Goal: Task Accomplishment & Management: Manage account settings

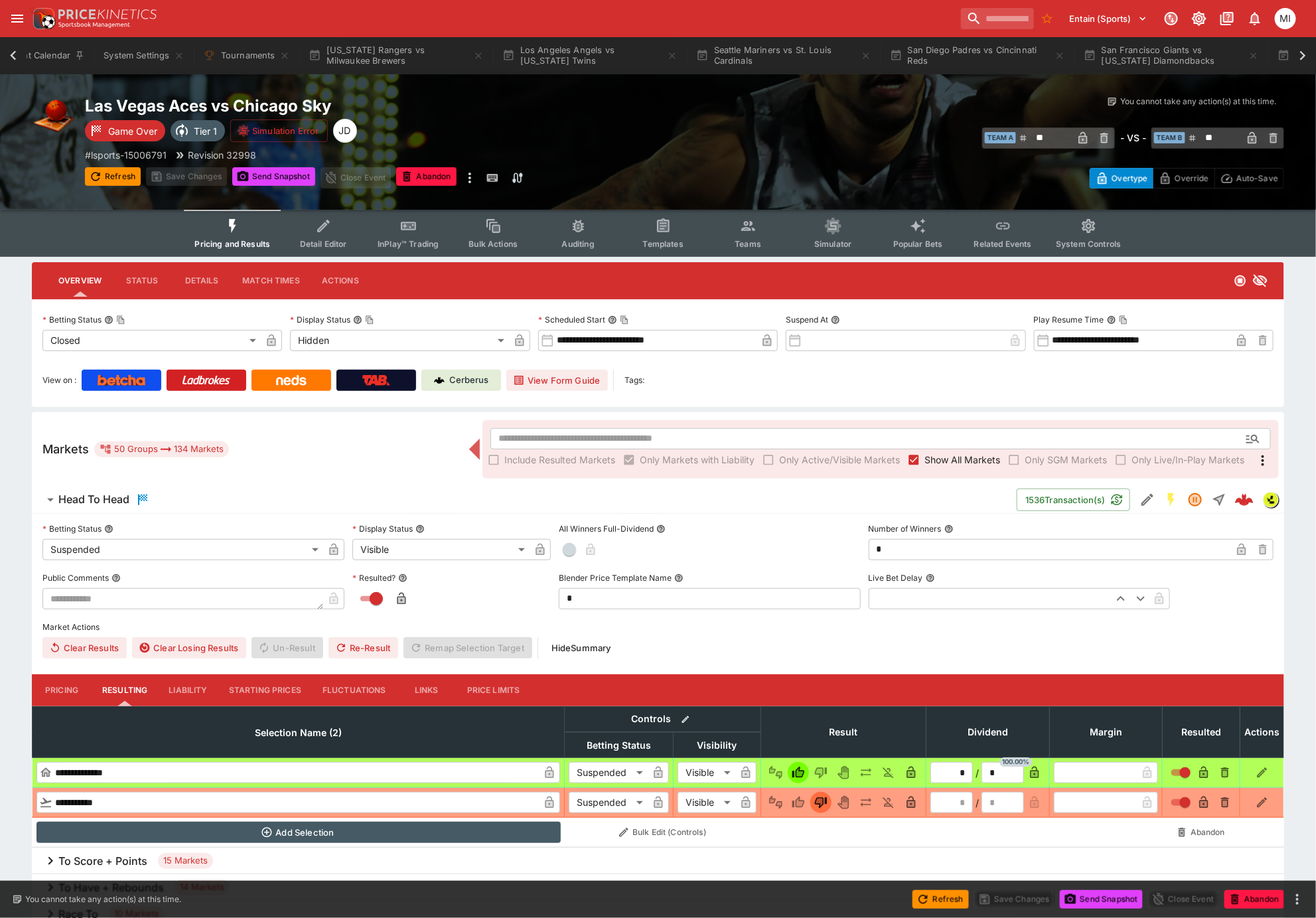
scroll to position [0, 557]
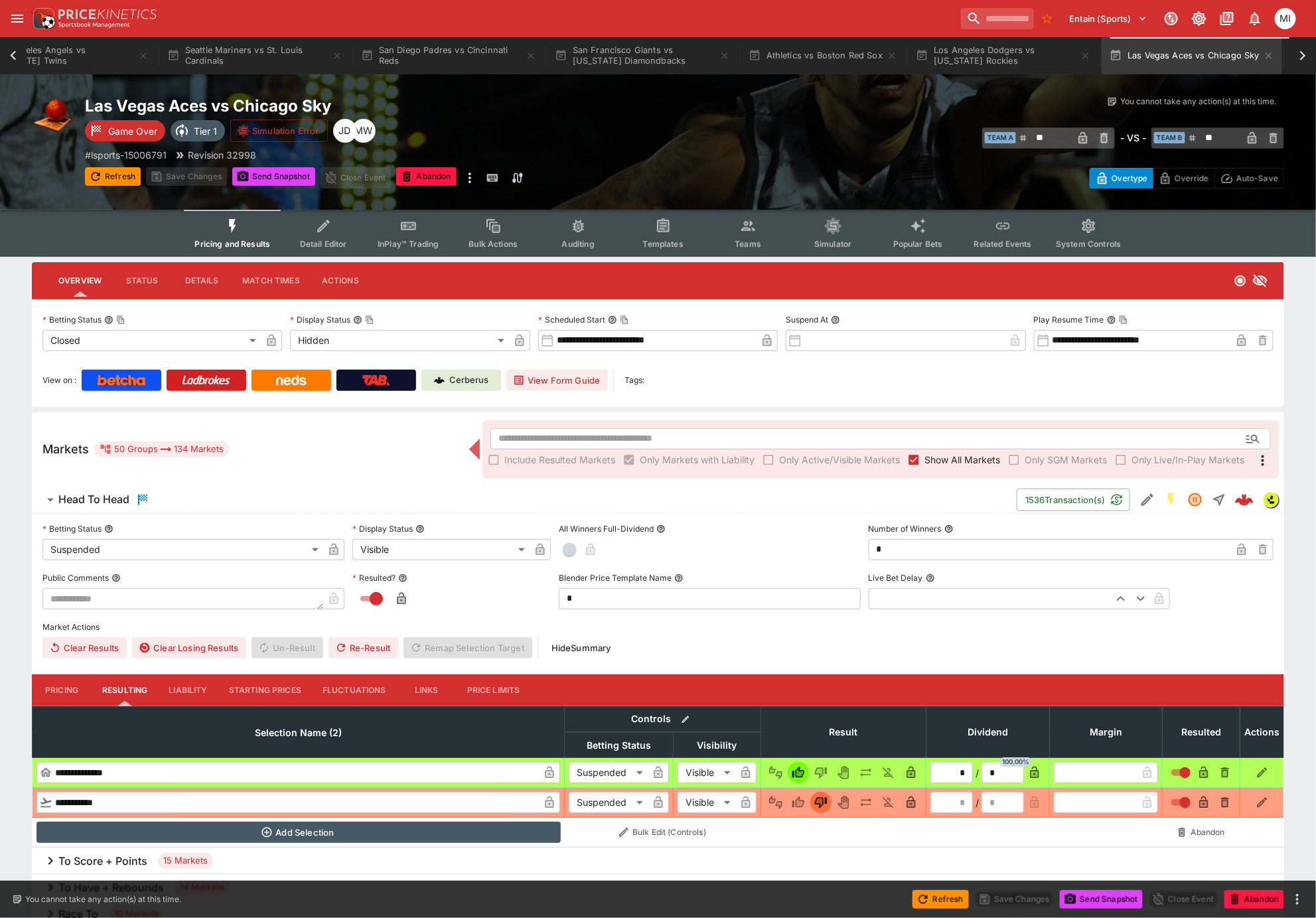
click at [11, 52] on icon at bounding box center [14, 56] width 19 height 19
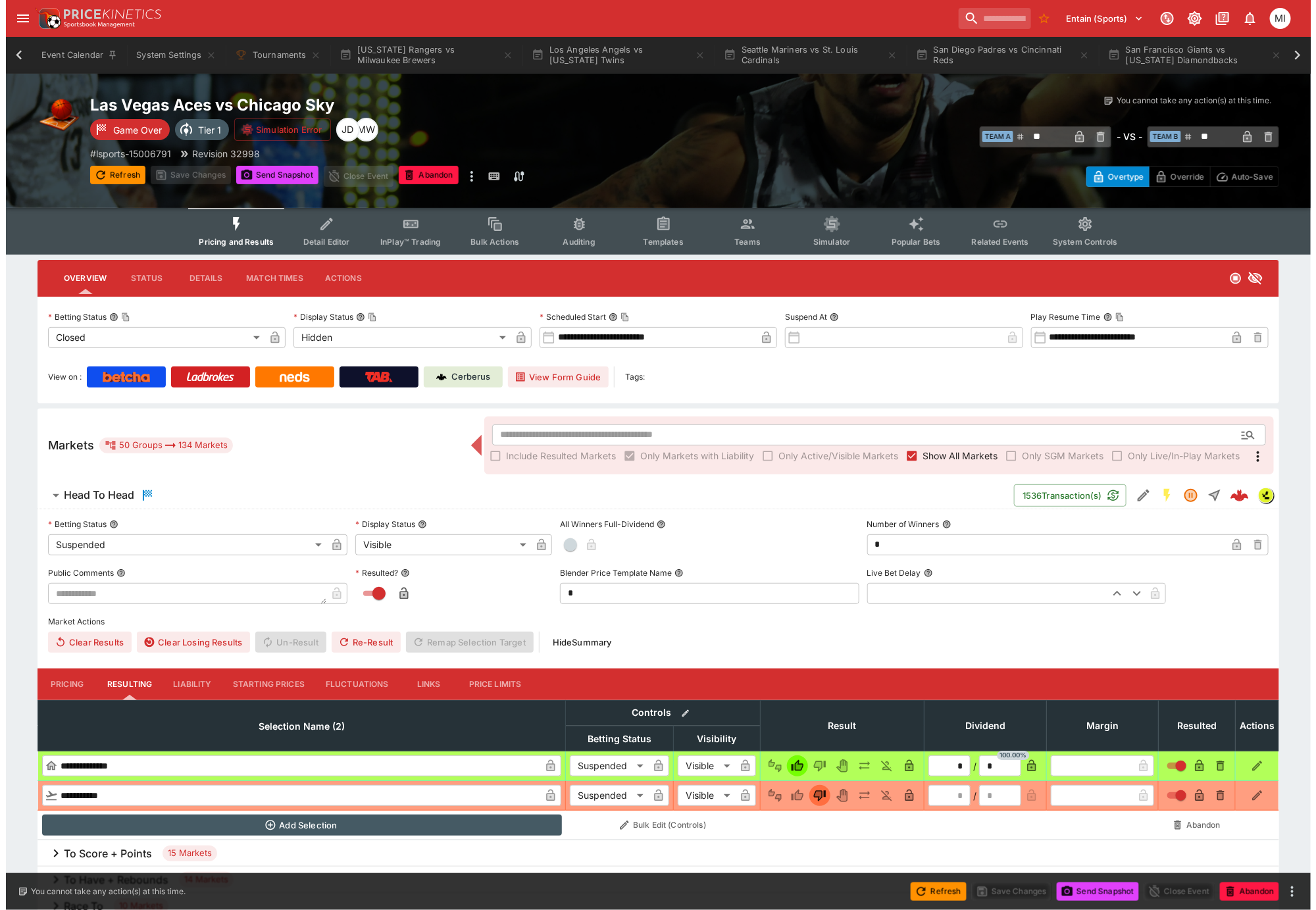
scroll to position [0, 0]
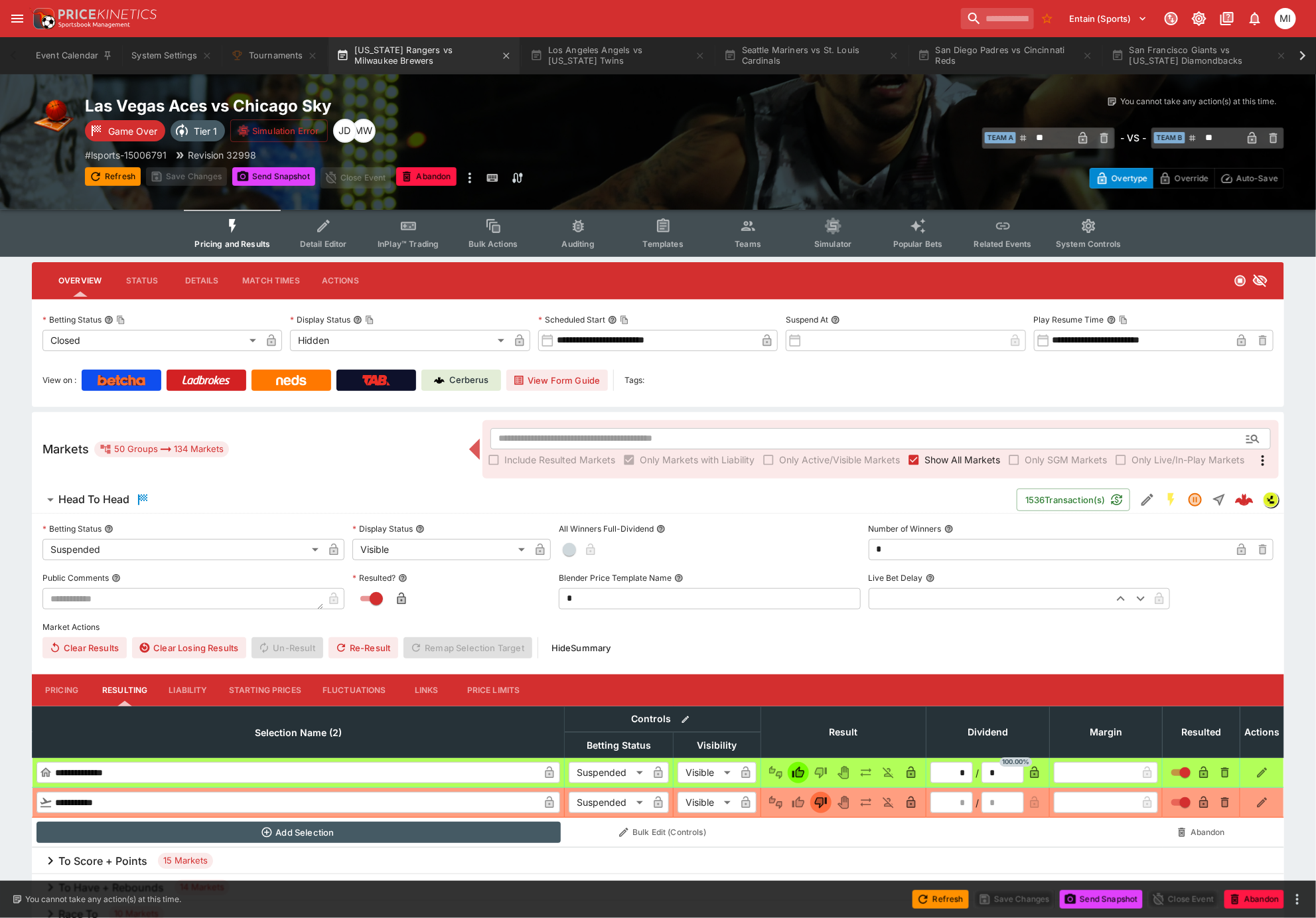
click at [405, 63] on button "[US_STATE] Rangers vs Milwaukee Brewers" at bounding box center [424, 56] width 191 height 37
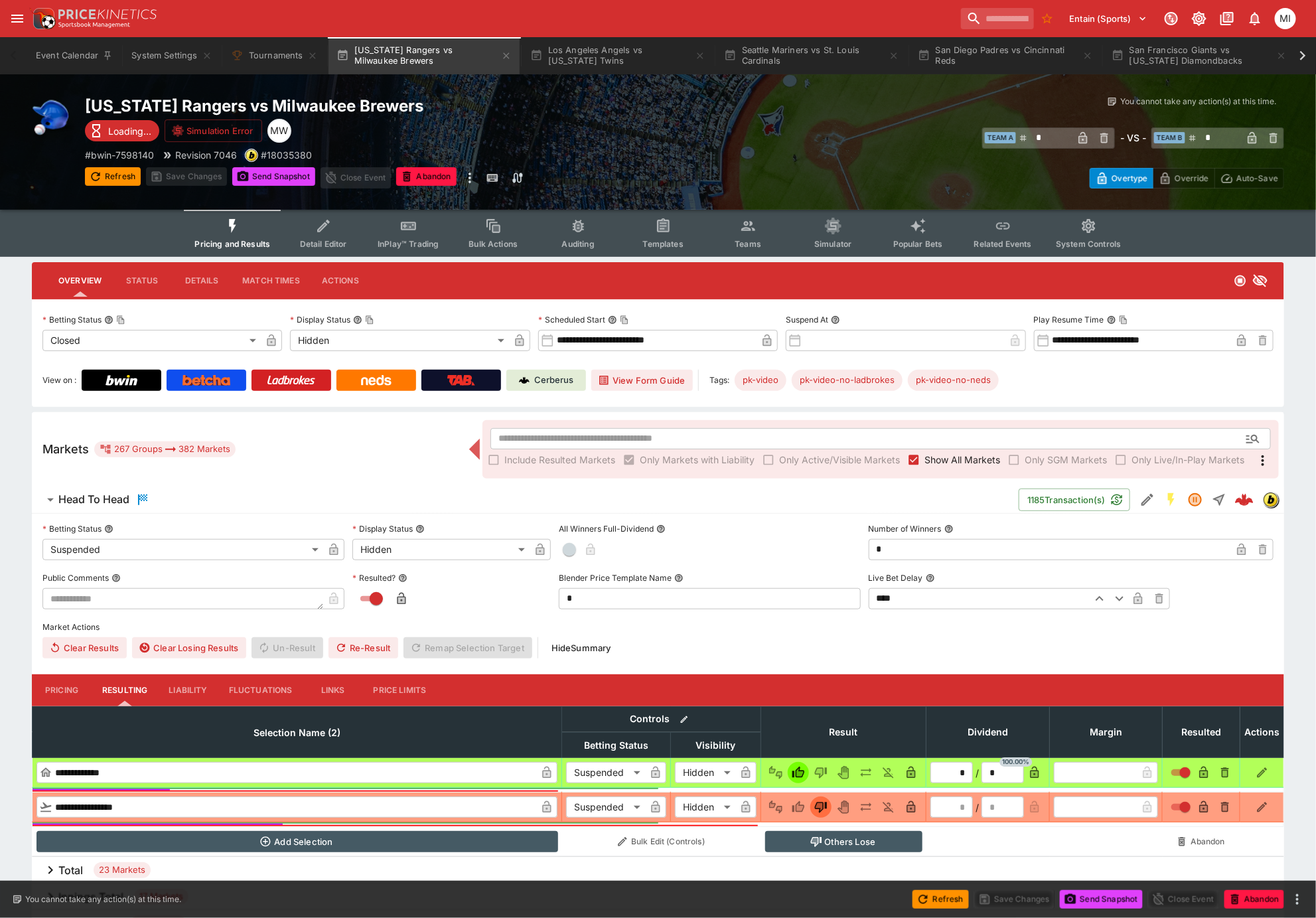
drag, startPoint x: 937, startPoint y: 458, endPoint x: 918, endPoint y: 421, distance: 41.6
click at [937, 458] on span "Show All Markets" at bounding box center [962, 459] width 76 height 14
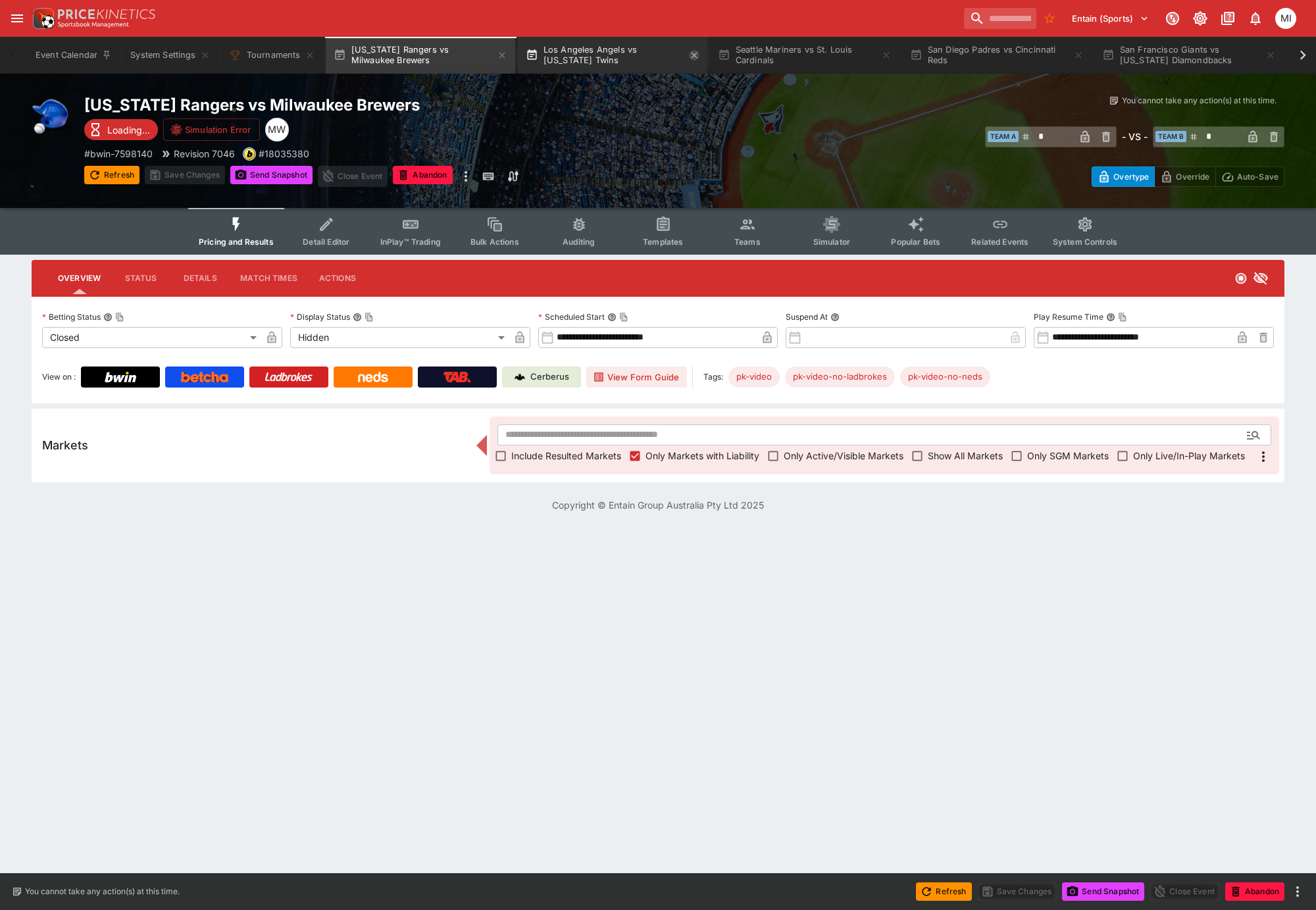
click at [504, 57] on icon "button" at bounding box center [502, 55] width 11 height 11
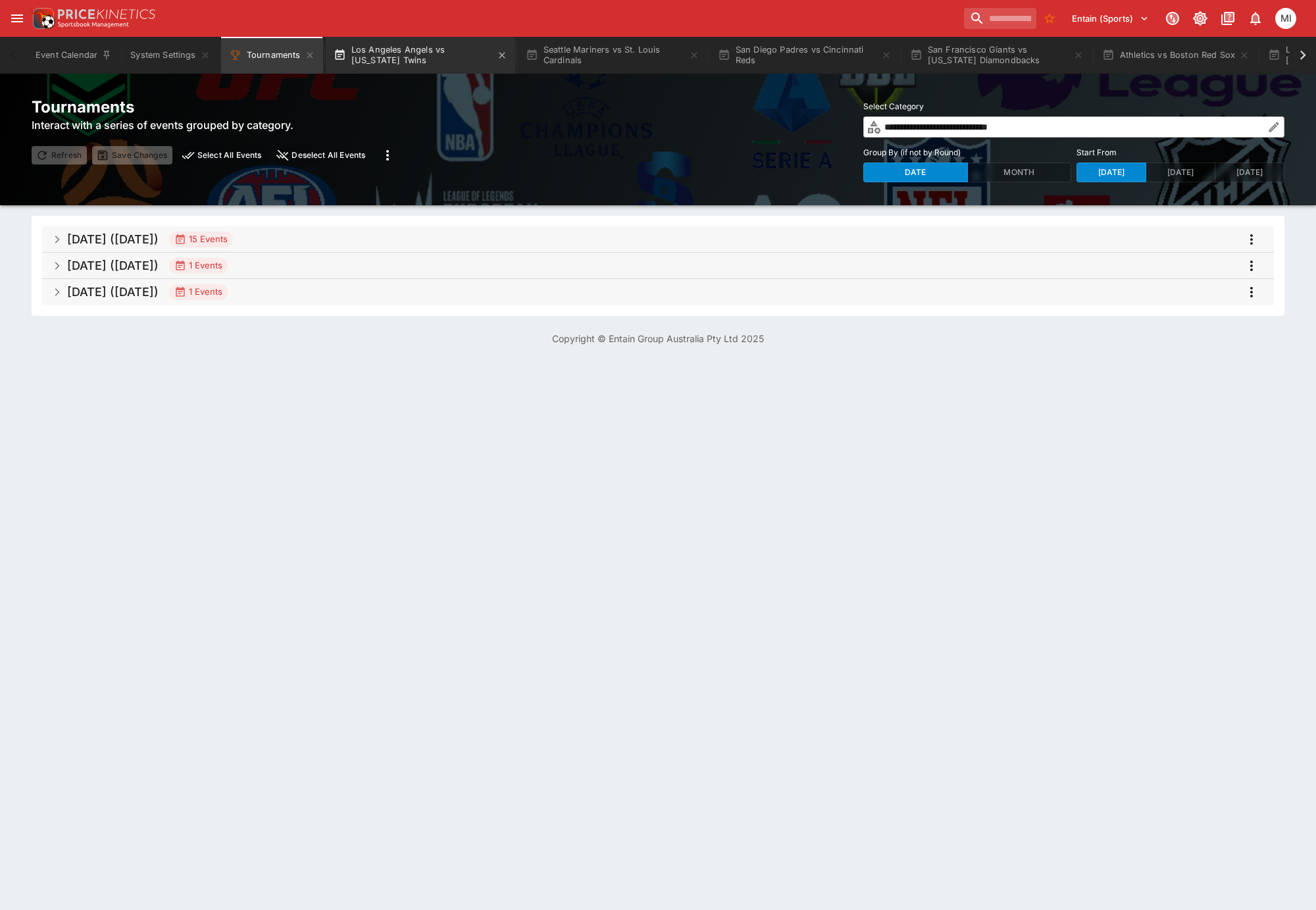
click at [440, 54] on button "Los Angeles Angels vs [US_STATE] Twins" at bounding box center [420, 55] width 190 height 37
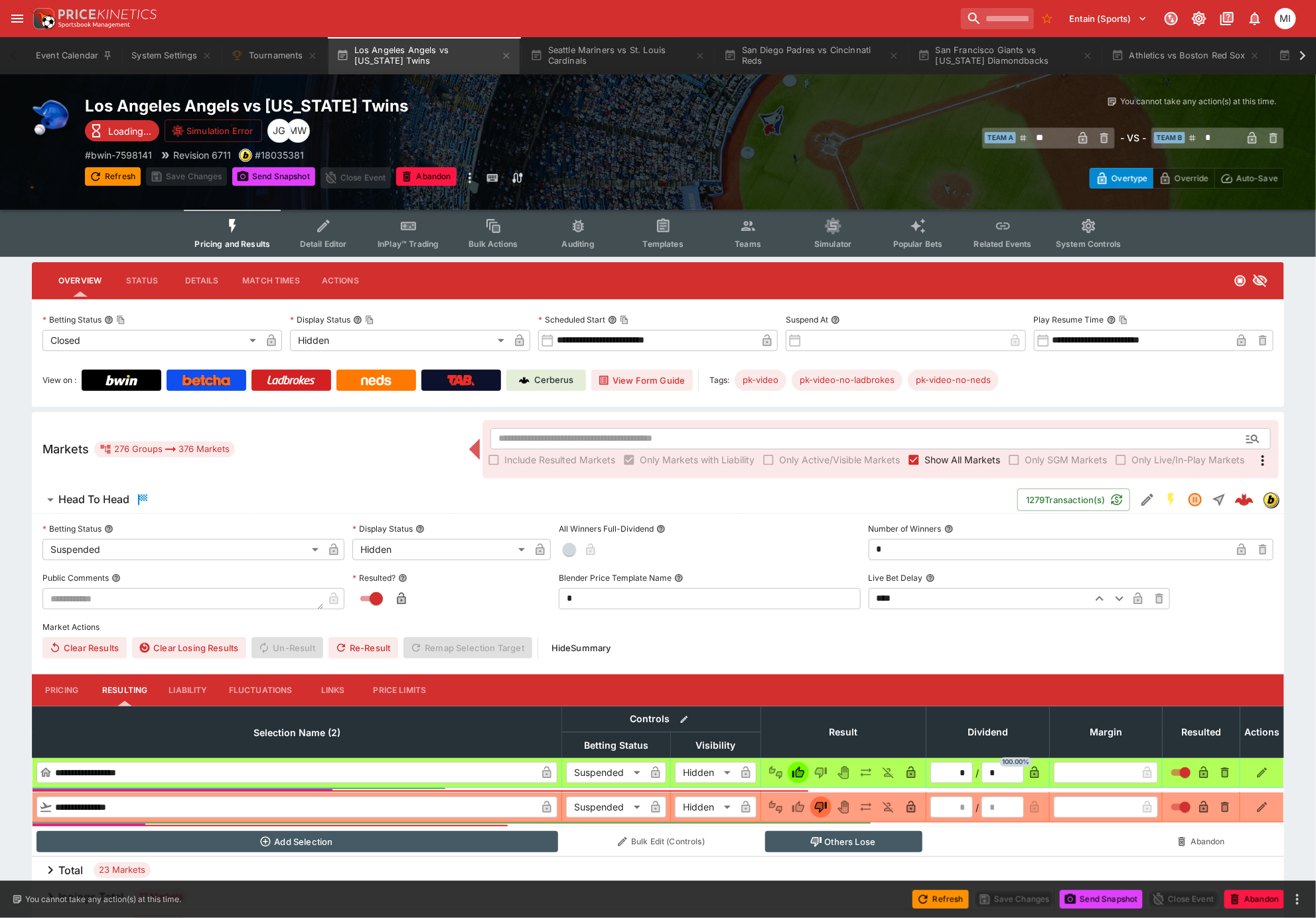
click at [929, 453] on span "Show All Markets" at bounding box center [962, 459] width 76 height 14
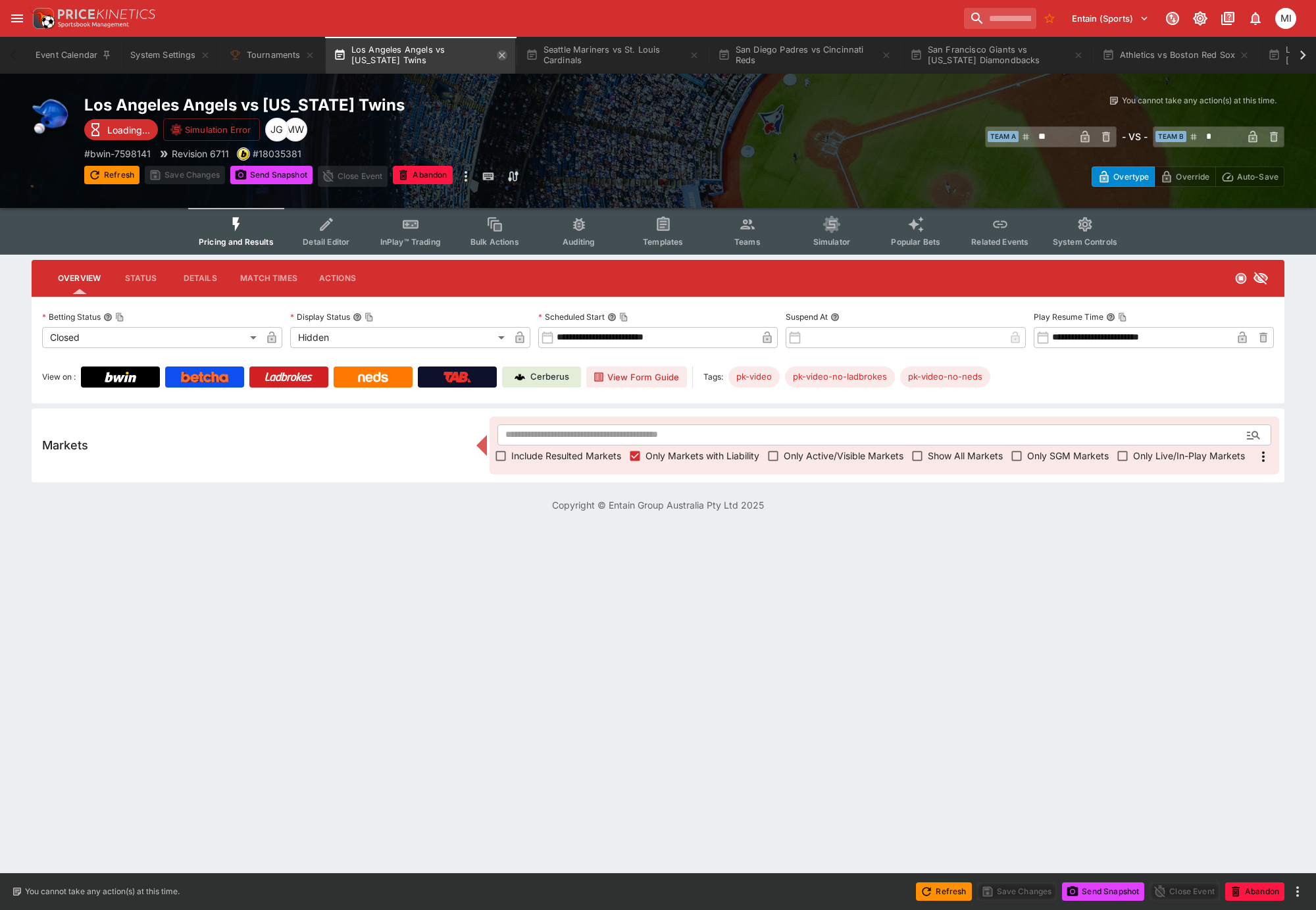
click at [504, 53] on icon "button" at bounding box center [502, 55] width 11 height 11
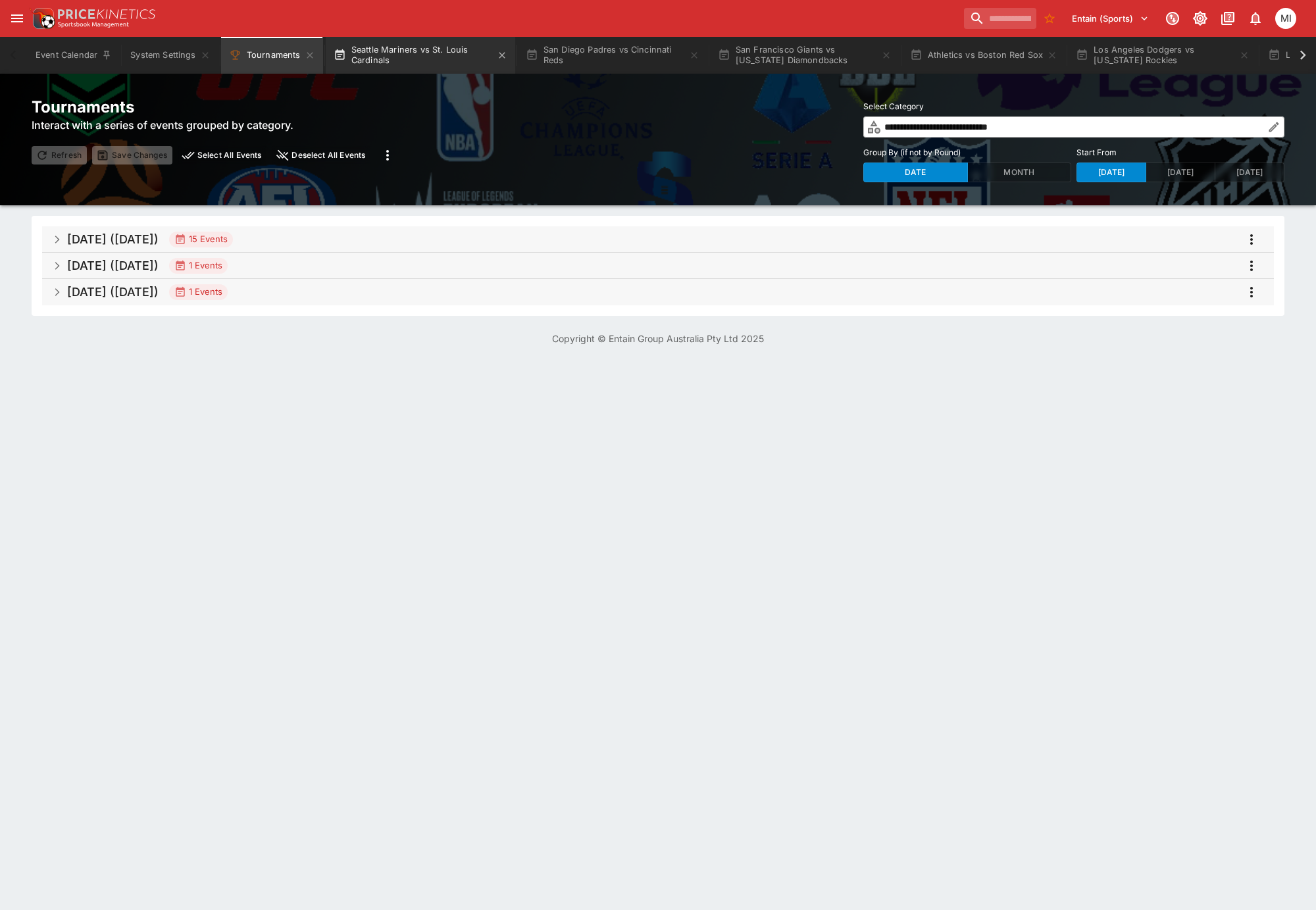
click at [469, 53] on button "Seattle Mariners vs St. Louis Cardinals" at bounding box center [420, 55] width 190 height 37
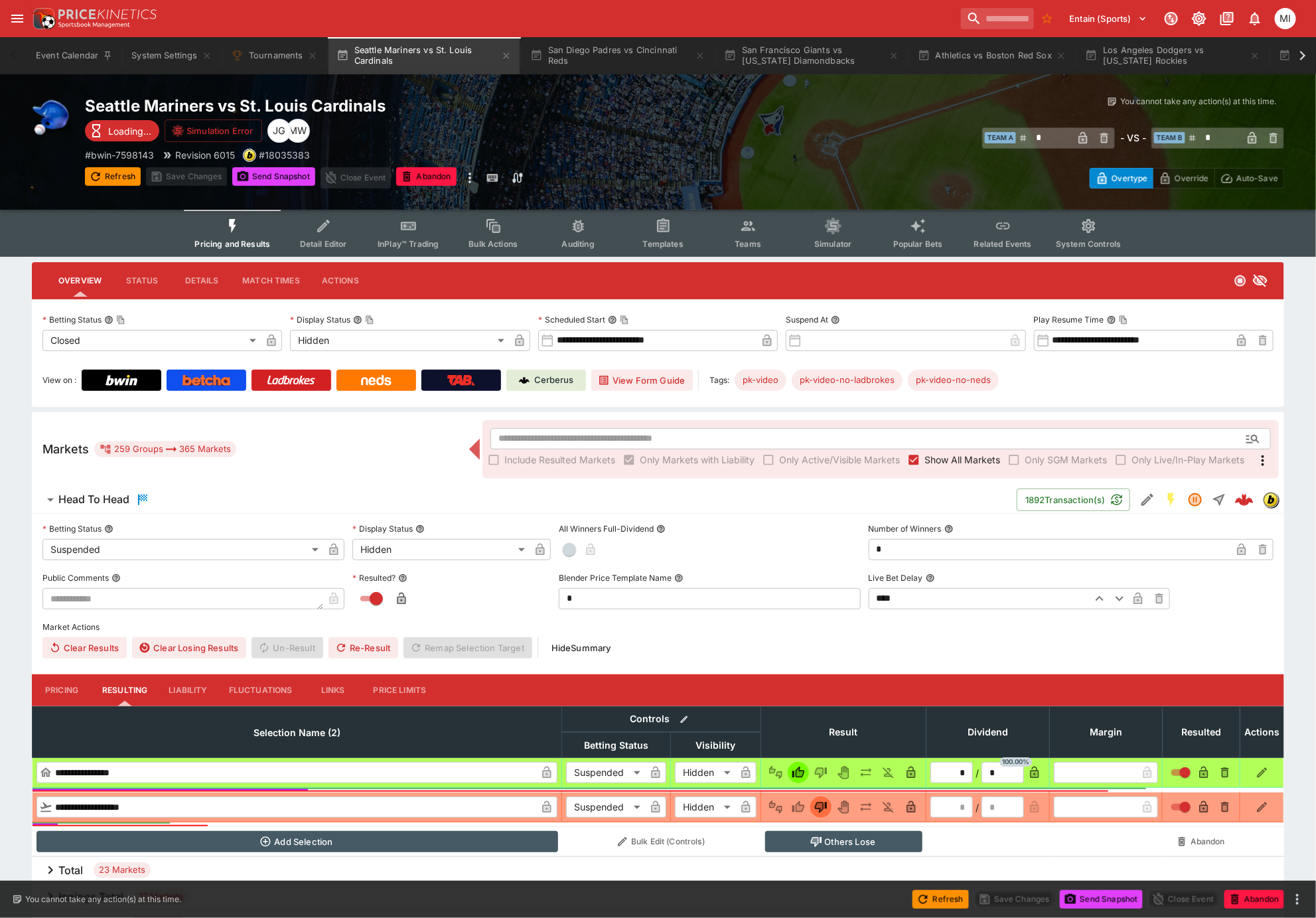
click at [941, 461] on span "Show All Markets" at bounding box center [962, 459] width 76 height 14
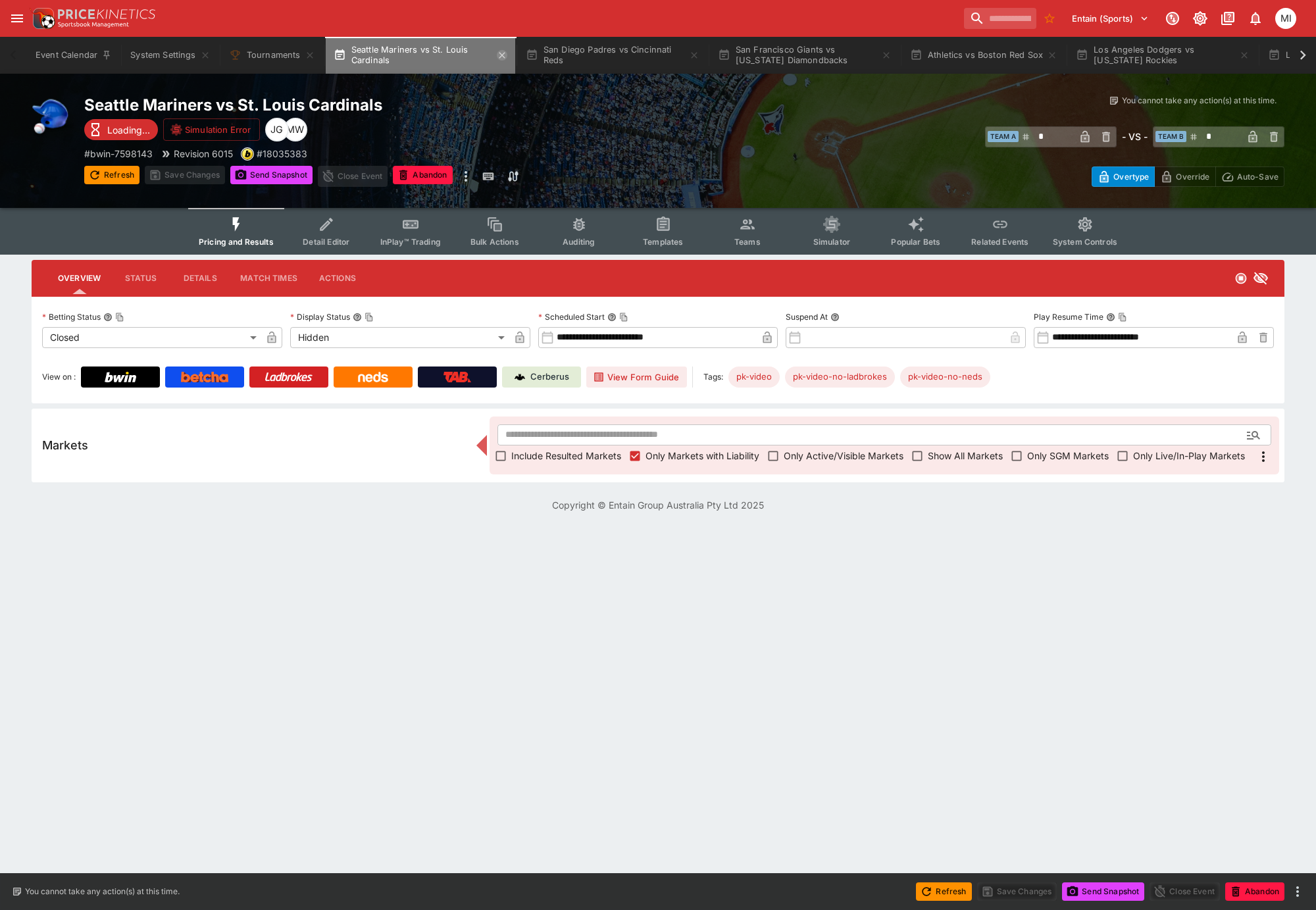
click at [505, 58] on icon "button" at bounding box center [502, 55] width 11 height 11
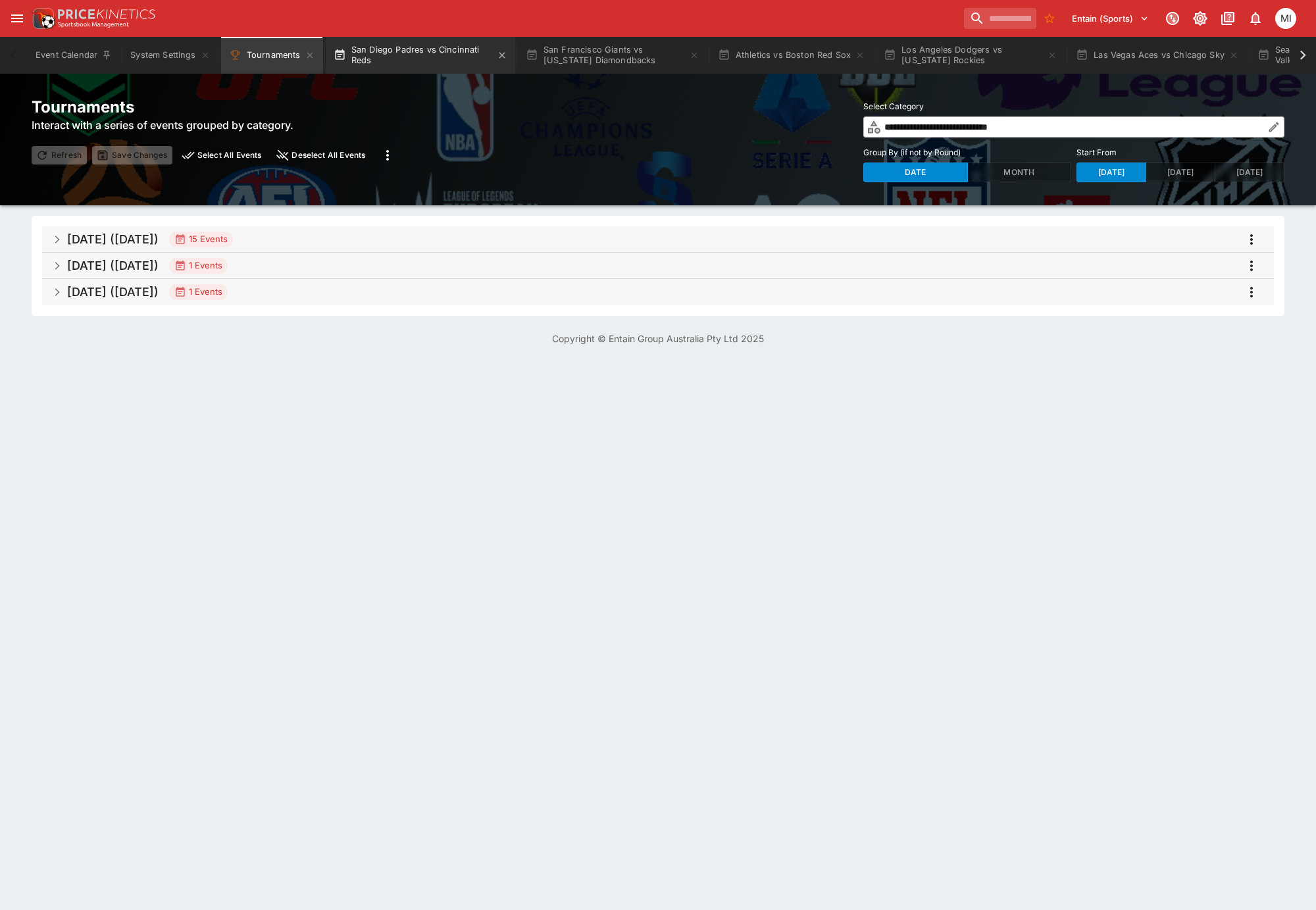
click at [442, 49] on button "San Diego Padres vs Cincinnati Reds" at bounding box center [420, 55] width 190 height 37
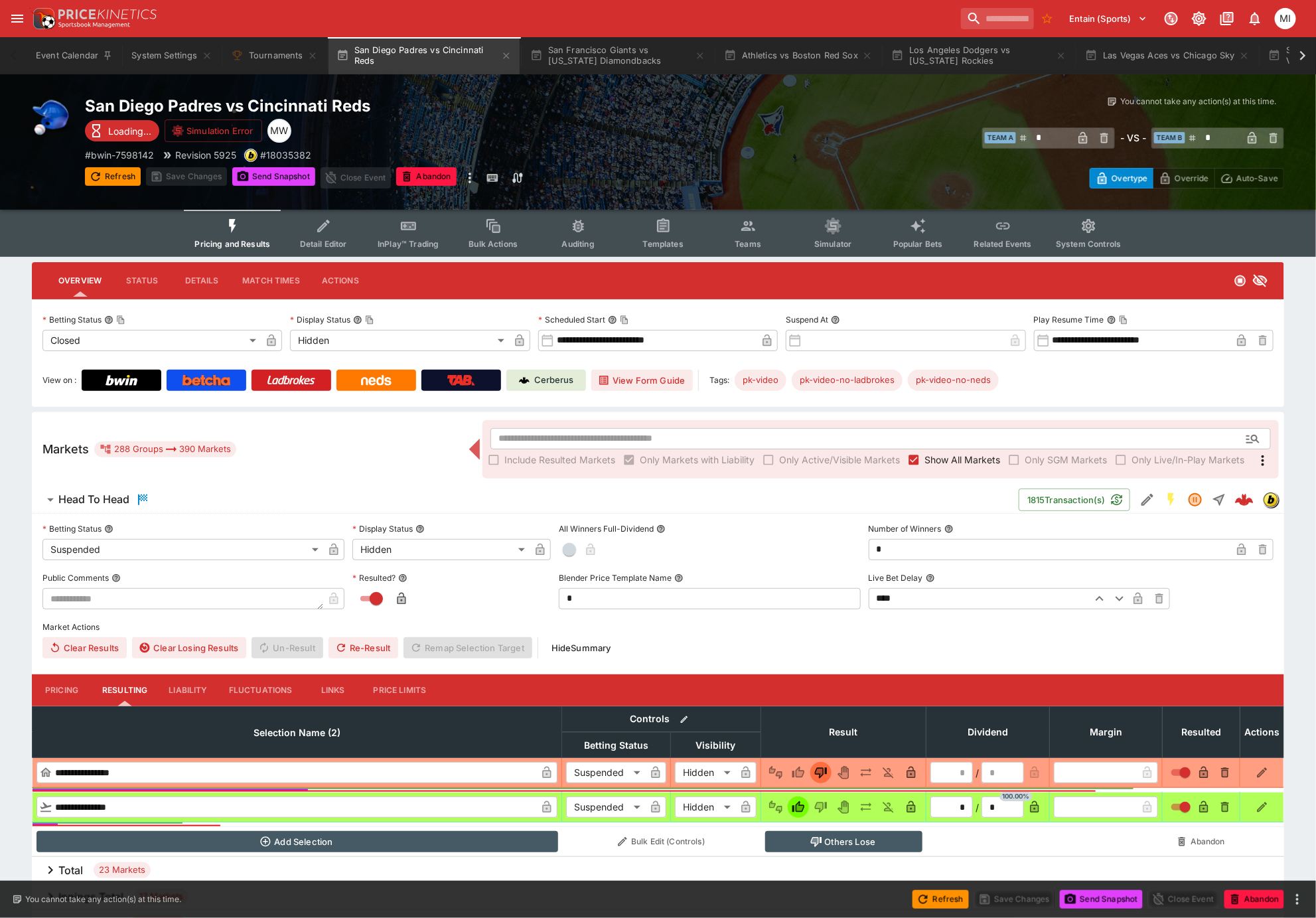
drag, startPoint x: 944, startPoint y: 454, endPoint x: 681, endPoint y: 213, distance: 356.7
click at [944, 454] on span "Show All Markets" at bounding box center [962, 459] width 76 height 14
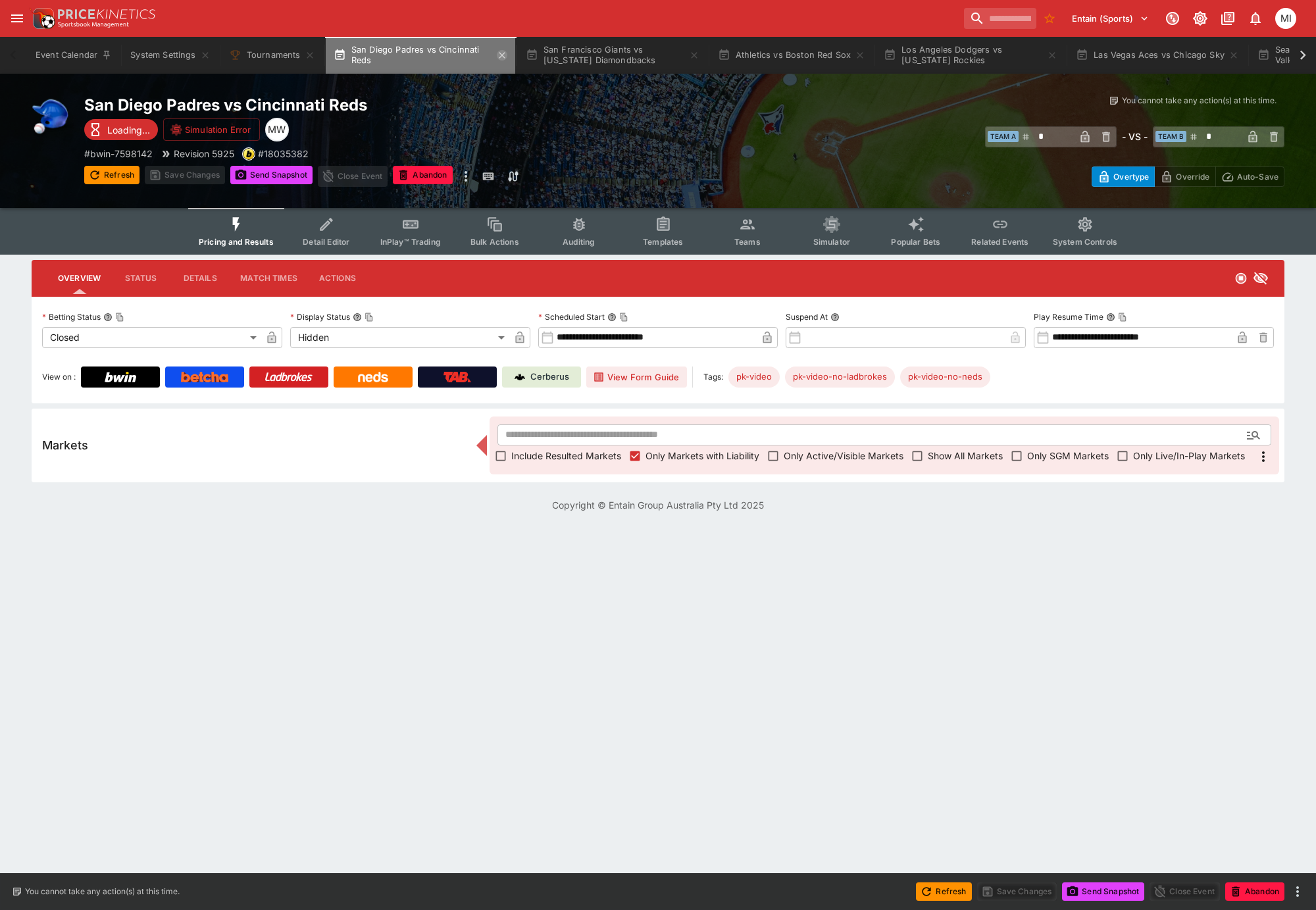
click at [506, 56] on icon "button" at bounding box center [502, 55] width 11 height 11
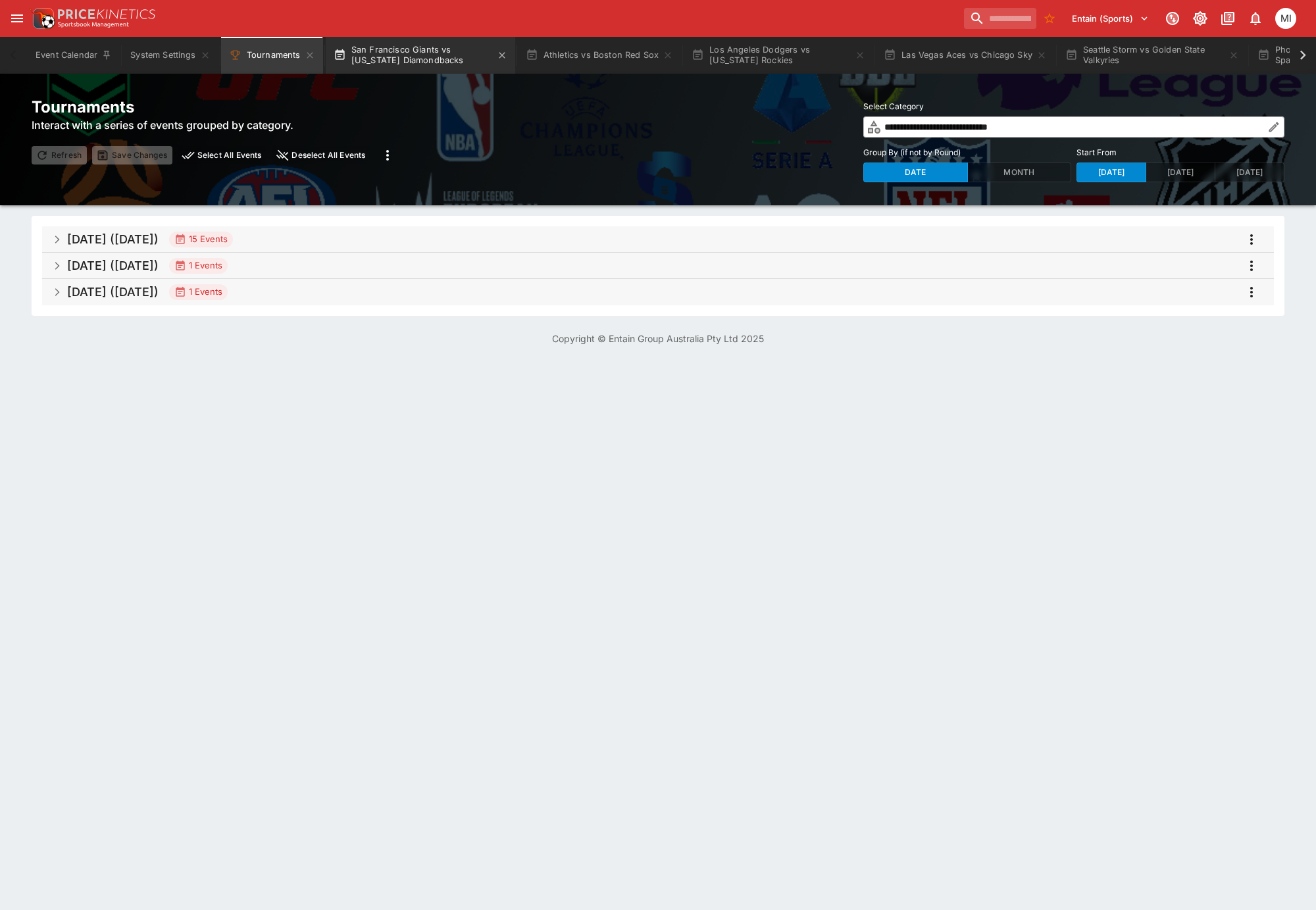
click at [456, 64] on button "San Francisco Giants vs [US_STATE] Diamondbacks" at bounding box center [420, 55] width 190 height 37
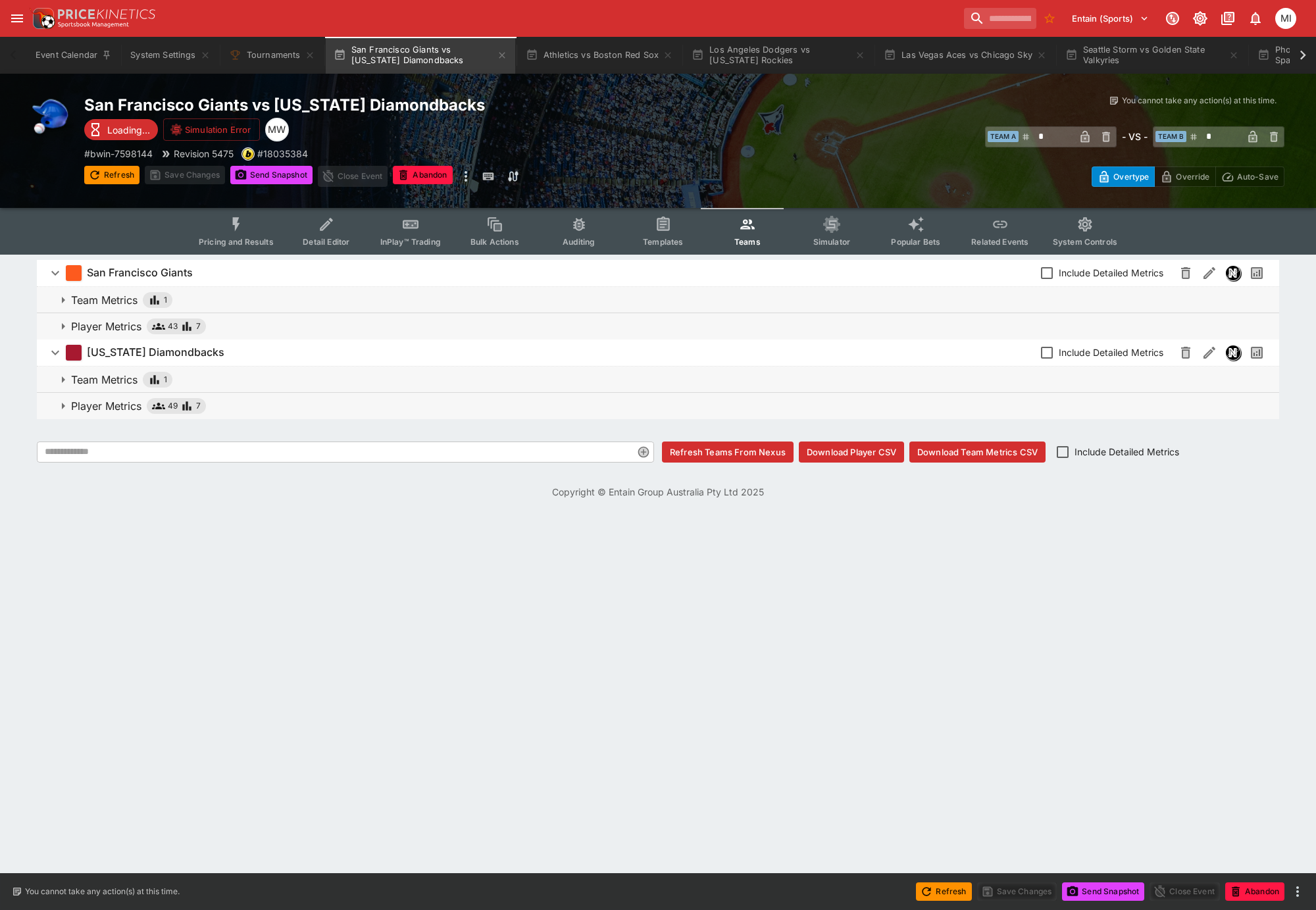
click at [244, 226] on icon "Event type filters" at bounding box center [236, 224] width 17 height 17
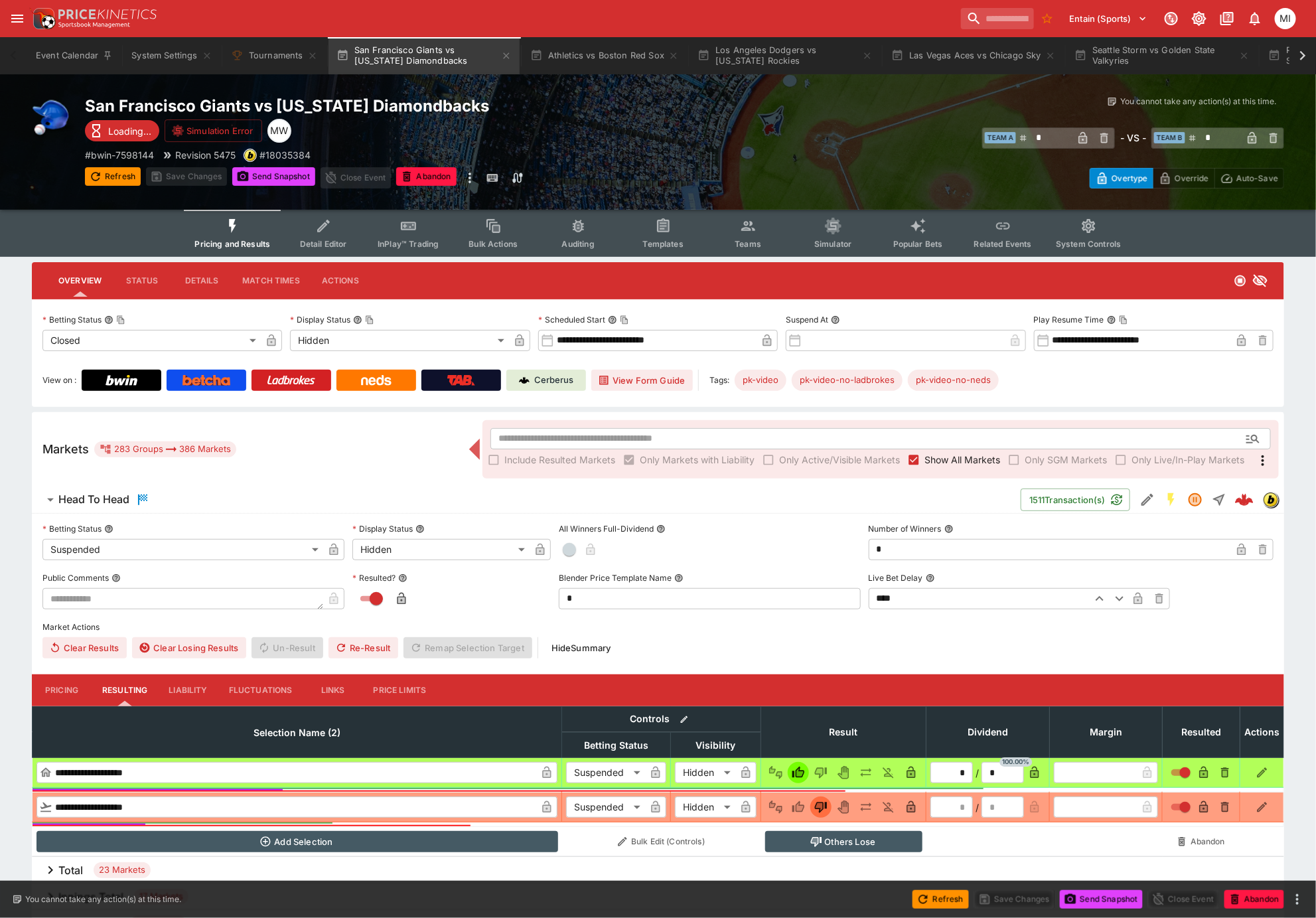
click at [956, 458] on span "Show All Markets" at bounding box center [962, 459] width 76 height 14
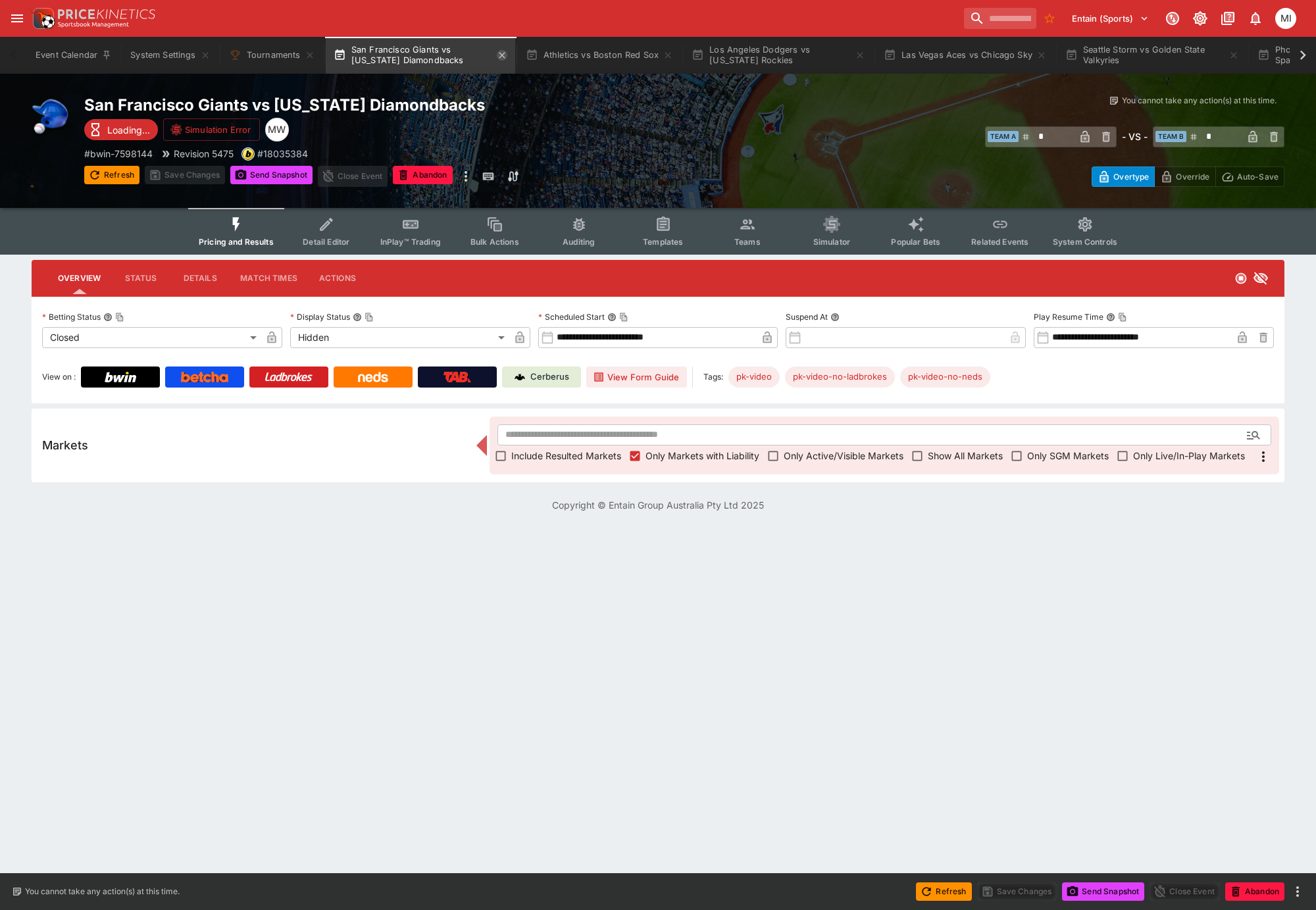
click at [502, 54] on icon "button" at bounding box center [501, 55] width 6 height 6
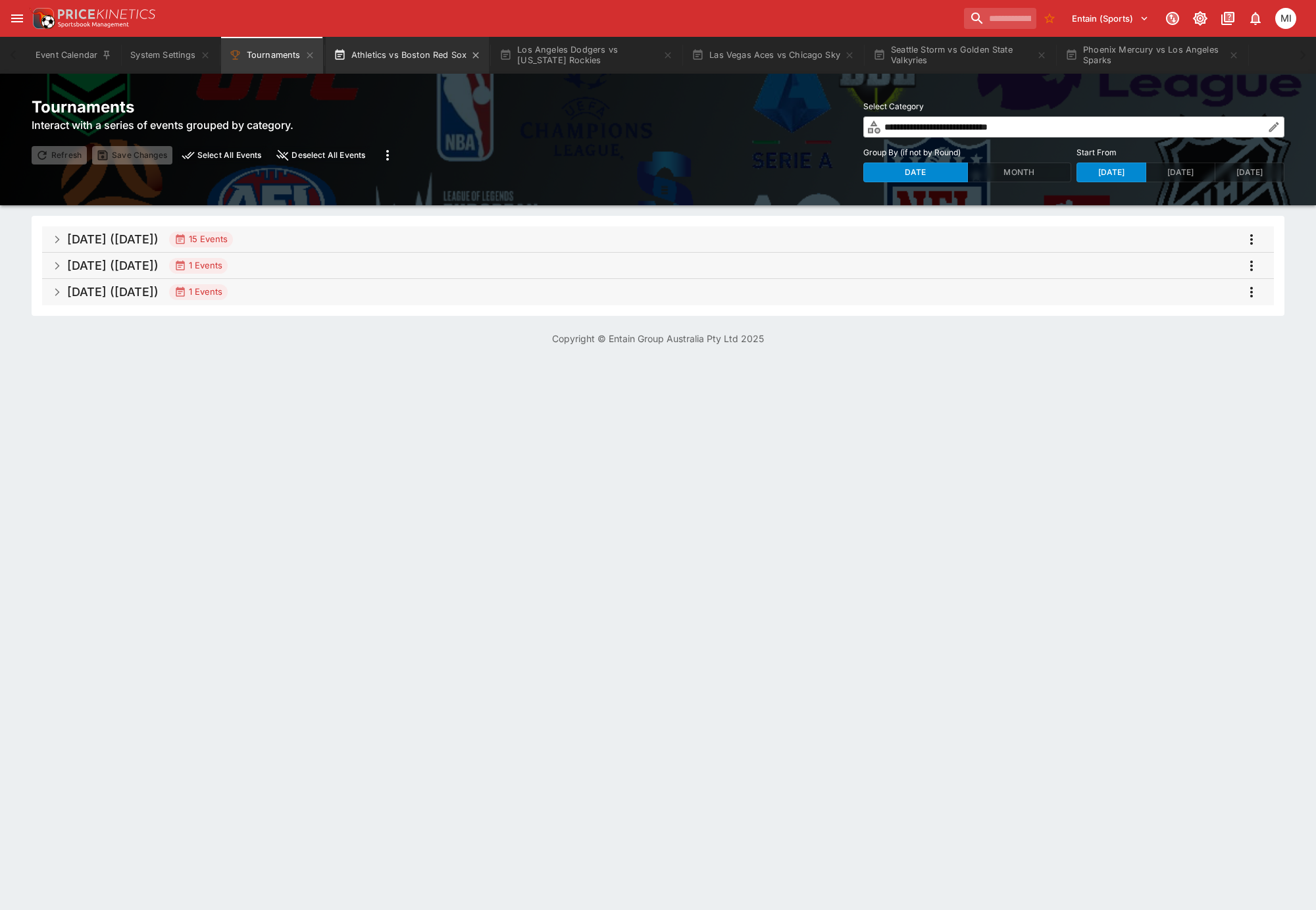
click at [428, 54] on button "Athletics vs Boston Red Sox" at bounding box center [408, 55] width 164 height 37
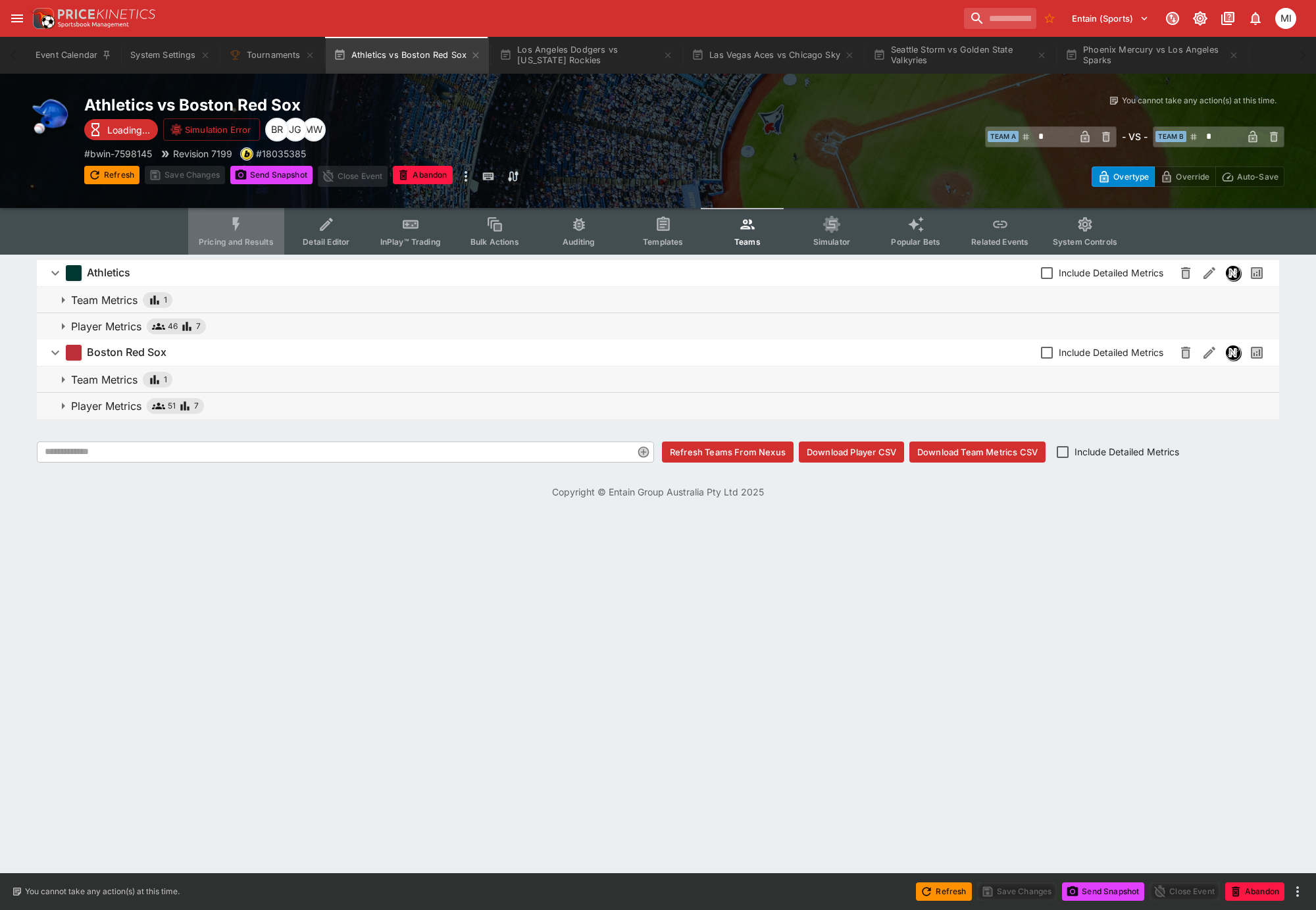
click at [247, 237] on span "Pricing and Results" at bounding box center [236, 242] width 75 height 10
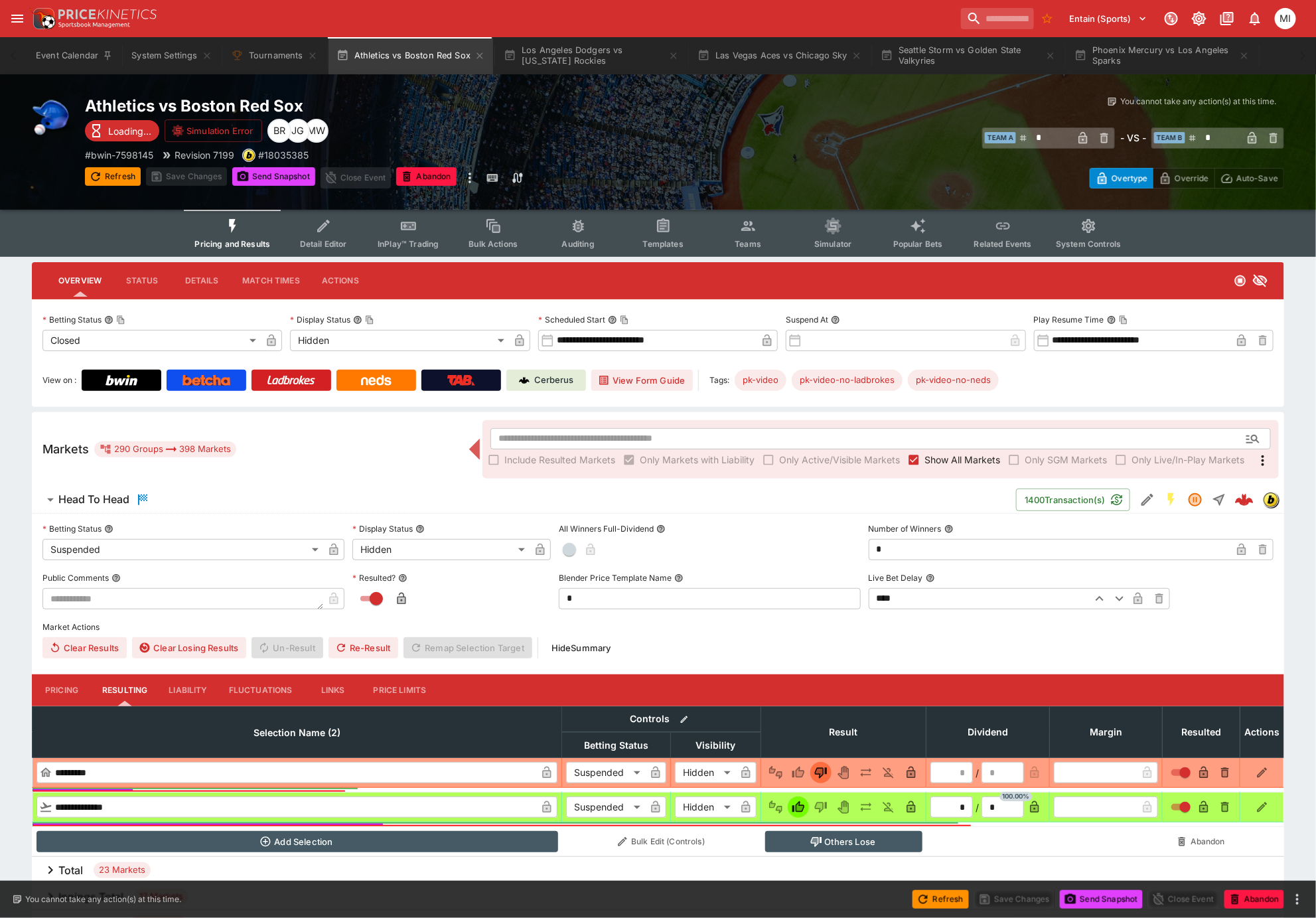
click at [929, 454] on span "Show All Markets" at bounding box center [962, 459] width 76 height 14
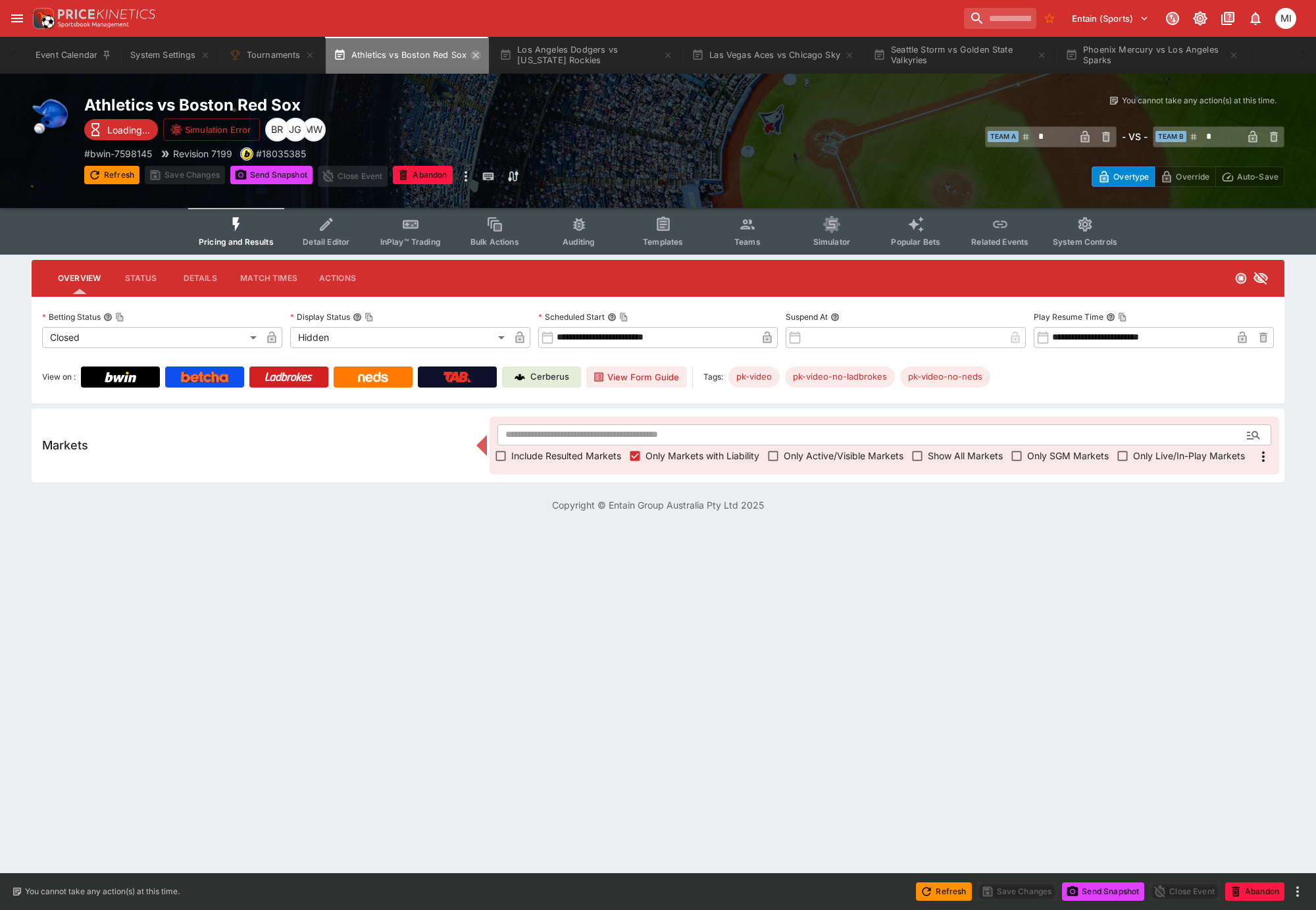
click at [472, 56] on icon "button" at bounding box center [476, 55] width 11 height 11
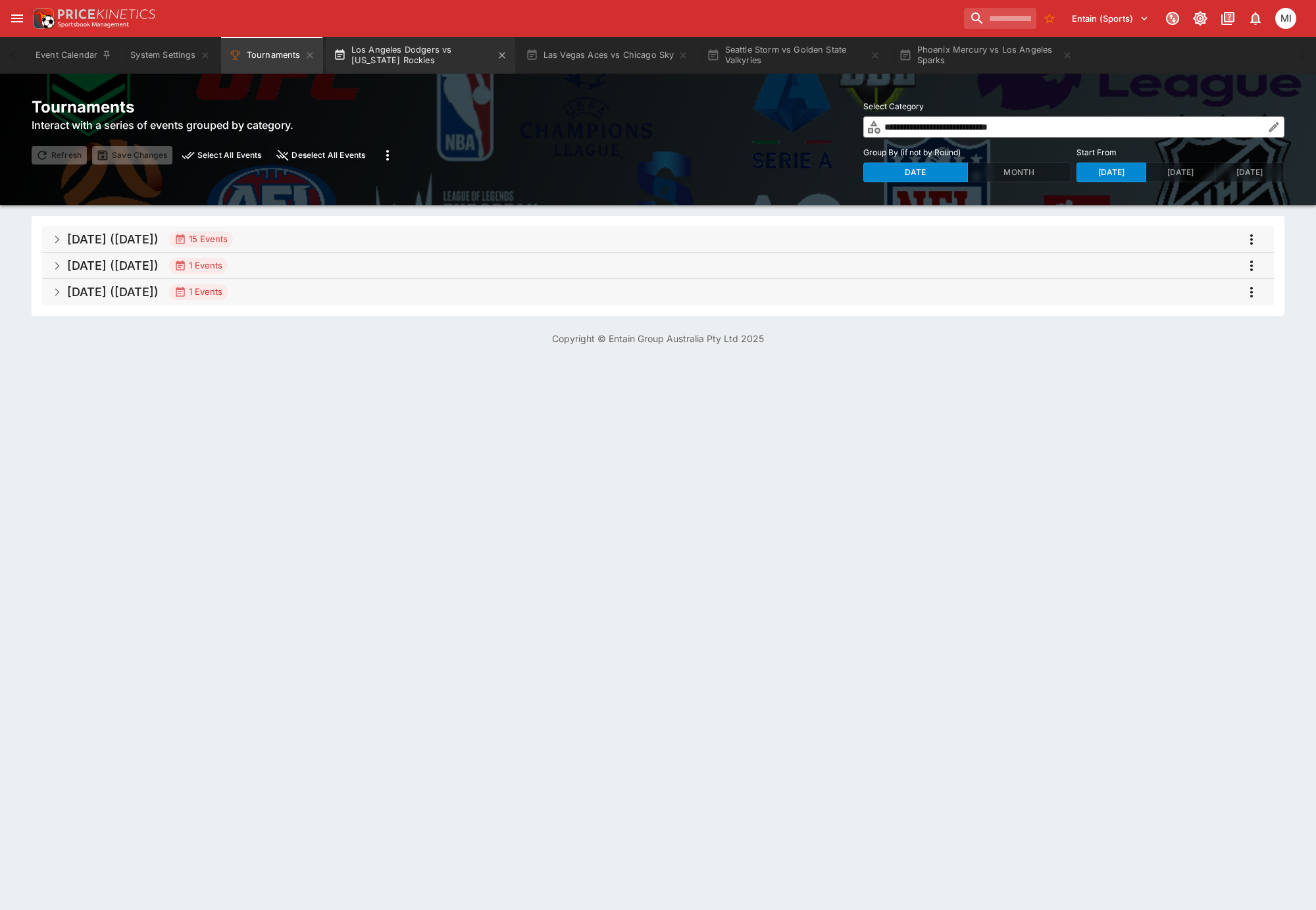
click at [400, 56] on button "Los Angeles Dodgers vs [US_STATE] Rockies" at bounding box center [420, 55] width 190 height 37
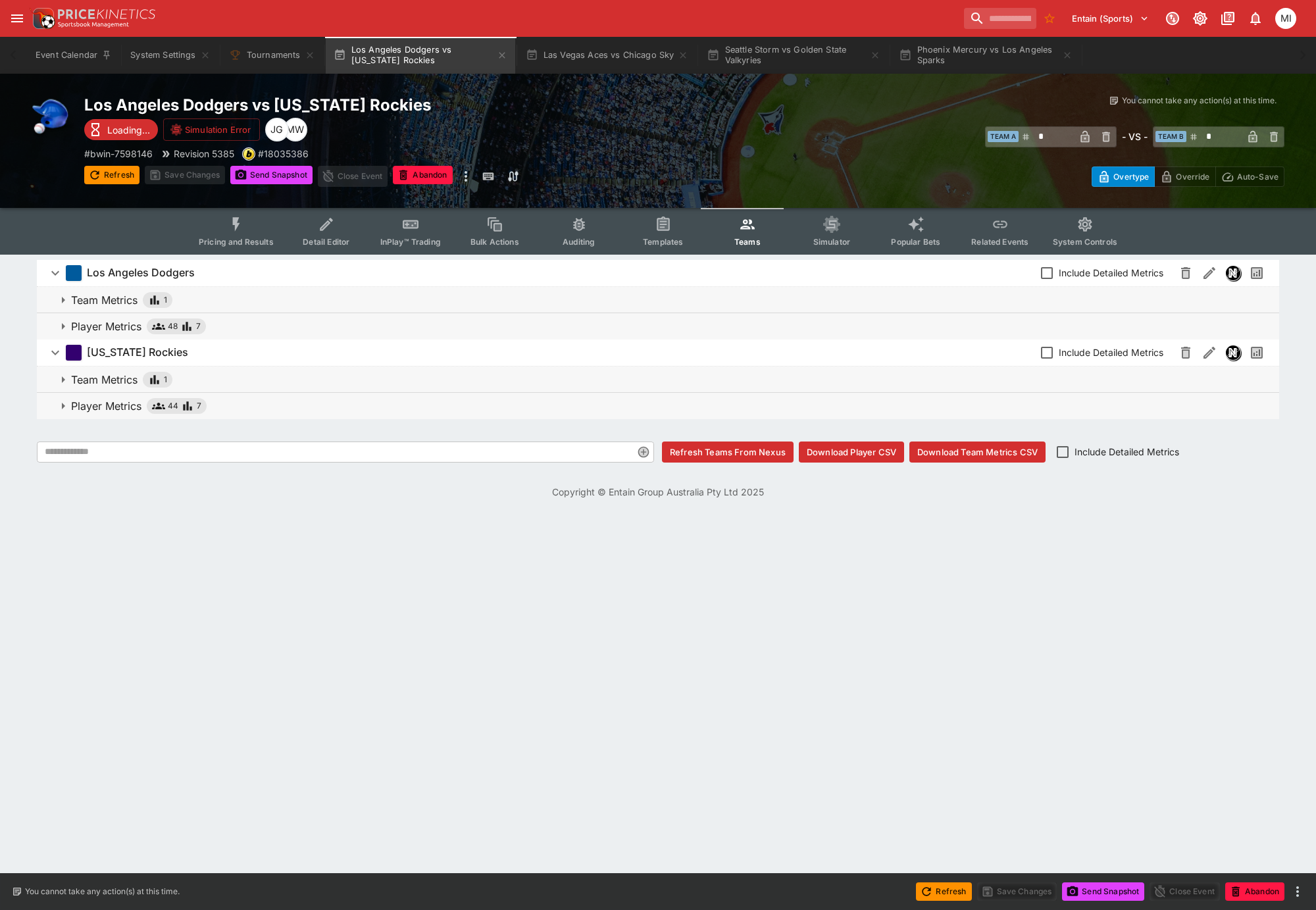
click at [243, 229] on icon "Event type filters" at bounding box center [236, 224] width 17 height 17
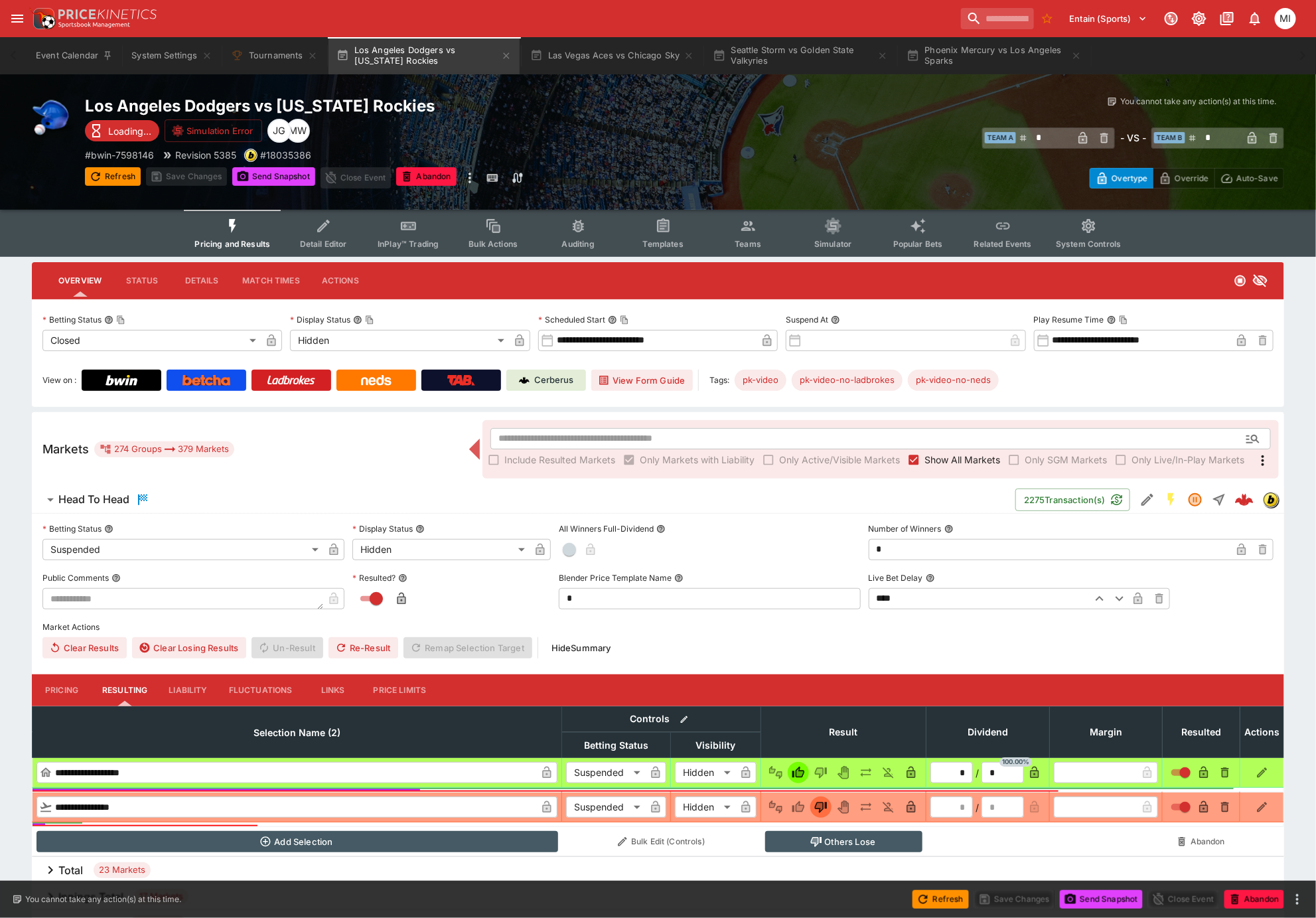
click at [943, 463] on span "Show All Markets" at bounding box center [962, 459] width 76 height 14
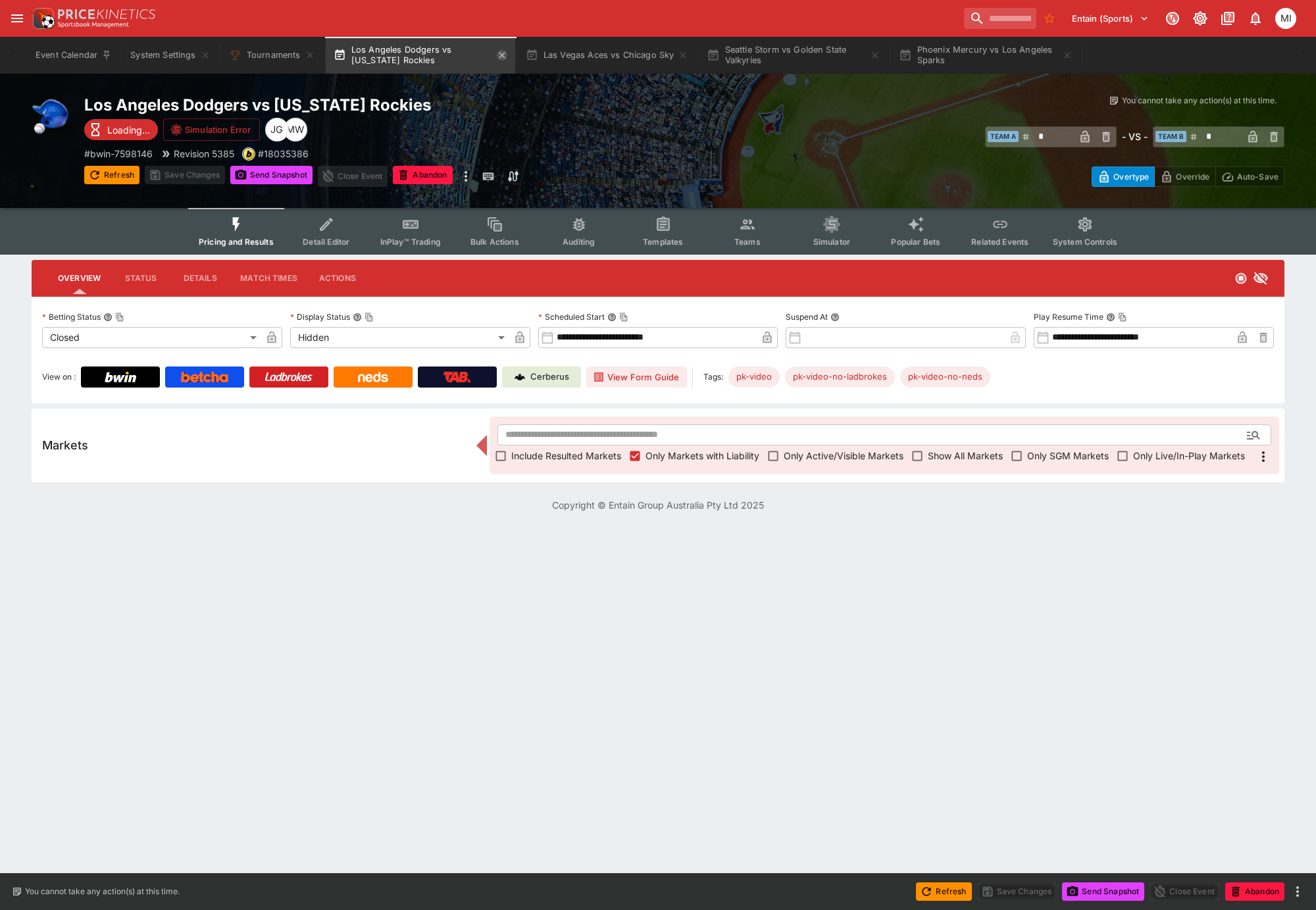
click at [501, 57] on icon "button" at bounding box center [502, 55] width 11 height 11
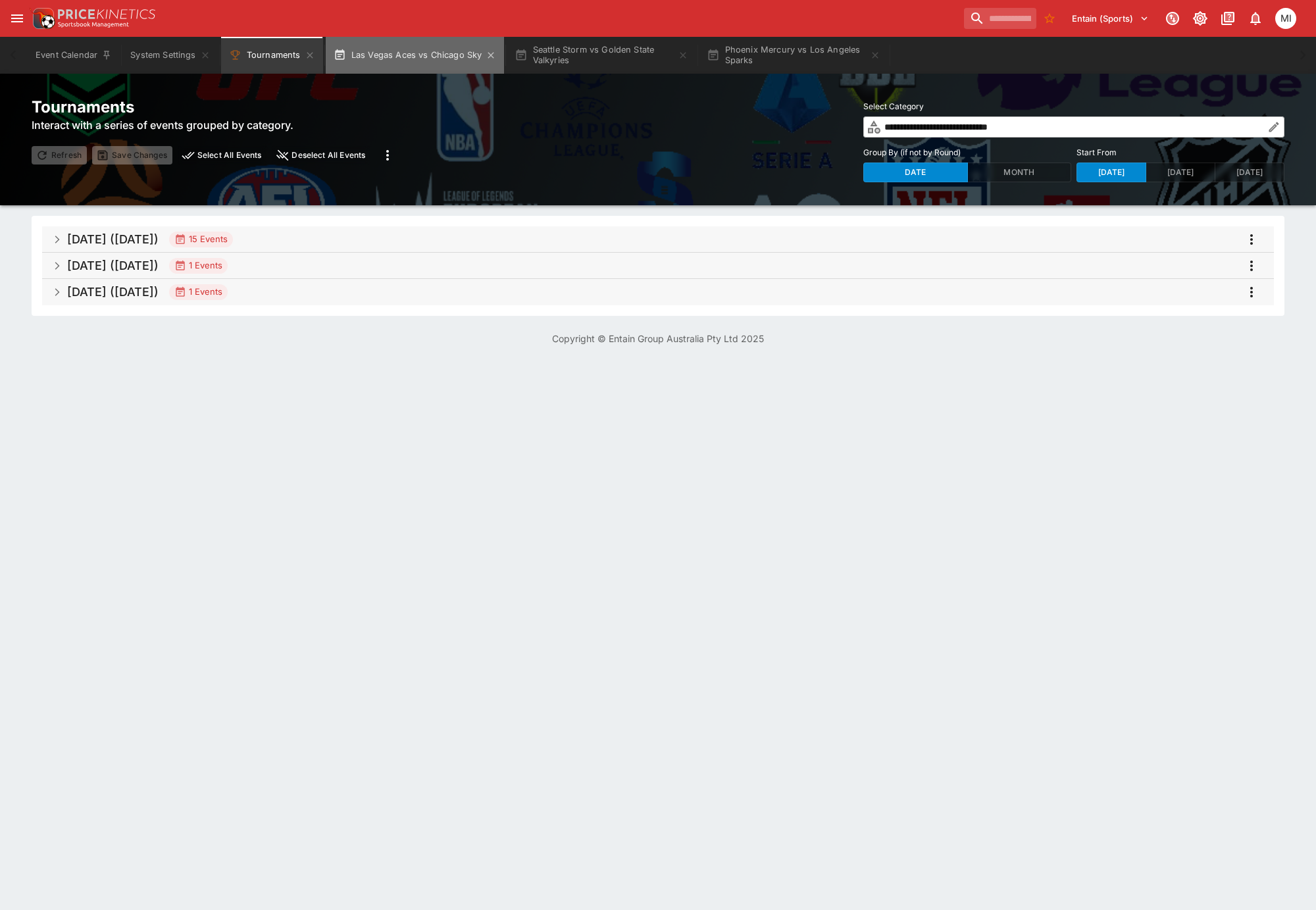
click at [431, 55] on button "Las Vegas Aces vs Chicago Sky" at bounding box center [415, 55] width 179 height 37
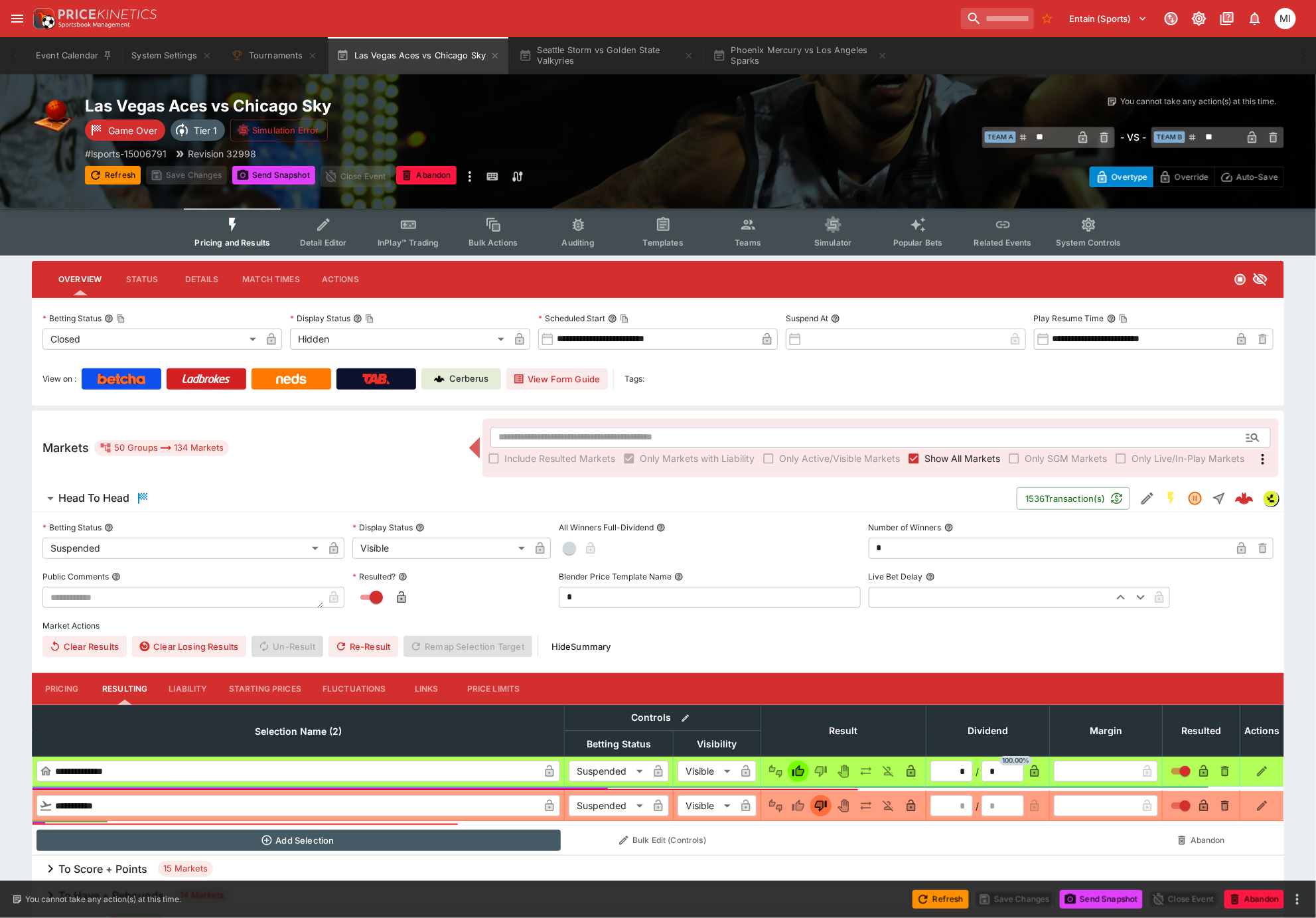
drag, startPoint x: 239, startPoint y: 240, endPoint x: 223, endPoint y: 212, distance: 32.2
click at [239, 239] on span "Pricing and Results" at bounding box center [233, 243] width 76 height 10
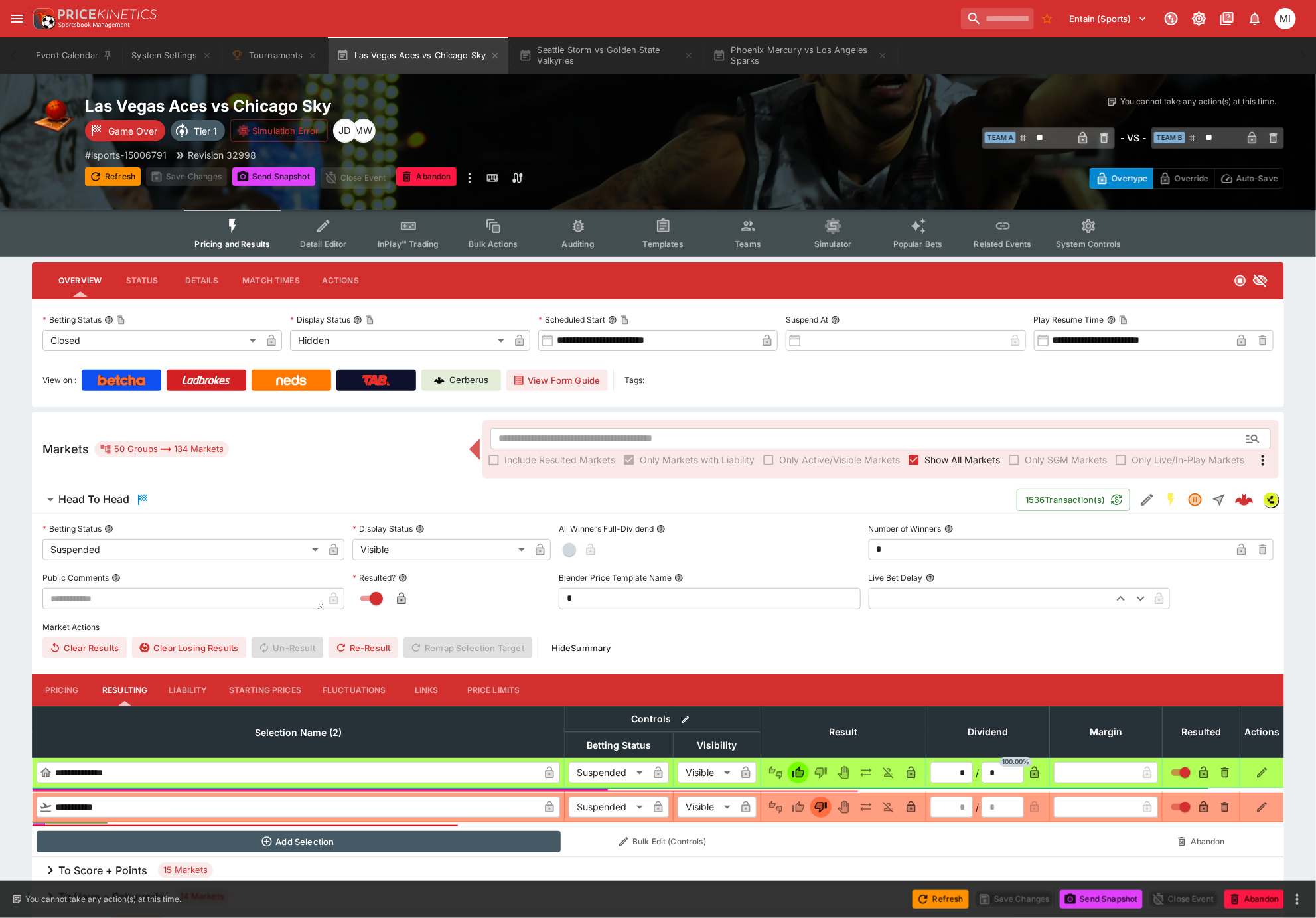
click at [948, 458] on span "Show All Markets" at bounding box center [962, 459] width 76 height 14
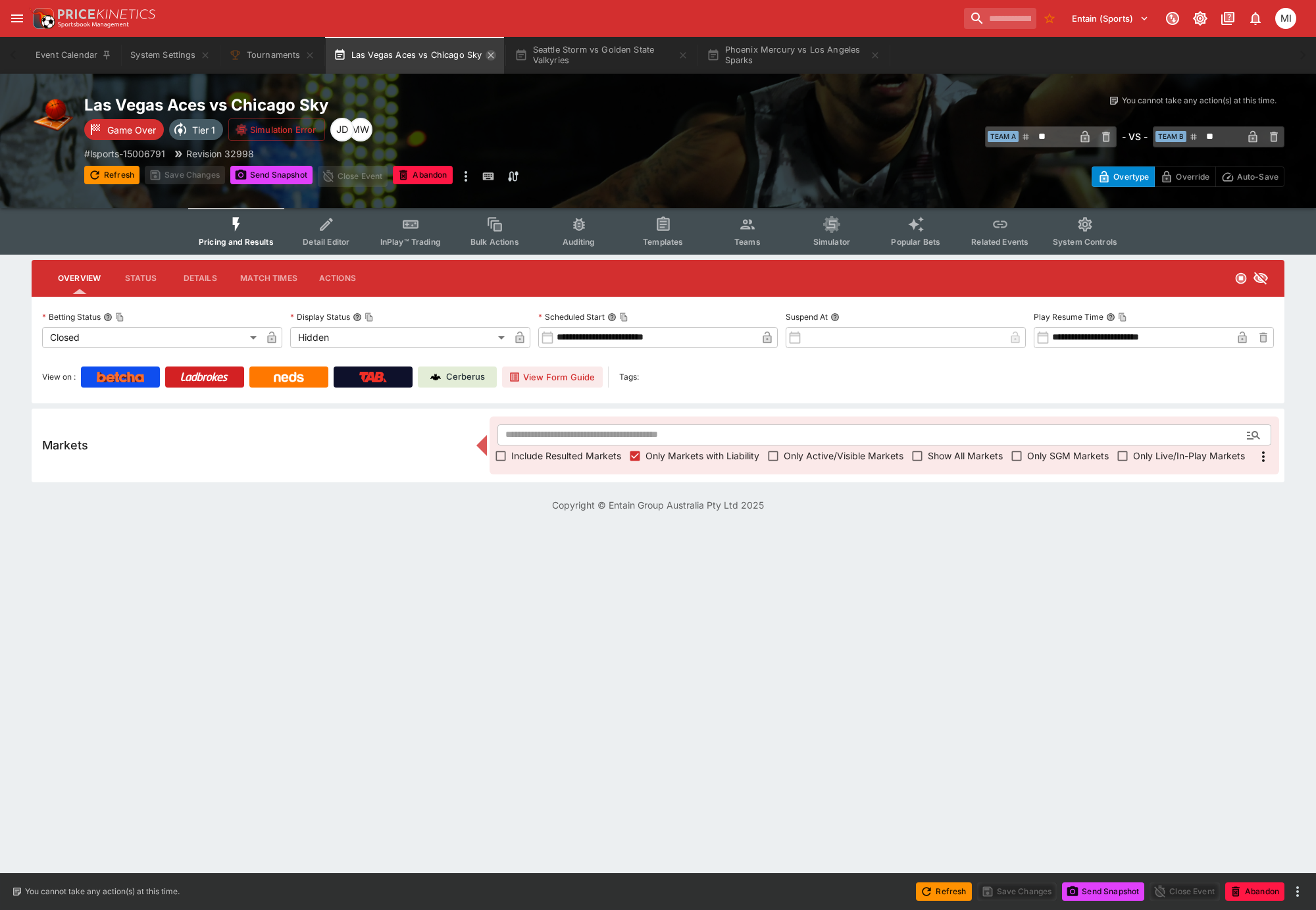
click at [491, 51] on icon "button" at bounding box center [491, 55] width 11 height 11
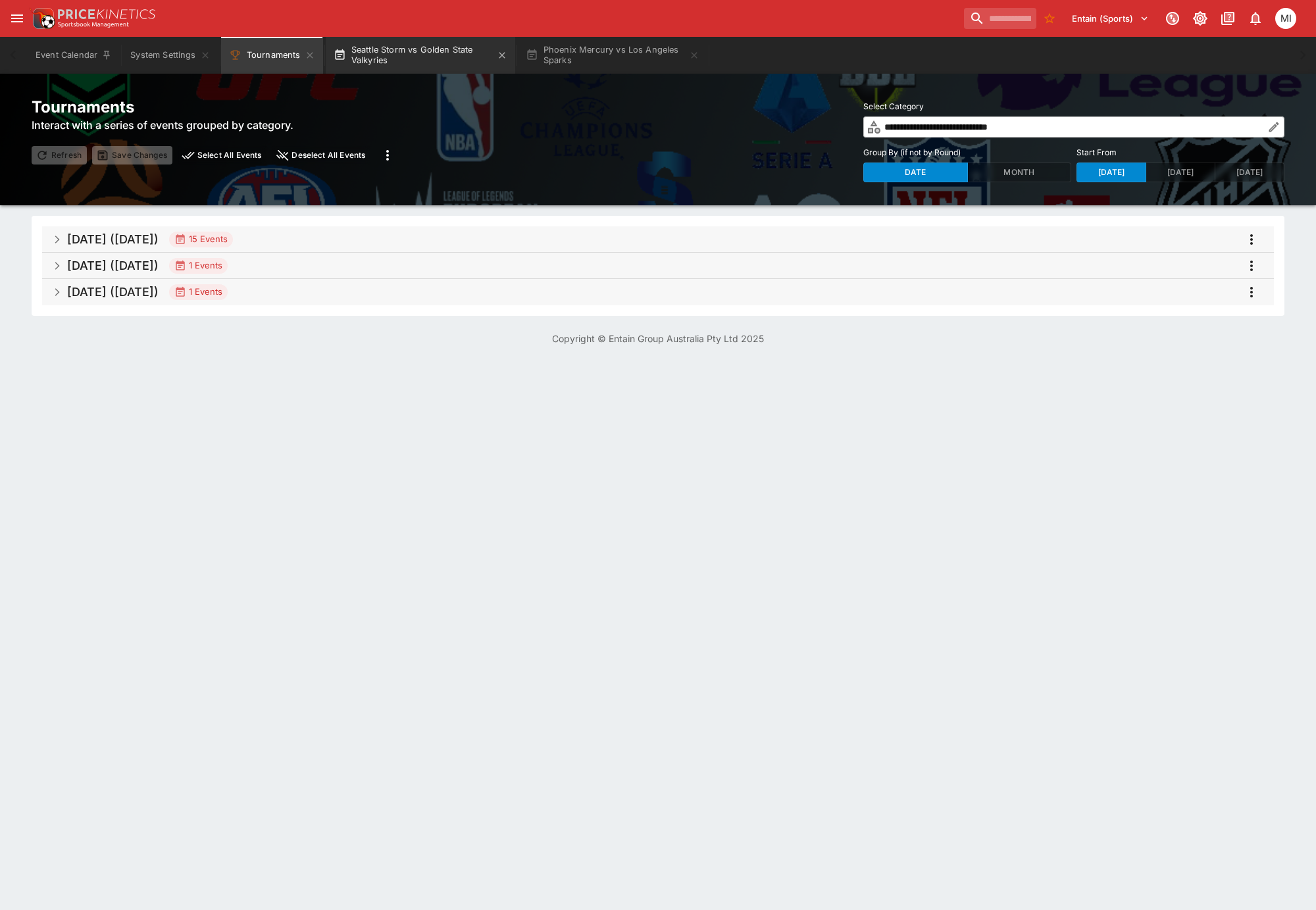
click at [401, 53] on button "Seattle Storm vs Golden State Valkyries" at bounding box center [420, 55] width 190 height 37
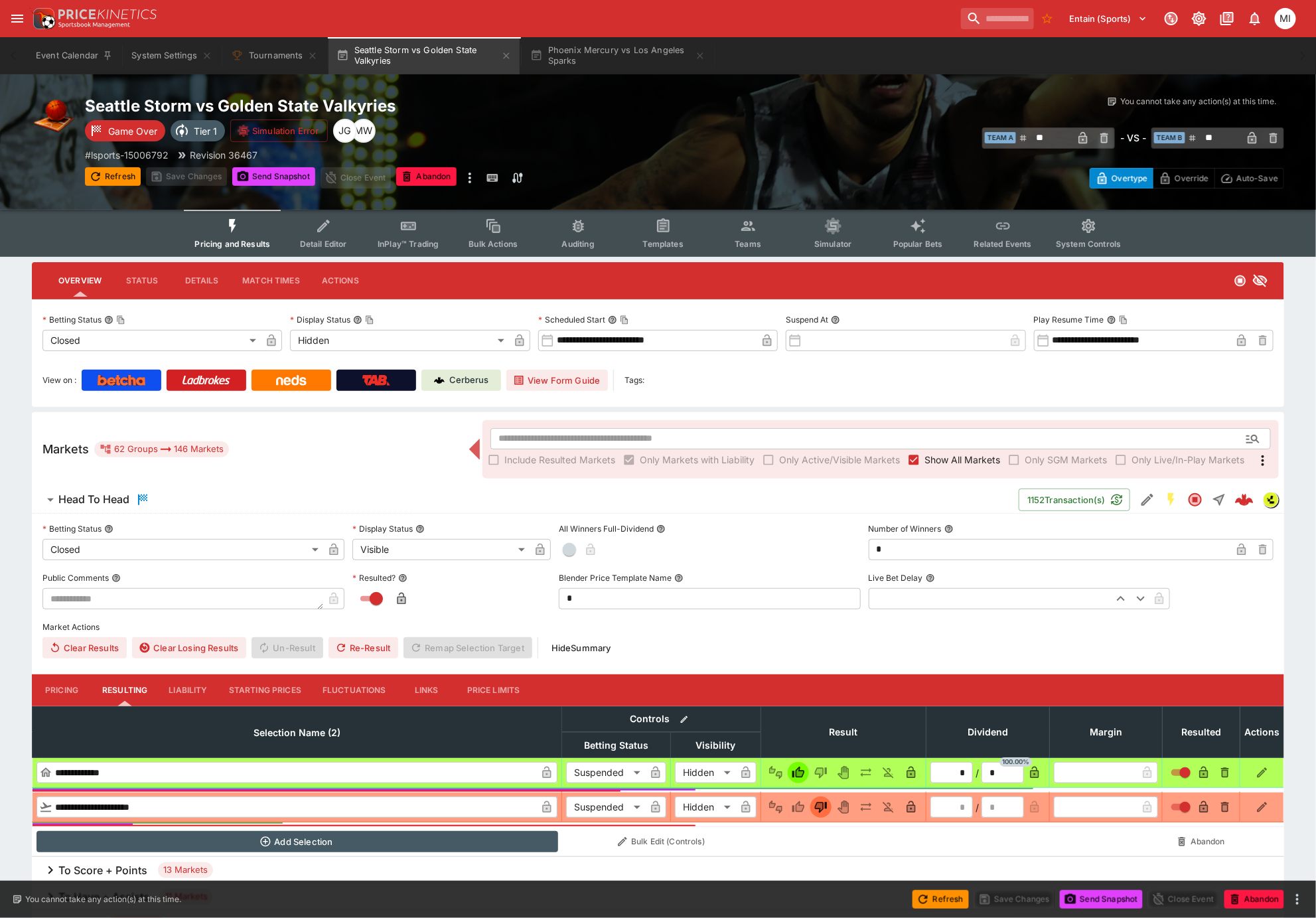
click at [960, 454] on span "Show All Markets" at bounding box center [962, 459] width 76 height 14
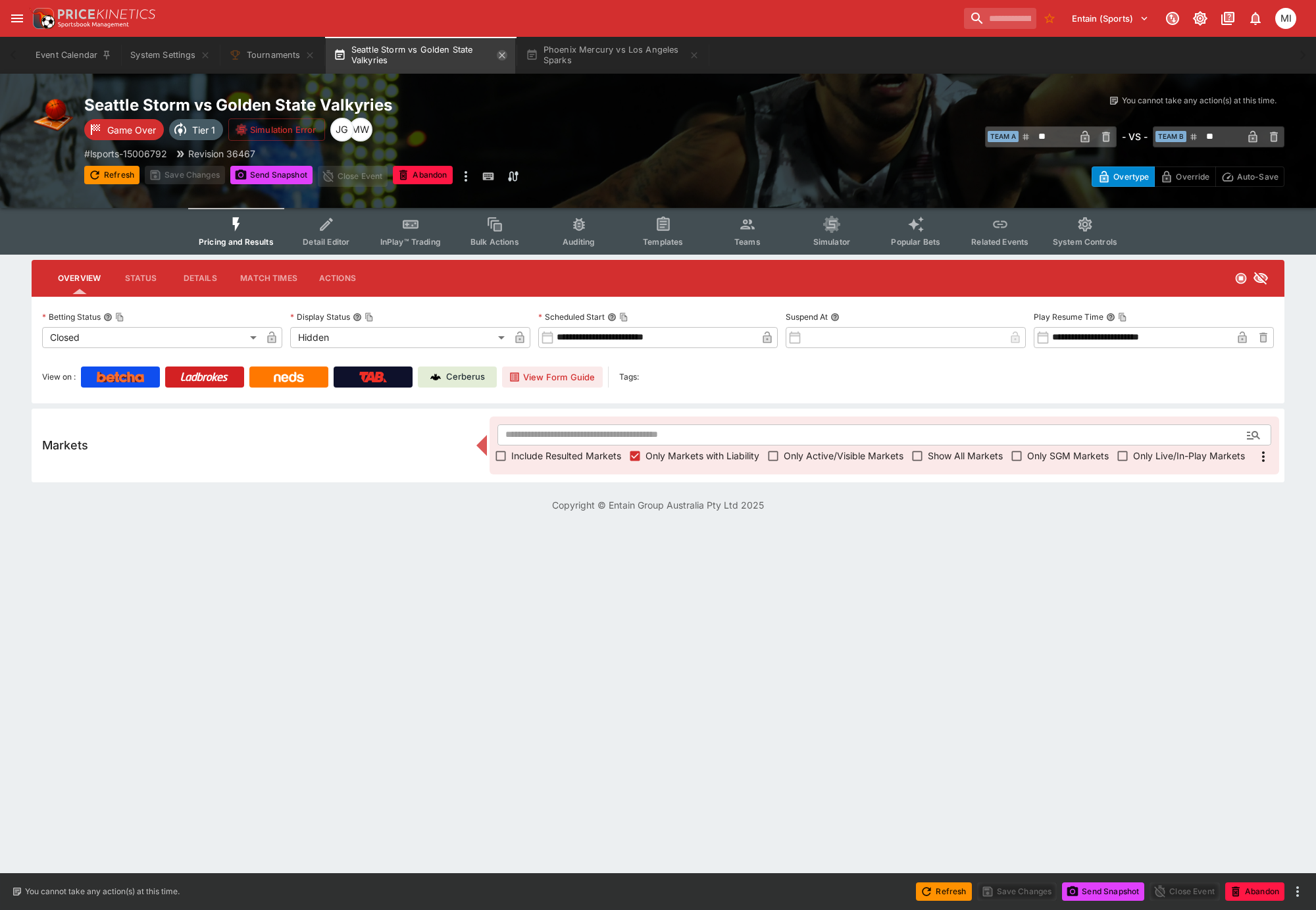
click at [505, 57] on icon "button" at bounding box center [501, 55] width 6 height 6
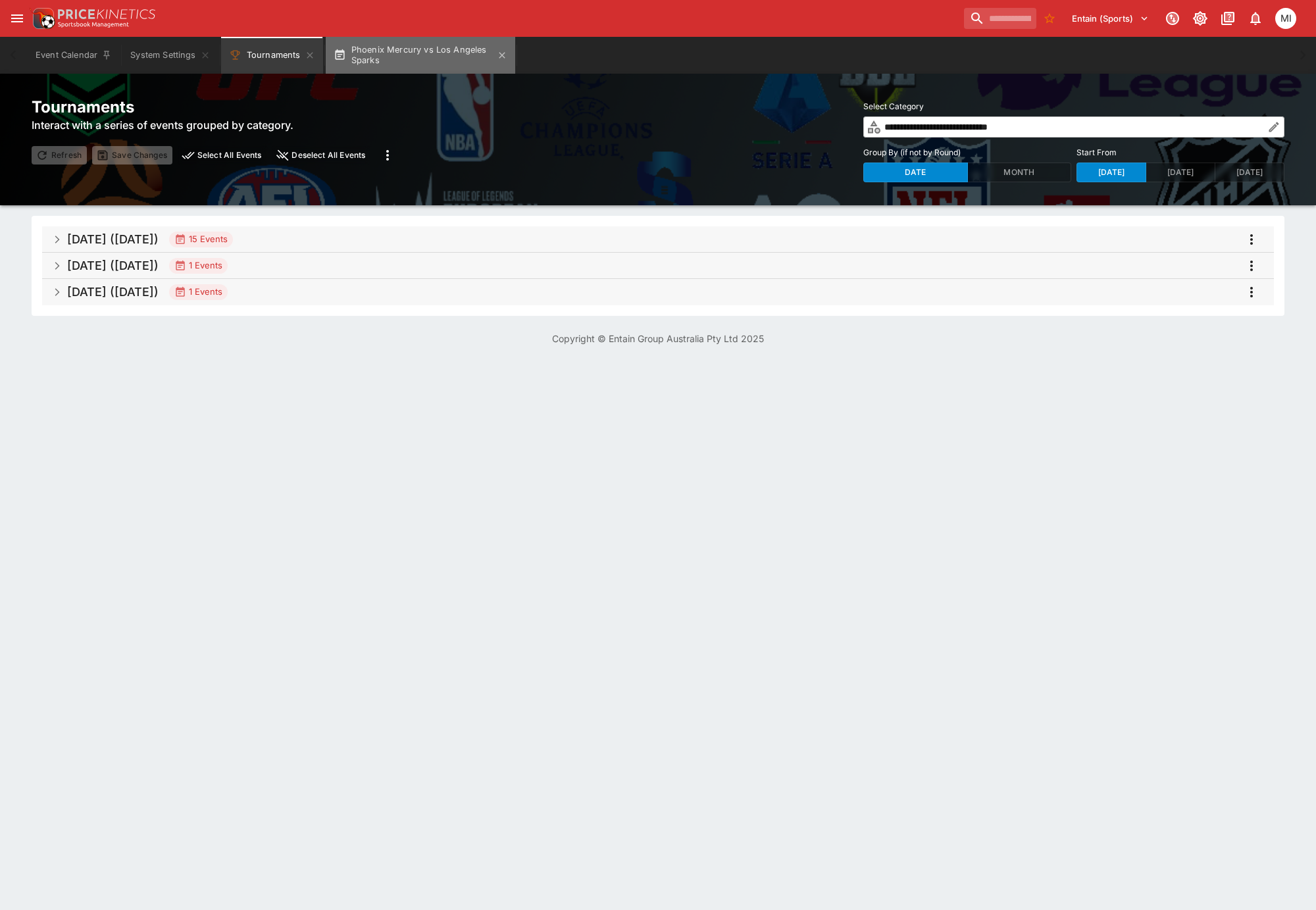
click at [428, 55] on button "Phoenix Mercury vs Los Angeles Sparks" at bounding box center [420, 55] width 190 height 37
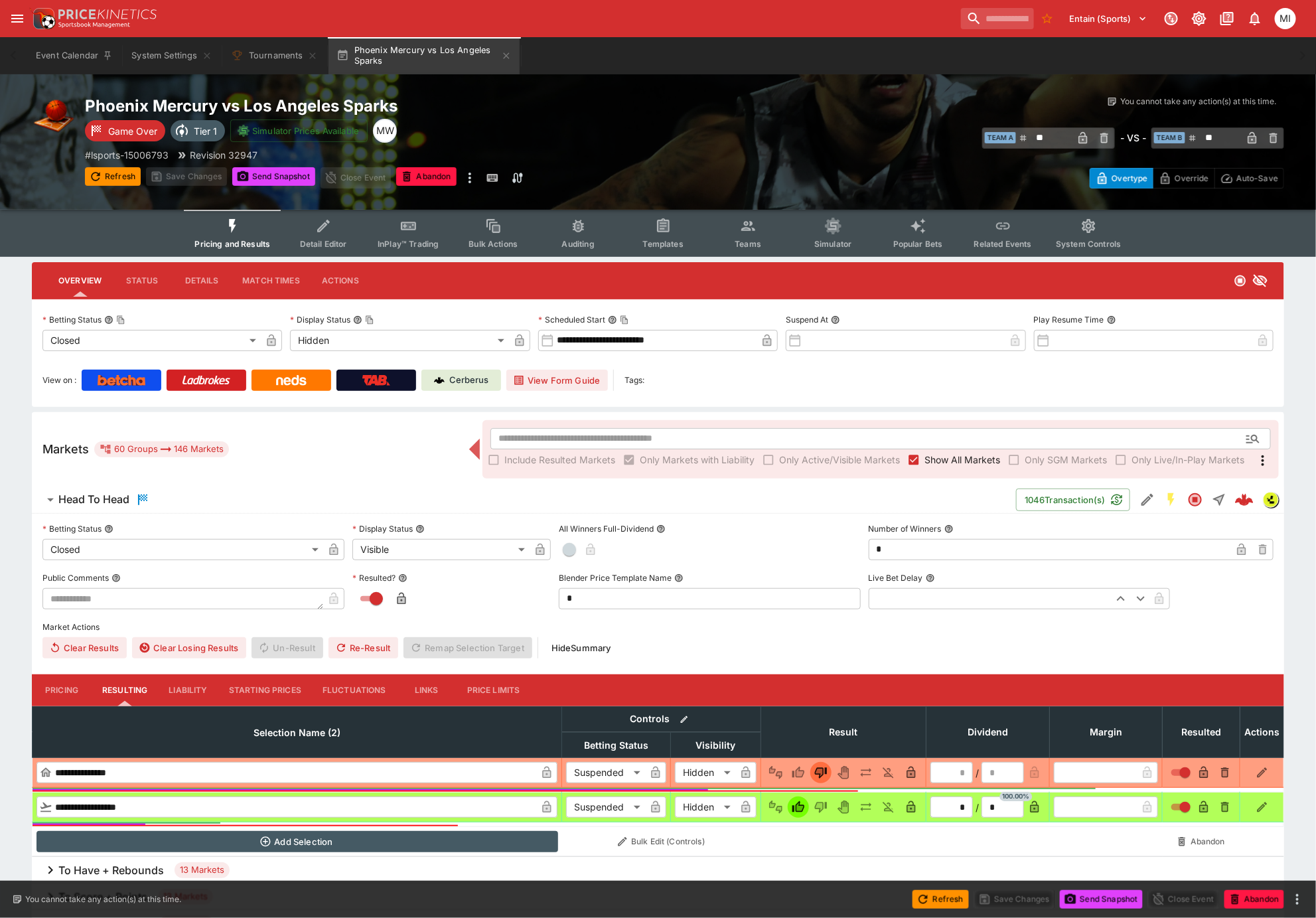
click at [937, 453] on span "Show All Markets" at bounding box center [962, 459] width 76 height 14
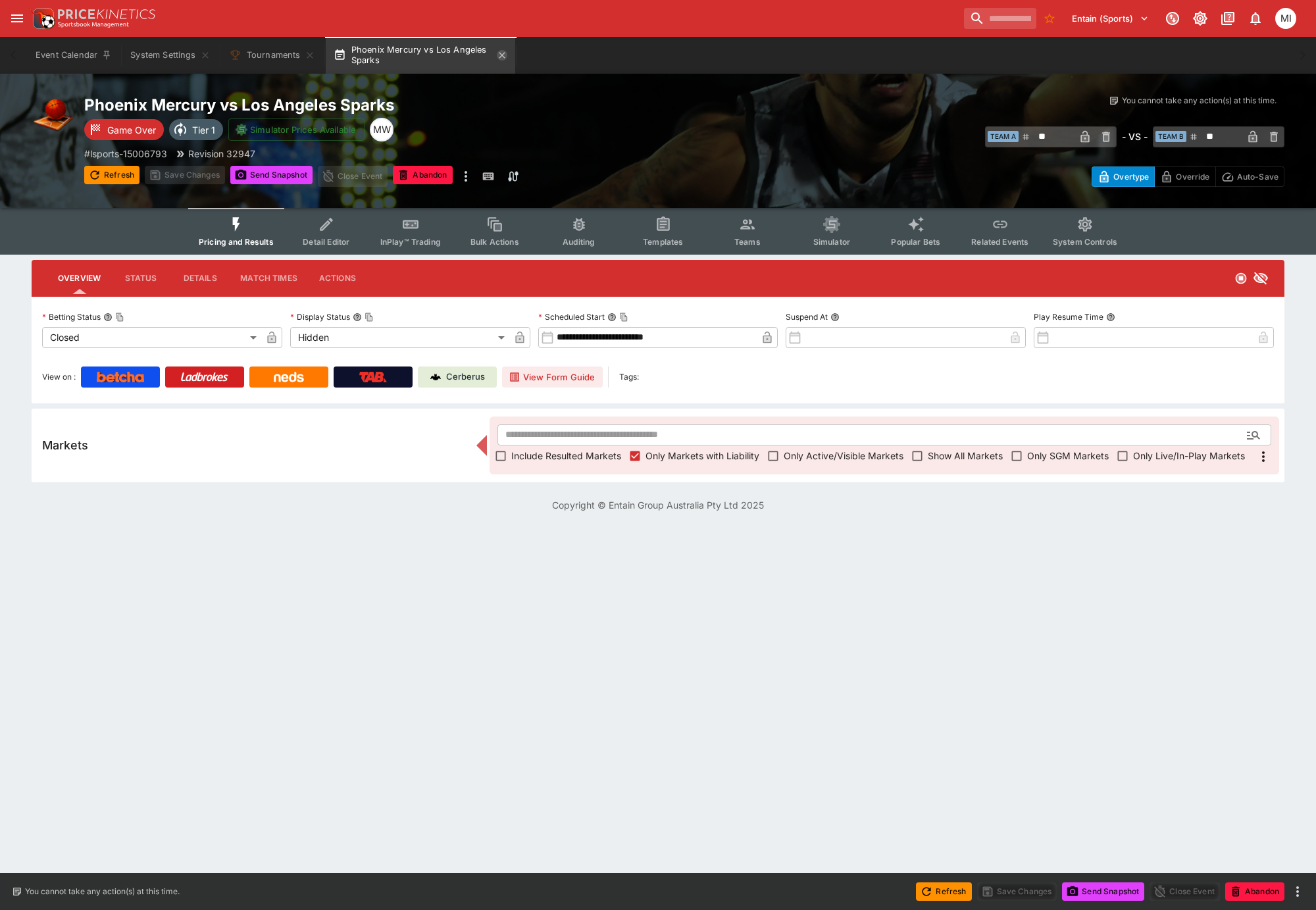
click at [504, 57] on icon "button" at bounding box center [502, 55] width 11 height 11
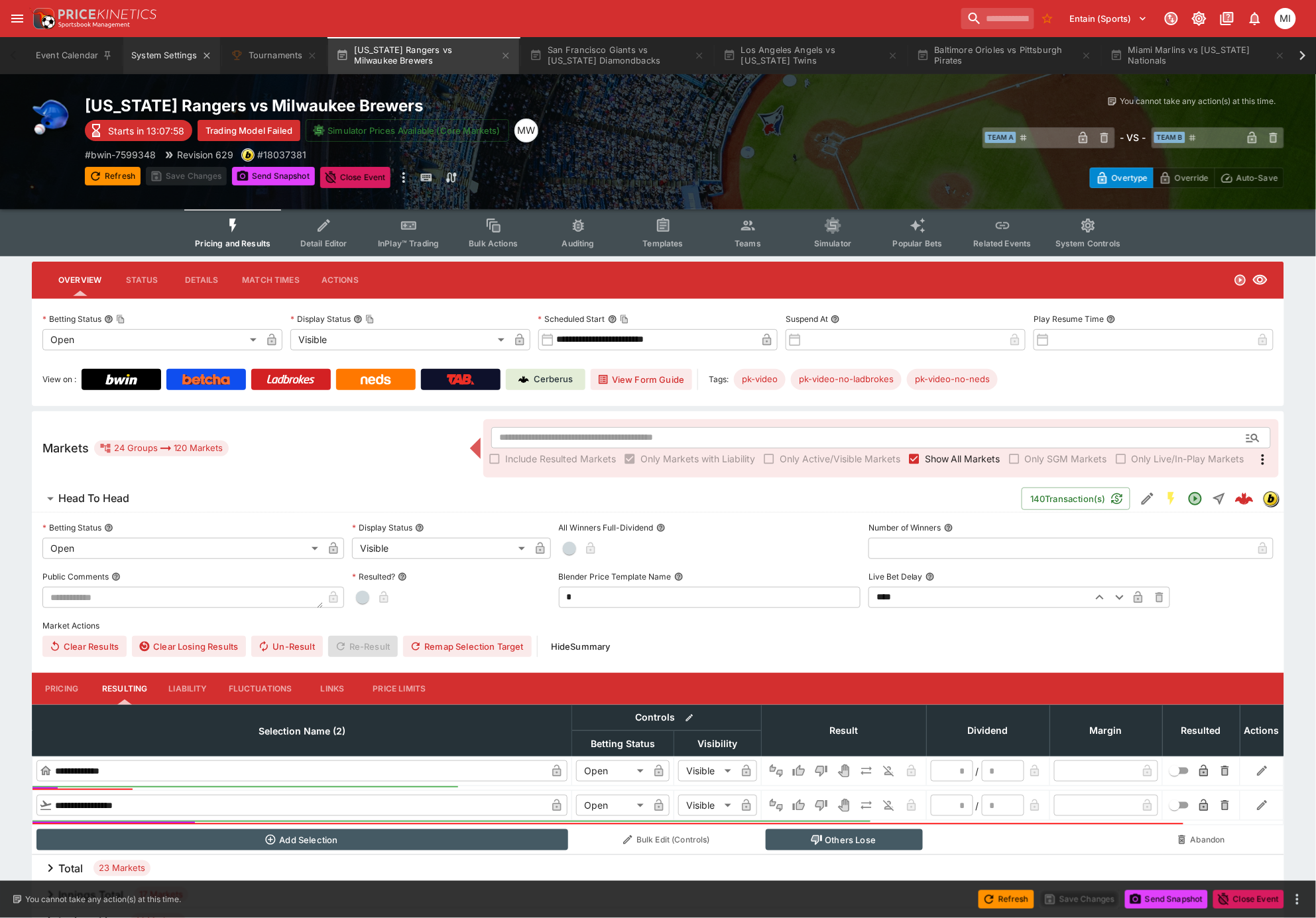
click at [159, 50] on button "System Settings" at bounding box center [171, 56] width 96 height 37
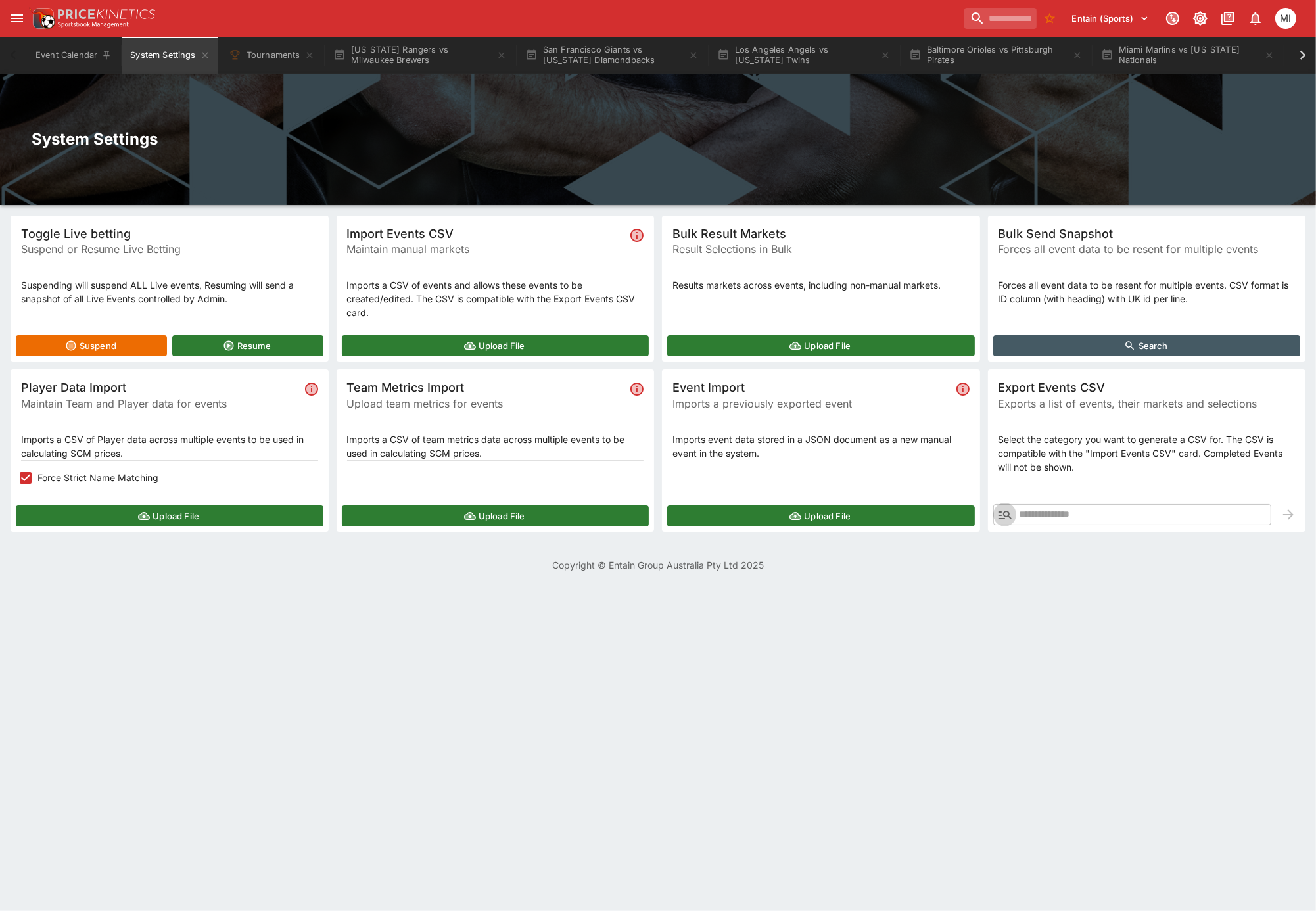
click at [1003, 518] on icon "button" at bounding box center [1005, 515] width 13 height 9
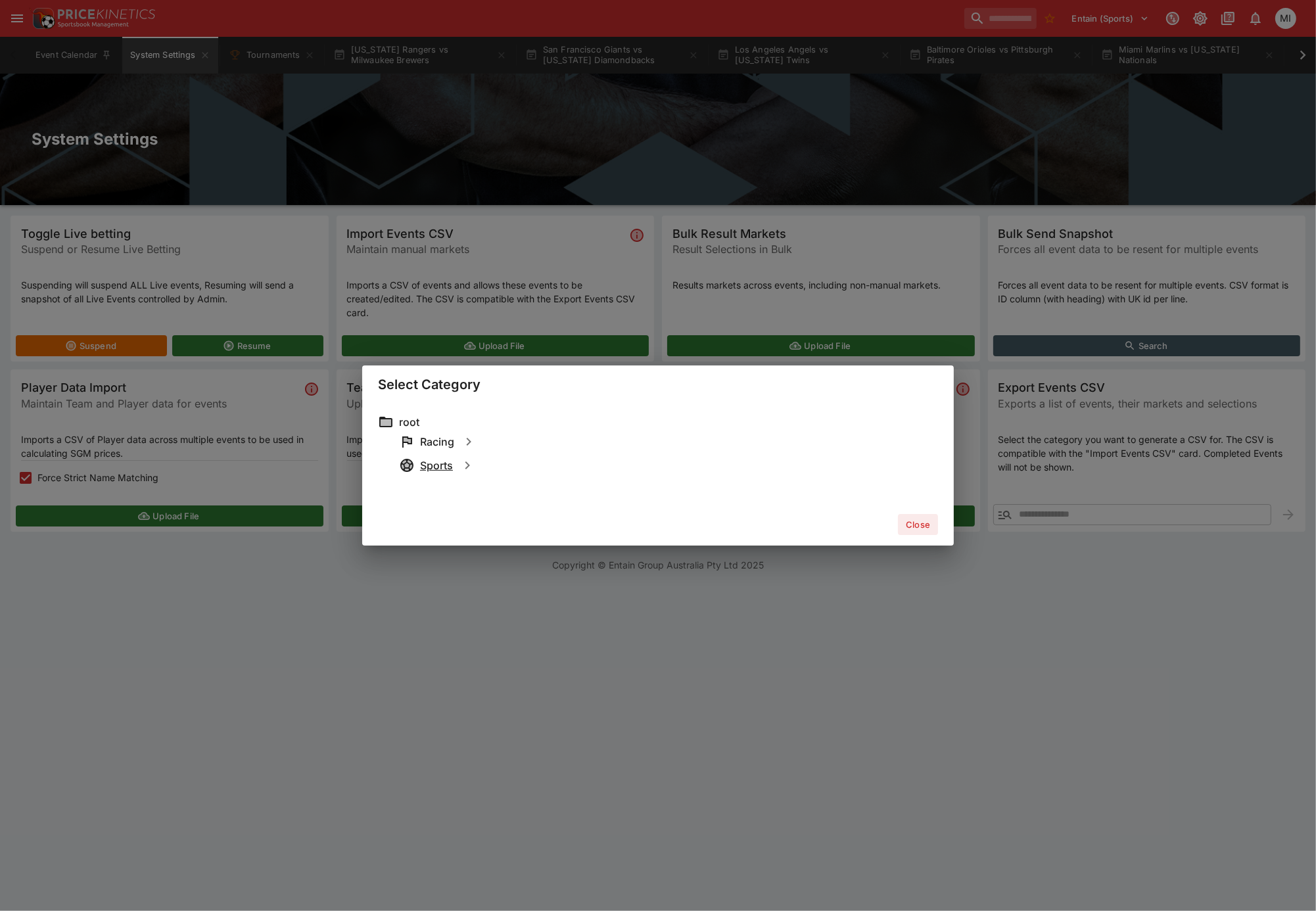
click at [438, 466] on h6 "Sports" at bounding box center [436, 465] width 33 height 13
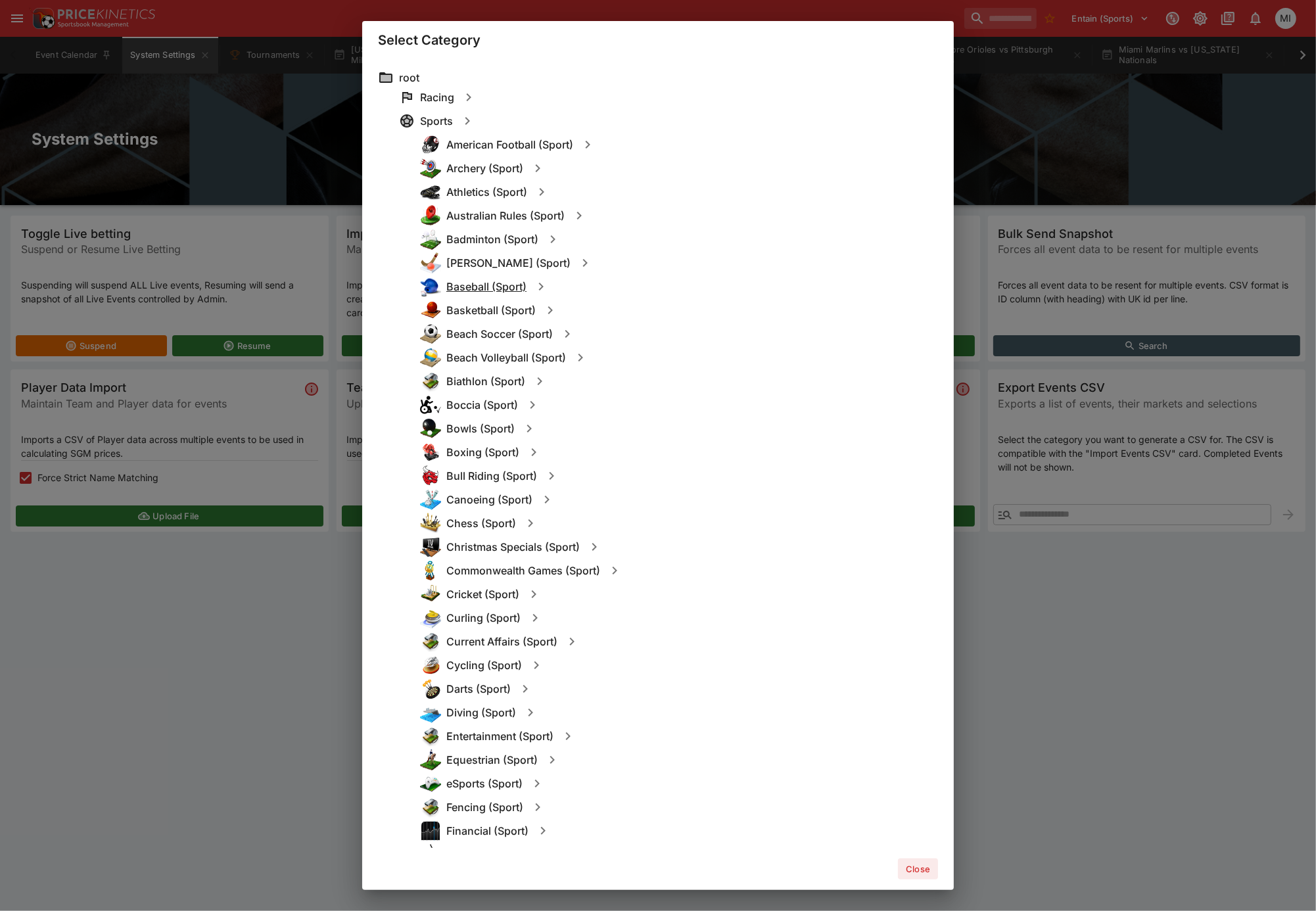
click at [485, 284] on h6 "Baseball (Sport)" at bounding box center [486, 287] width 80 height 13
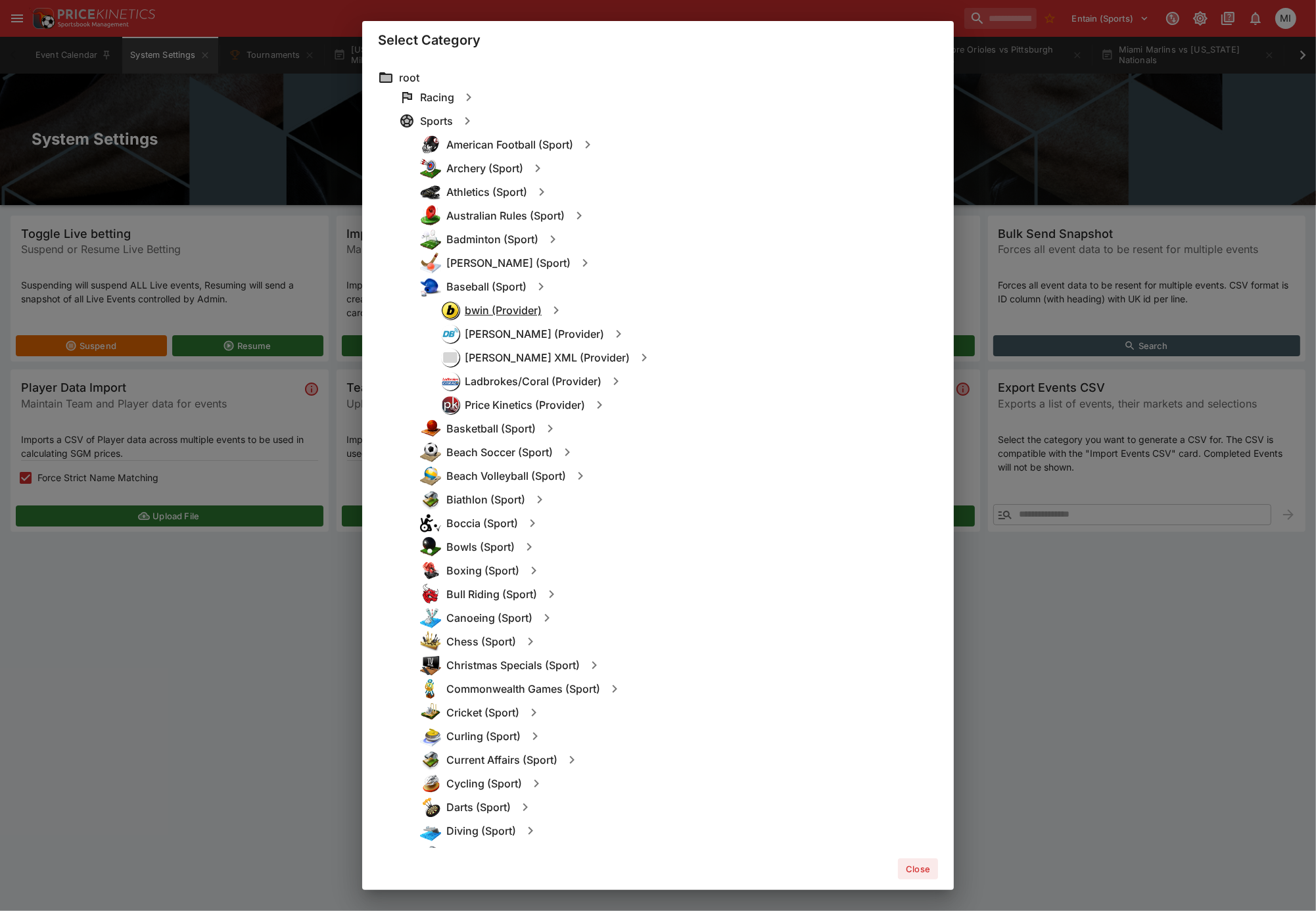
click at [514, 311] on h6 "bwin (Provider)" at bounding box center [503, 310] width 77 height 13
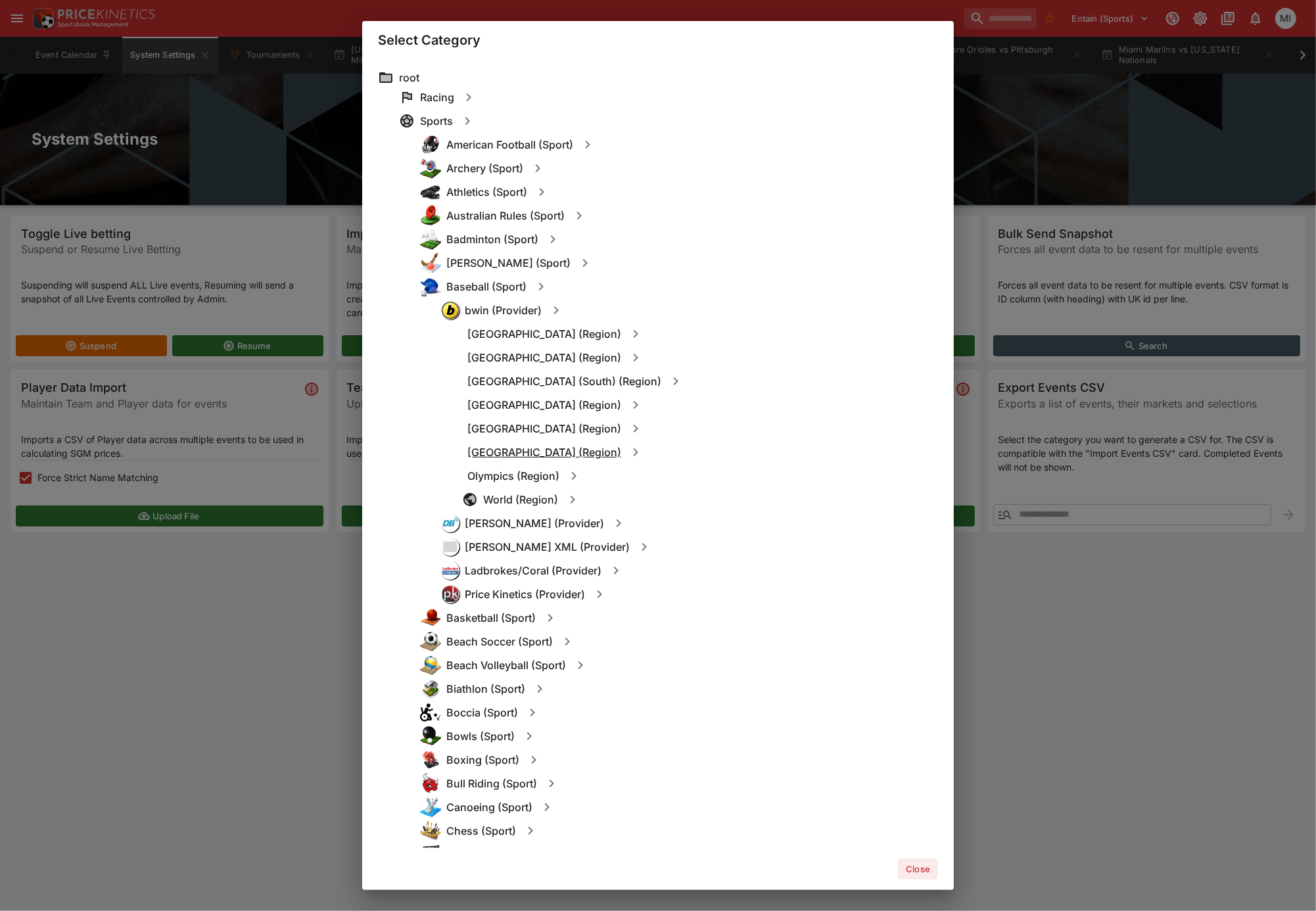
click at [504, 451] on h6 "[GEOGRAPHIC_DATA] (Region)" at bounding box center [544, 452] width 154 height 13
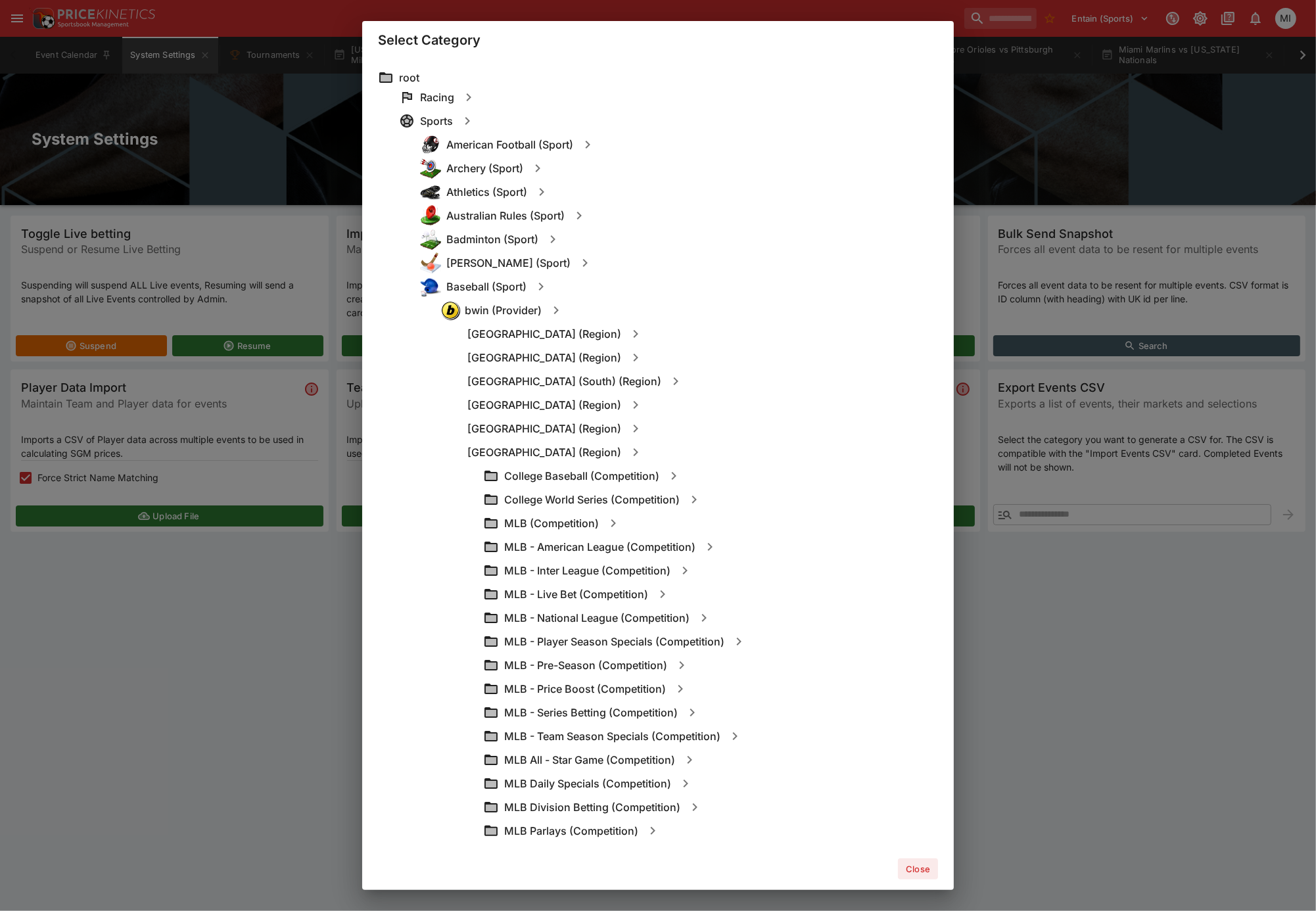
click at [614, 524] on icon "button" at bounding box center [614, 523] width 4 height 8
type input "**********"
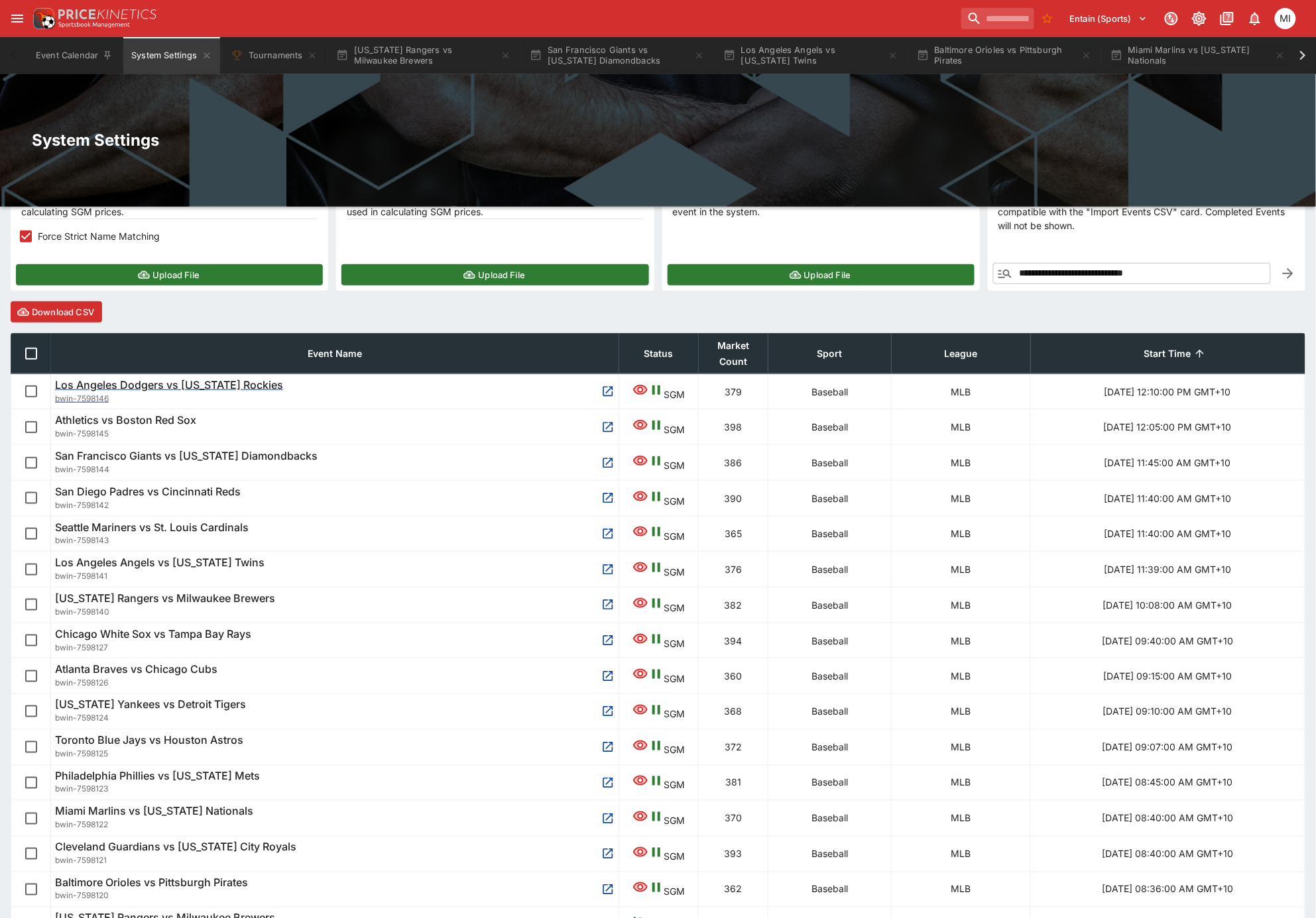
scroll to position [88, 0]
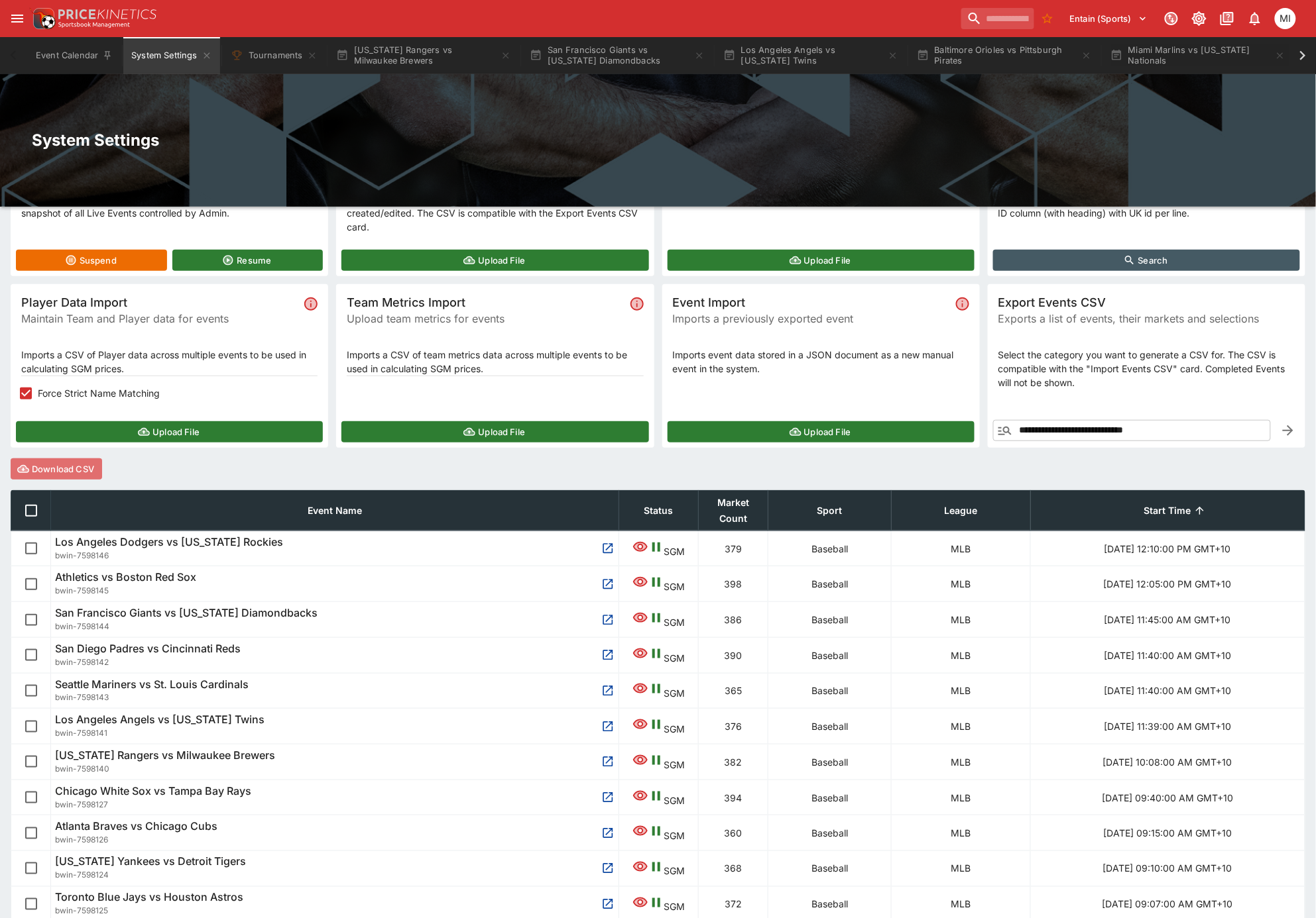
click at [77, 465] on button "Download CSV" at bounding box center [57, 469] width 92 height 21
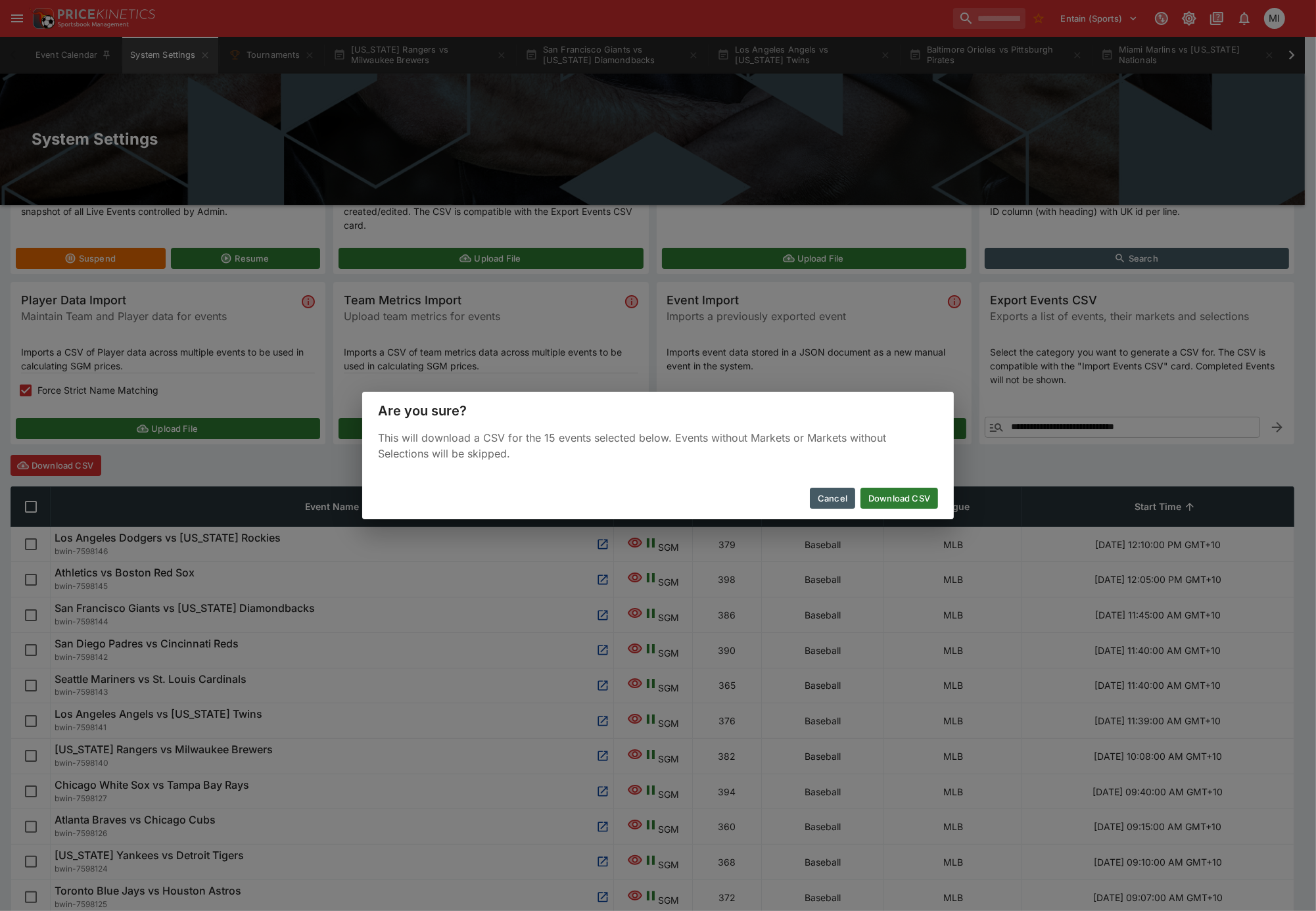
click at [900, 495] on button "Download CSV" at bounding box center [899, 499] width 77 height 21
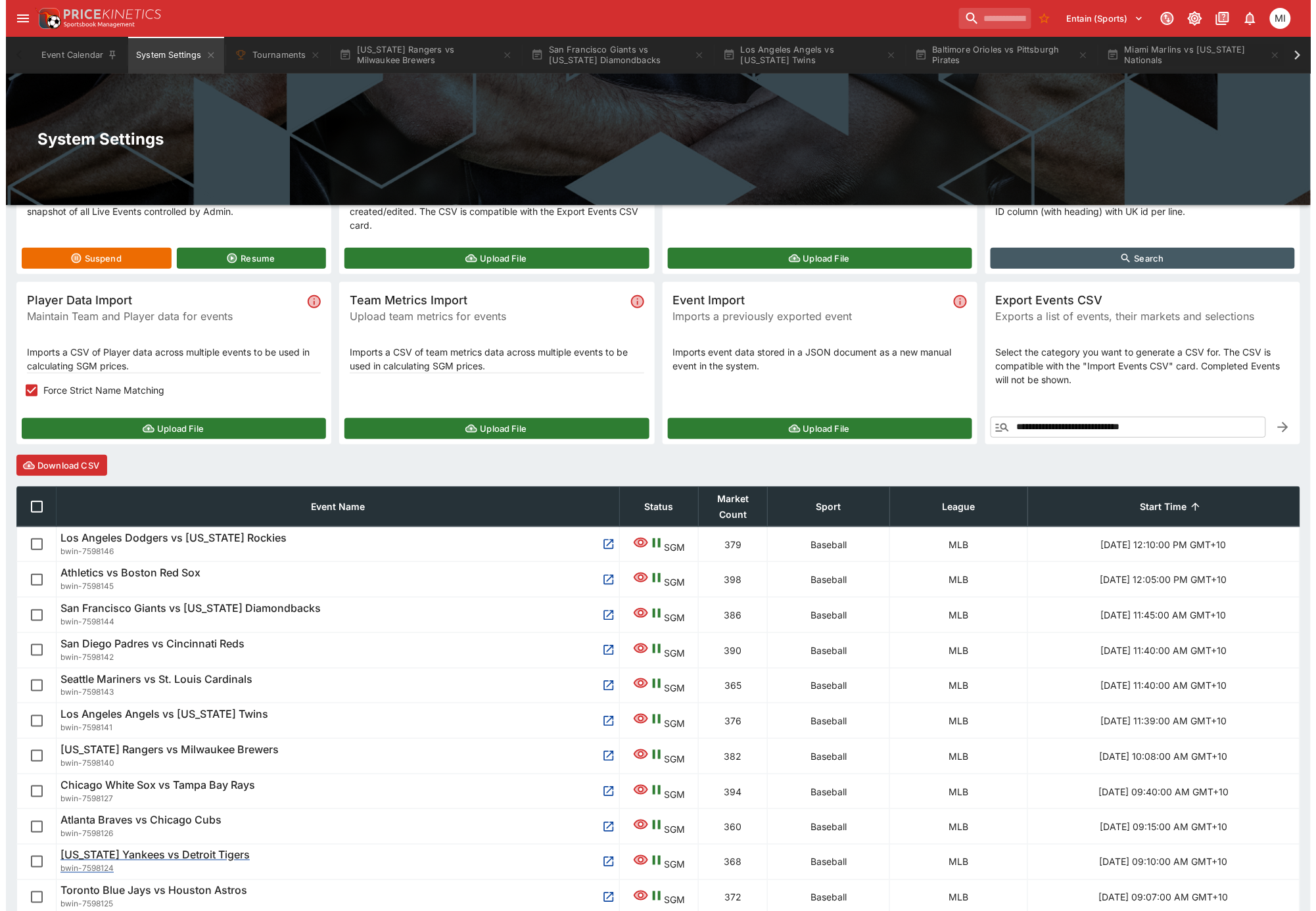
scroll to position [0, 0]
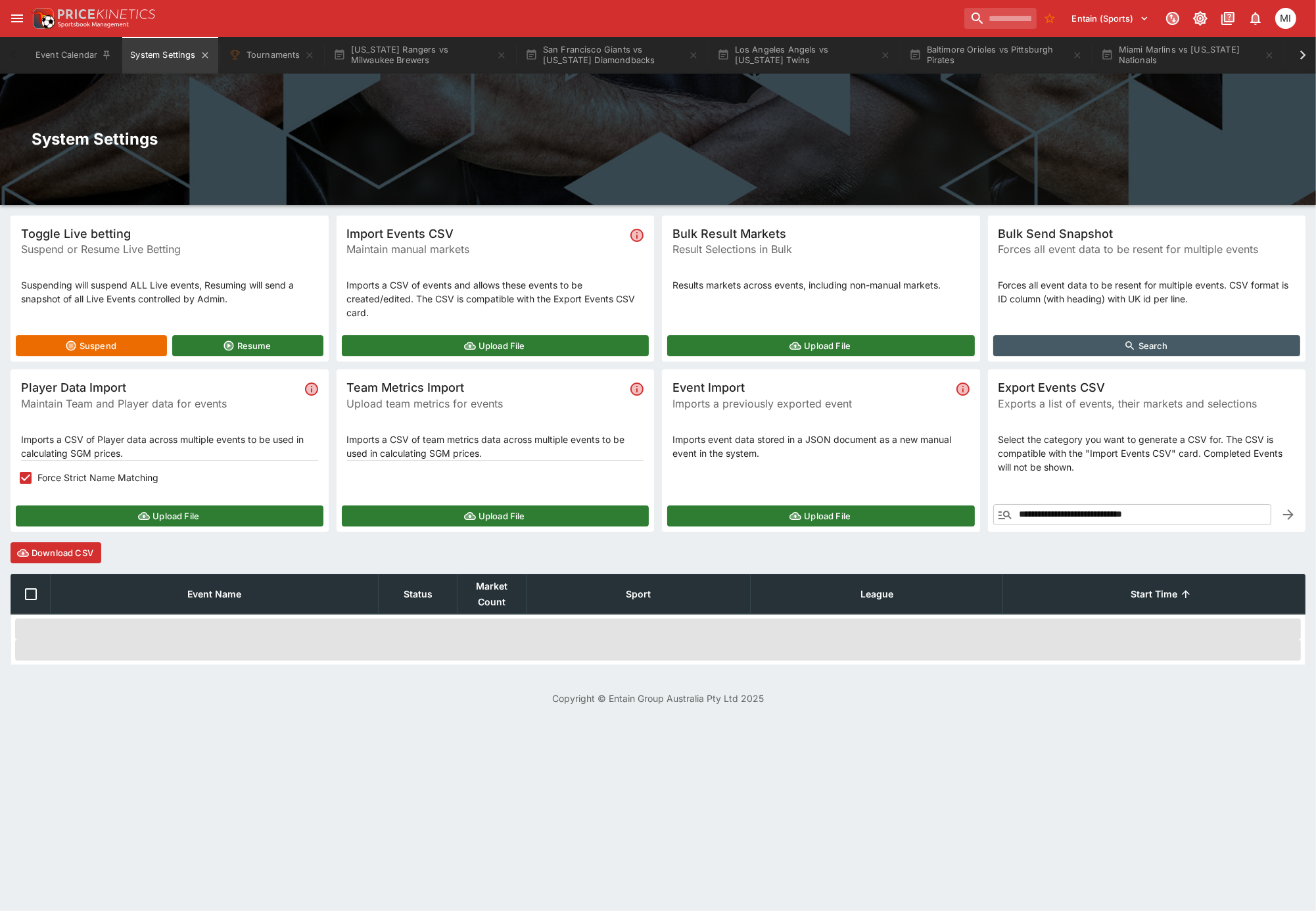
click at [160, 49] on button "System Settings" at bounding box center [170, 55] width 95 height 37
click at [89, 508] on button "Upload File" at bounding box center [170, 517] width 308 height 21
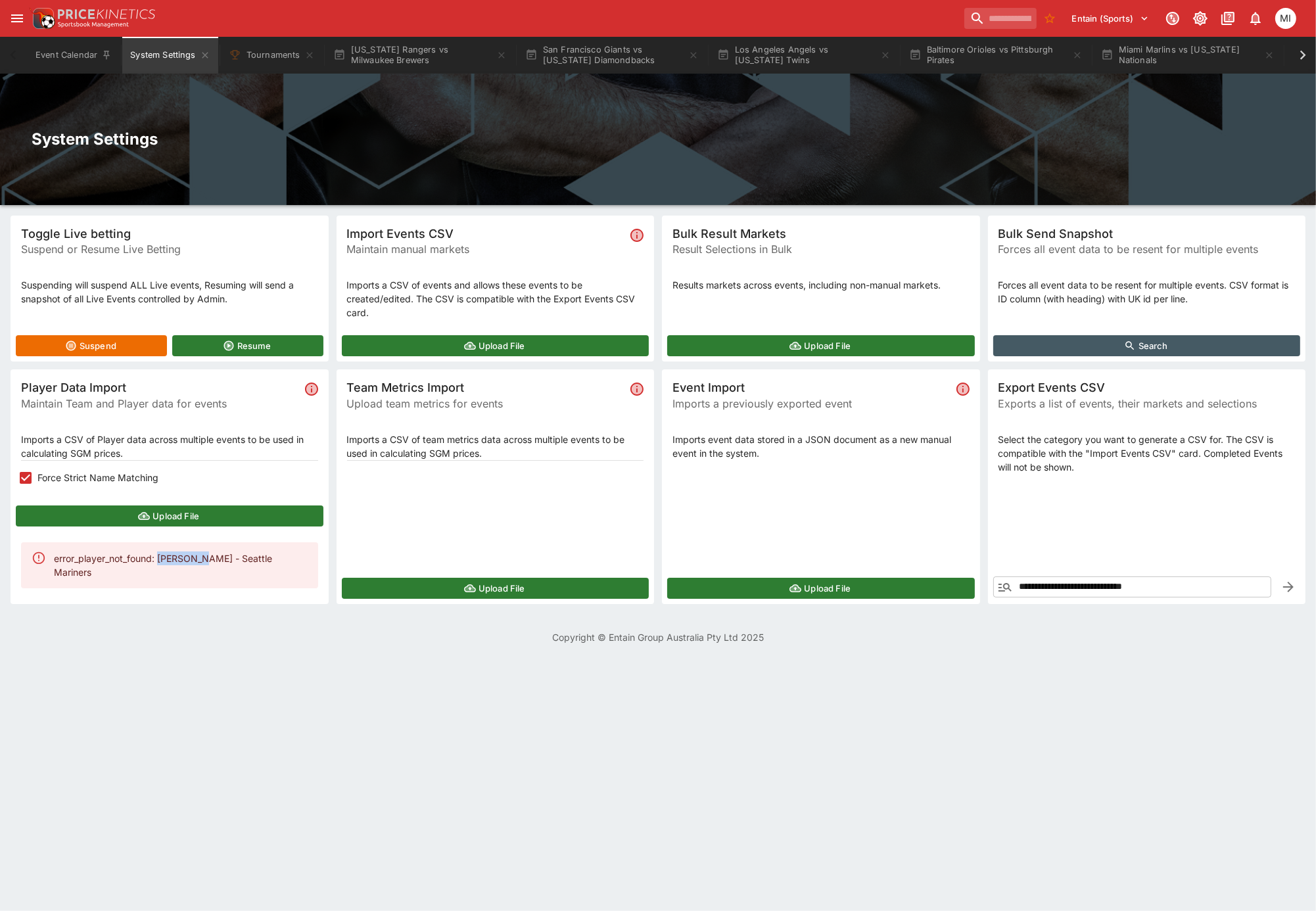
drag, startPoint x: 169, startPoint y: 556, endPoint x: 199, endPoint y: 561, distance: 30.4
click at [199, 561] on div "error_player_not_found: [PERSON_NAME] - Seattle Mariners" at bounding box center [181, 565] width 254 height 38
copy div "[PERSON_NAME]"
click at [1306, 56] on icon at bounding box center [1303, 55] width 18 height 18
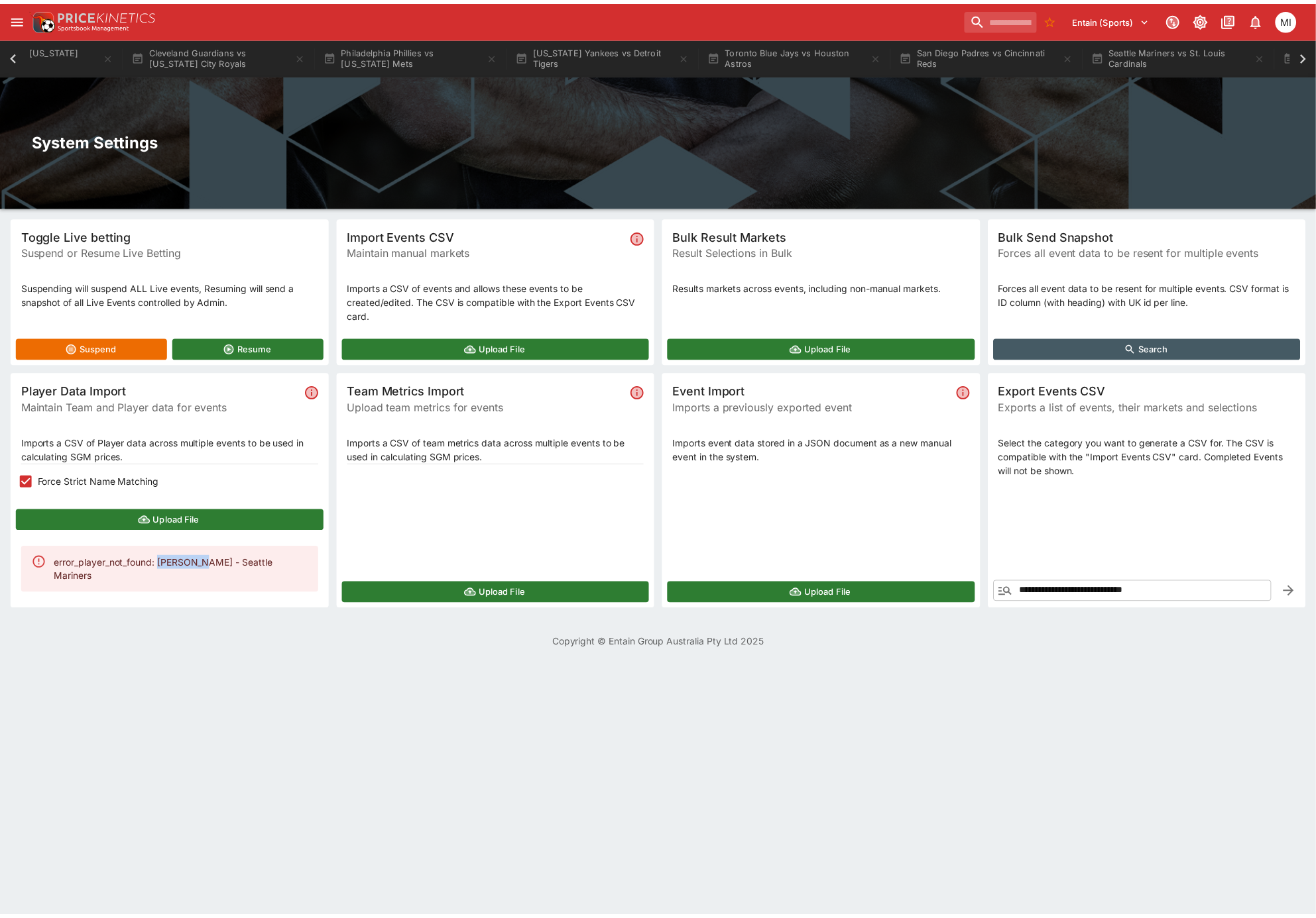
scroll to position [0, 1256]
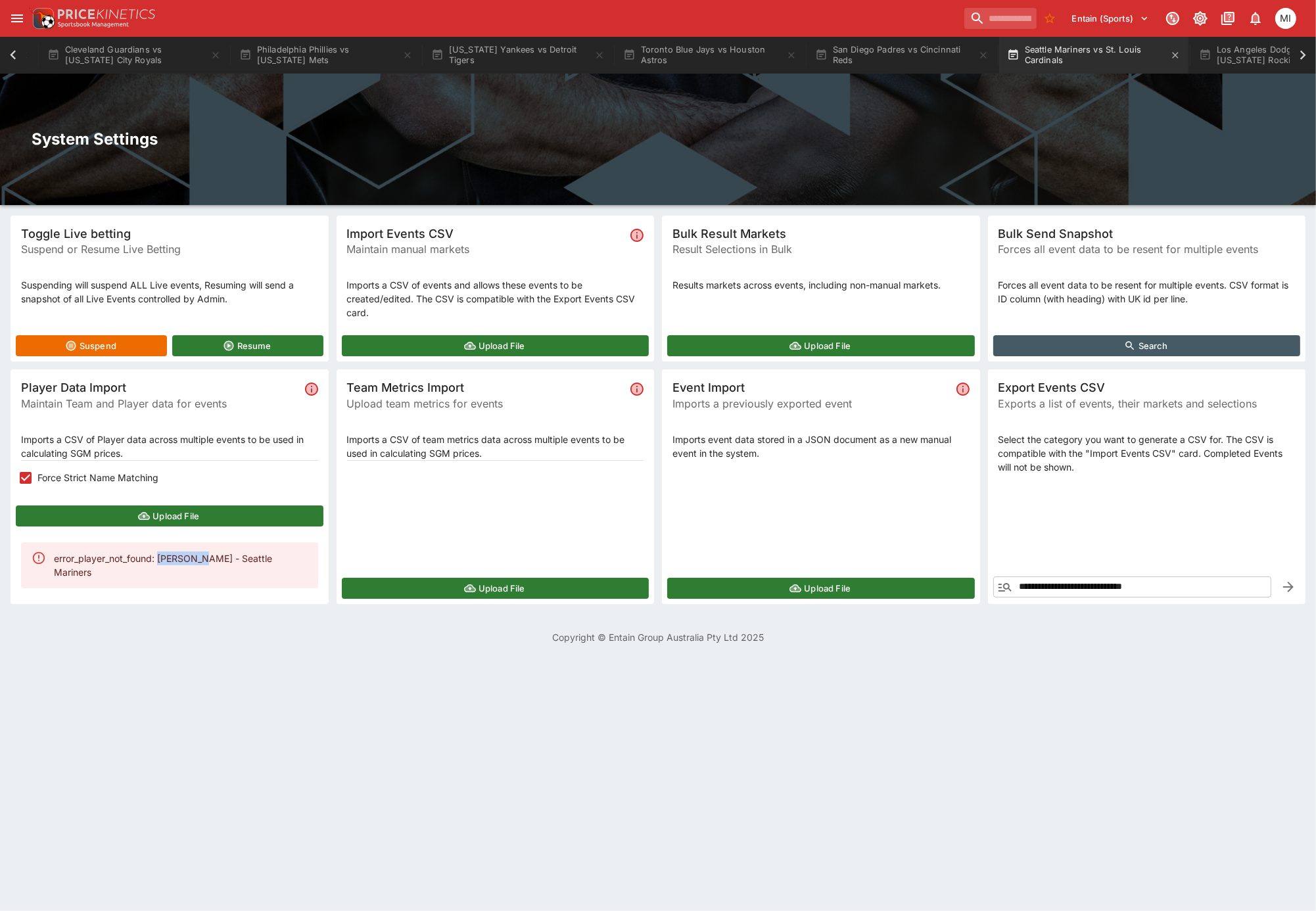
click at [1110, 60] on button "Seattle Mariners vs St. Louis Cardinals" at bounding box center [1094, 55] width 189 height 37
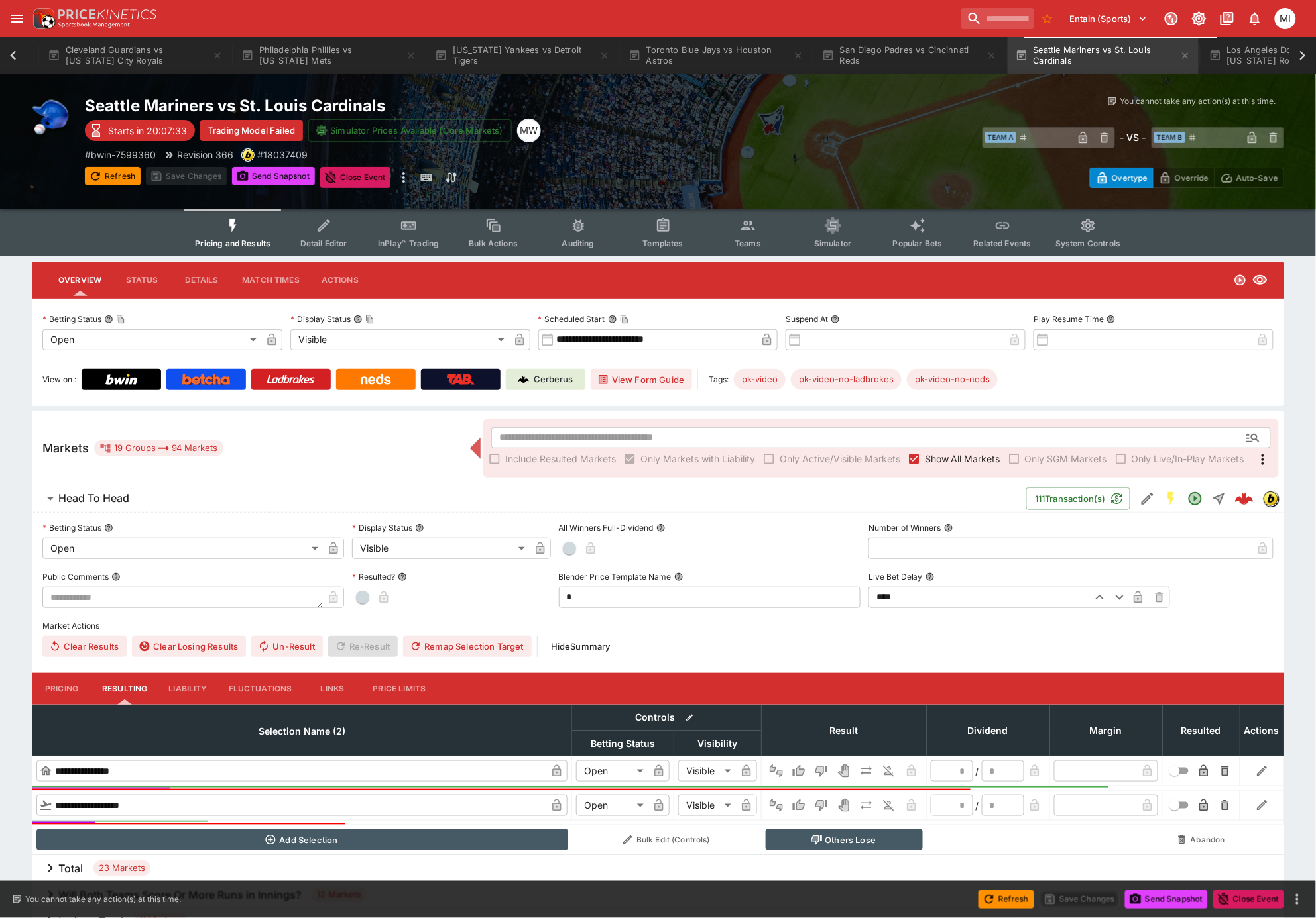
click at [747, 240] on span "Teams" at bounding box center [747, 244] width 26 height 10
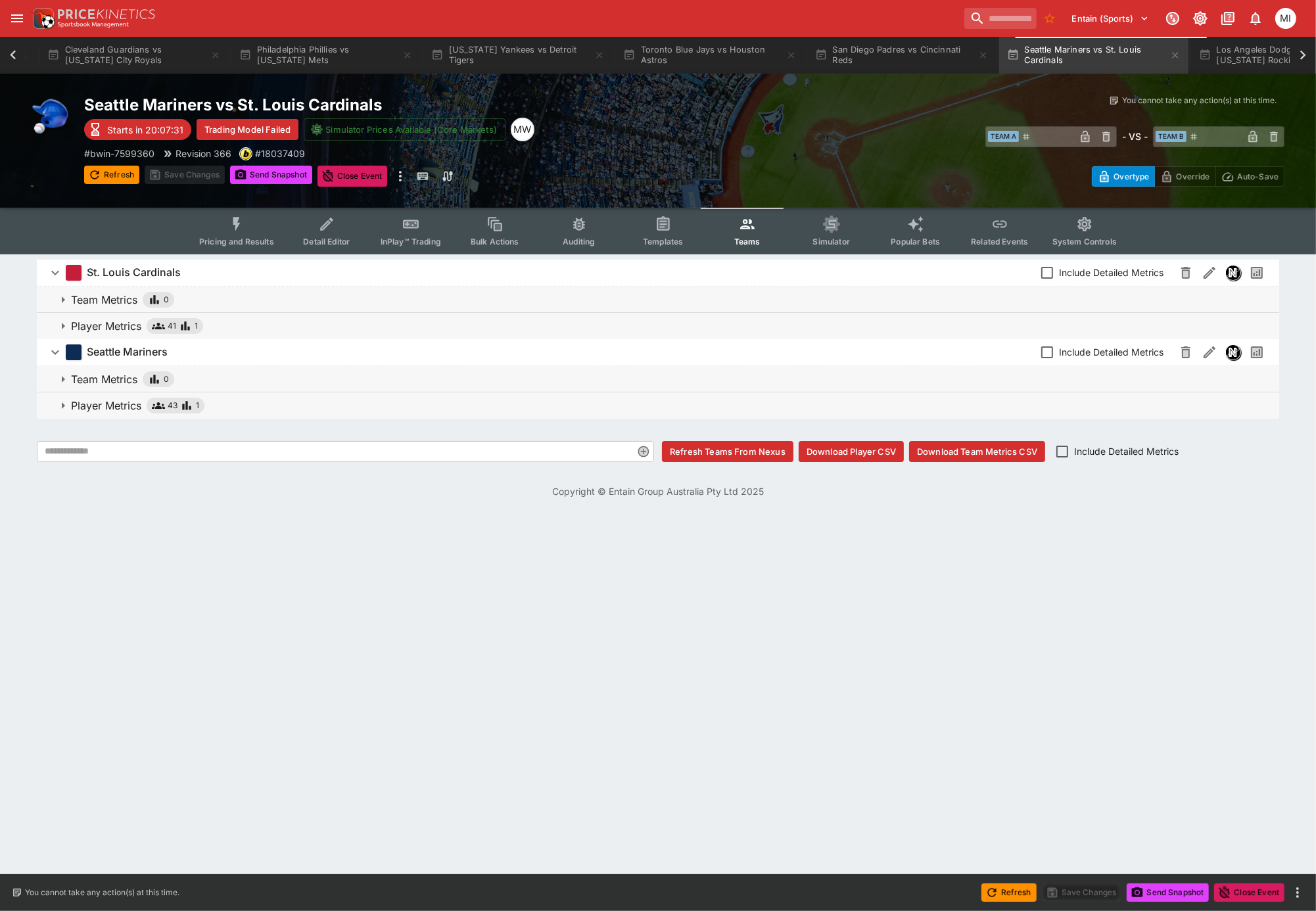
click at [87, 409] on p "Player Metrics" at bounding box center [106, 406] width 70 height 16
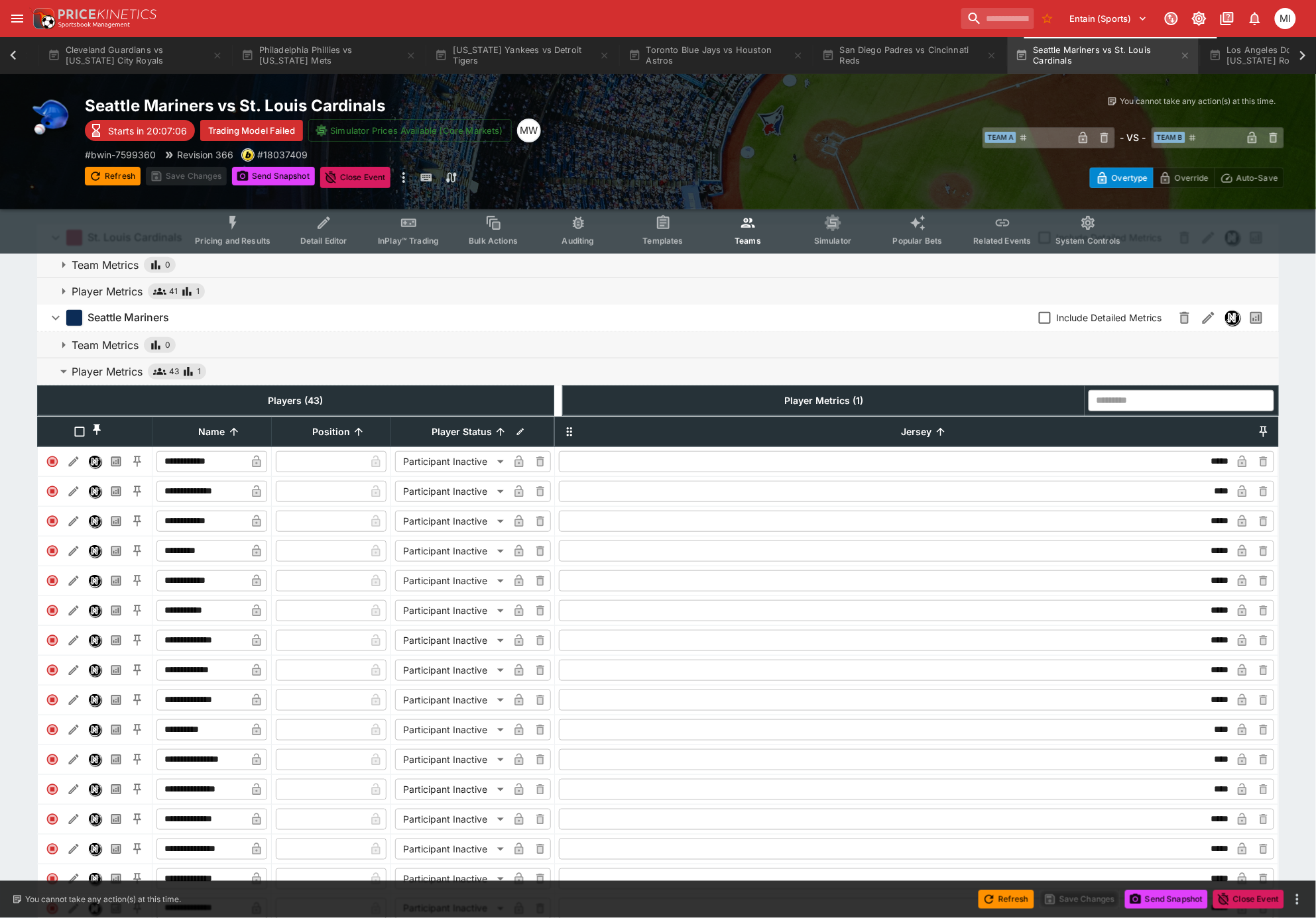
scroll to position [826, 0]
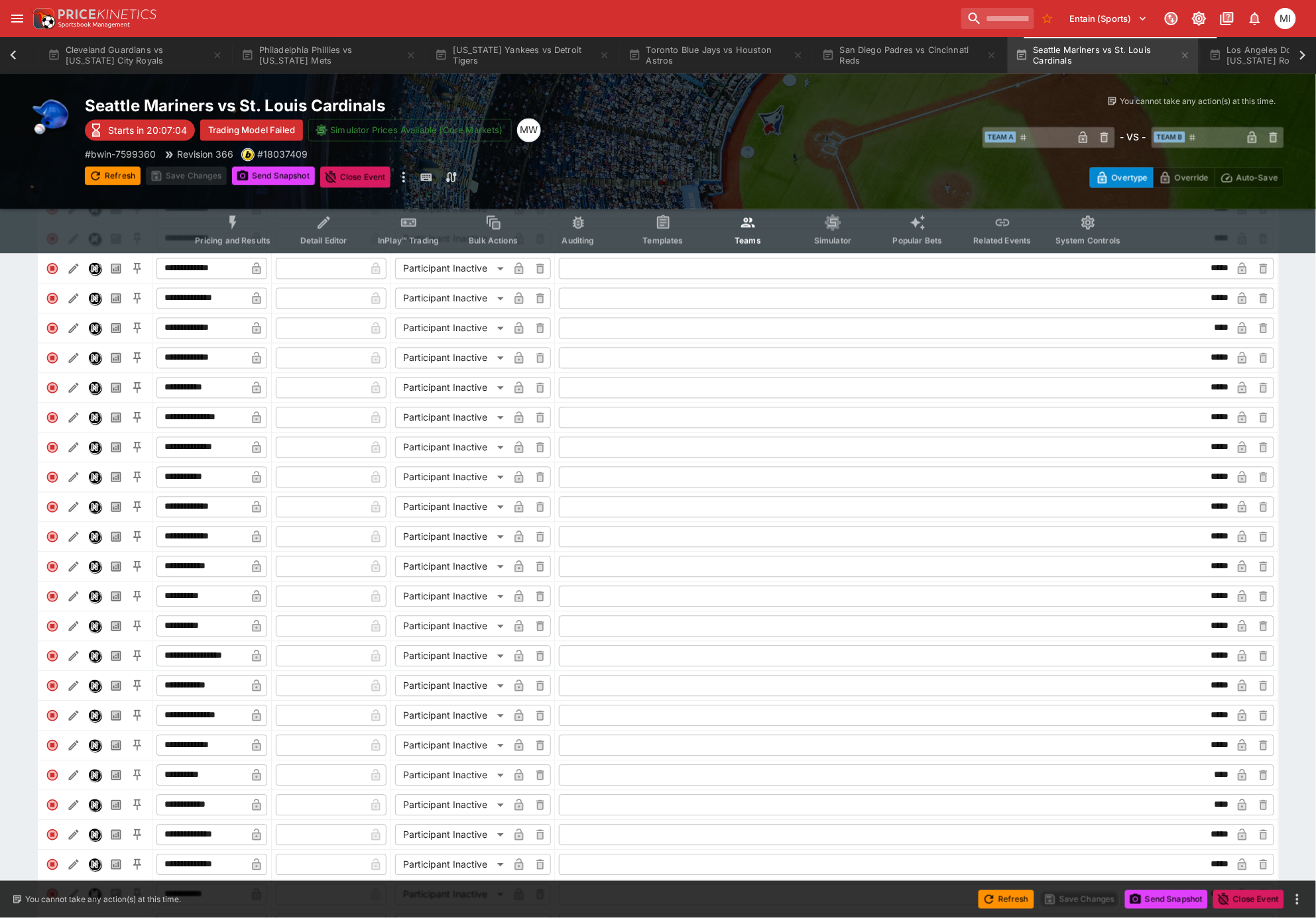
click at [227, 457] on input "**********" at bounding box center [201, 448] width 89 height 21
click at [240, 457] on input "**********" at bounding box center [201, 448] width 89 height 21
drag, startPoint x: 240, startPoint y: 456, endPoint x: 129, endPoint y: 465, distance: 111.4
click at [129, 463] on tr "**********" at bounding box center [297, 448] width 518 height 30
paste input "text"
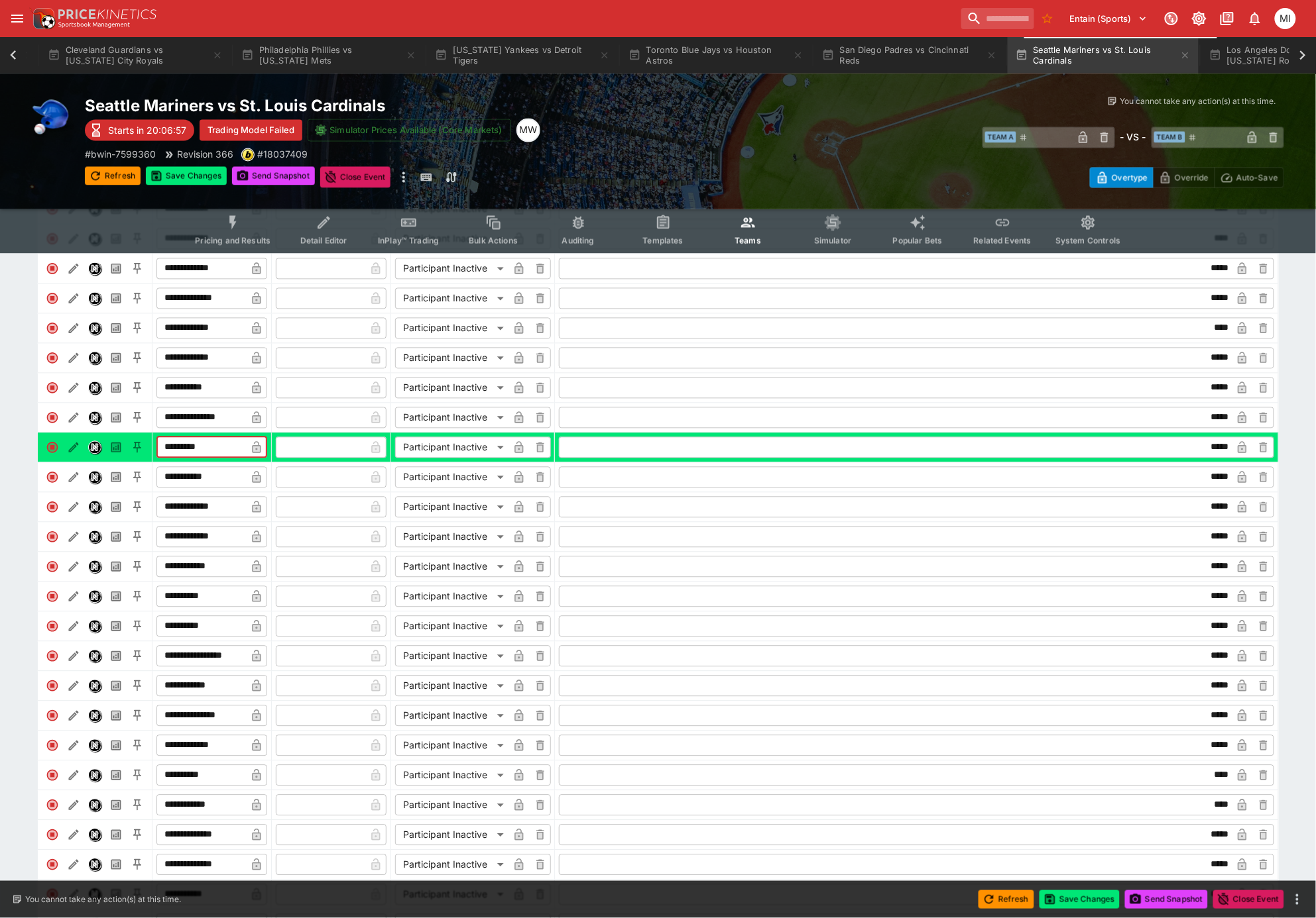
type input "*********"
click at [256, 454] on icon "button" at bounding box center [256, 448] width 9 height 12
click at [89, 454] on img "Nexus" at bounding box center [94, 448] width 12 height 12
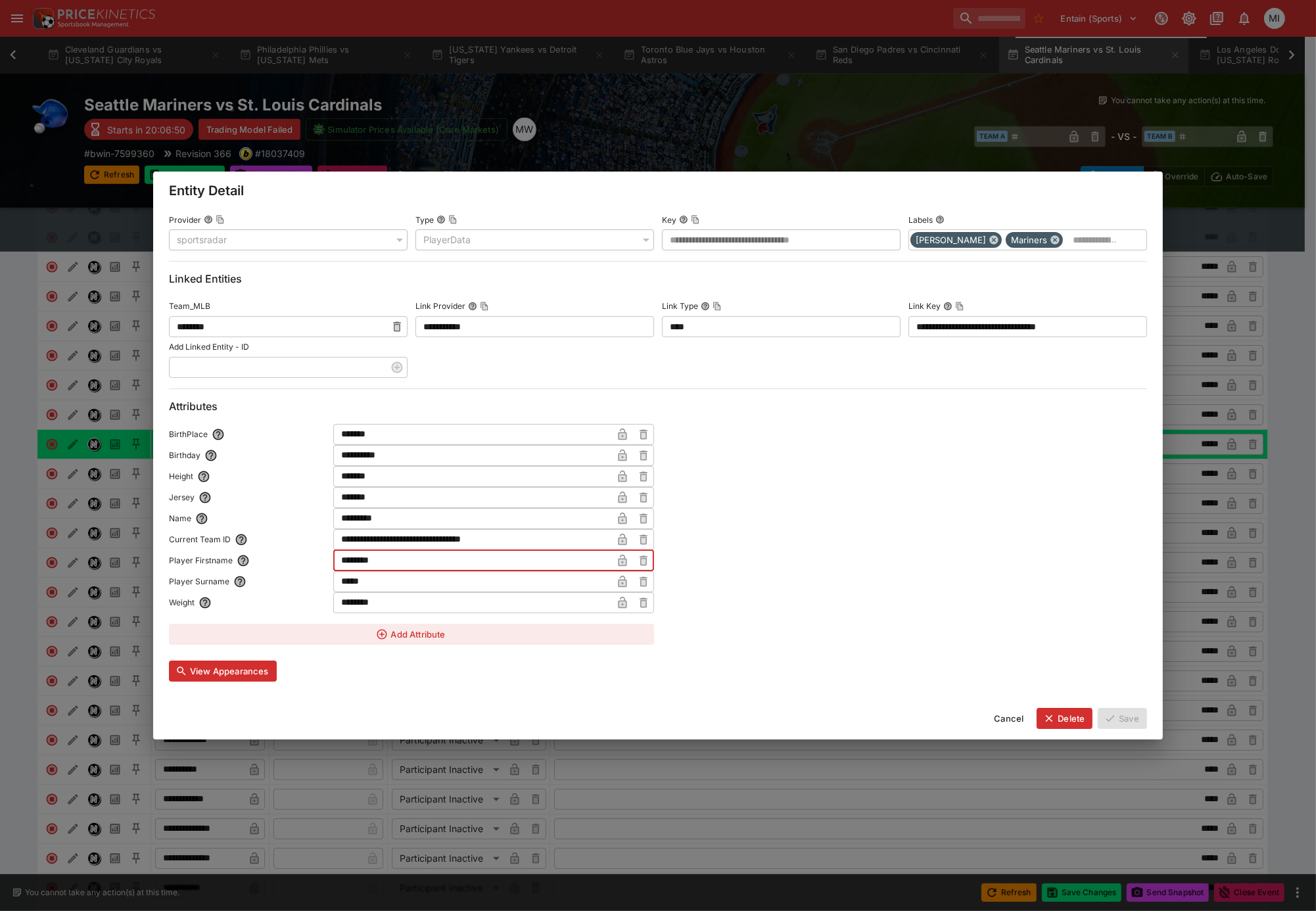
drag, startPoint x: 385, startPoint y: 557, endPoint x: 359, endPoint y: 565, distance: 27.2
click at [359, 565] on input "********" at bounding box center [472, 561] width 279 height 21
type input "***"
click at [623, 559] on icon "button" at bounding box center [622, 561] width 9 height 12
click at [1115, 722] on icon "button" at bounding box center [1110, 719] width 12 height 12
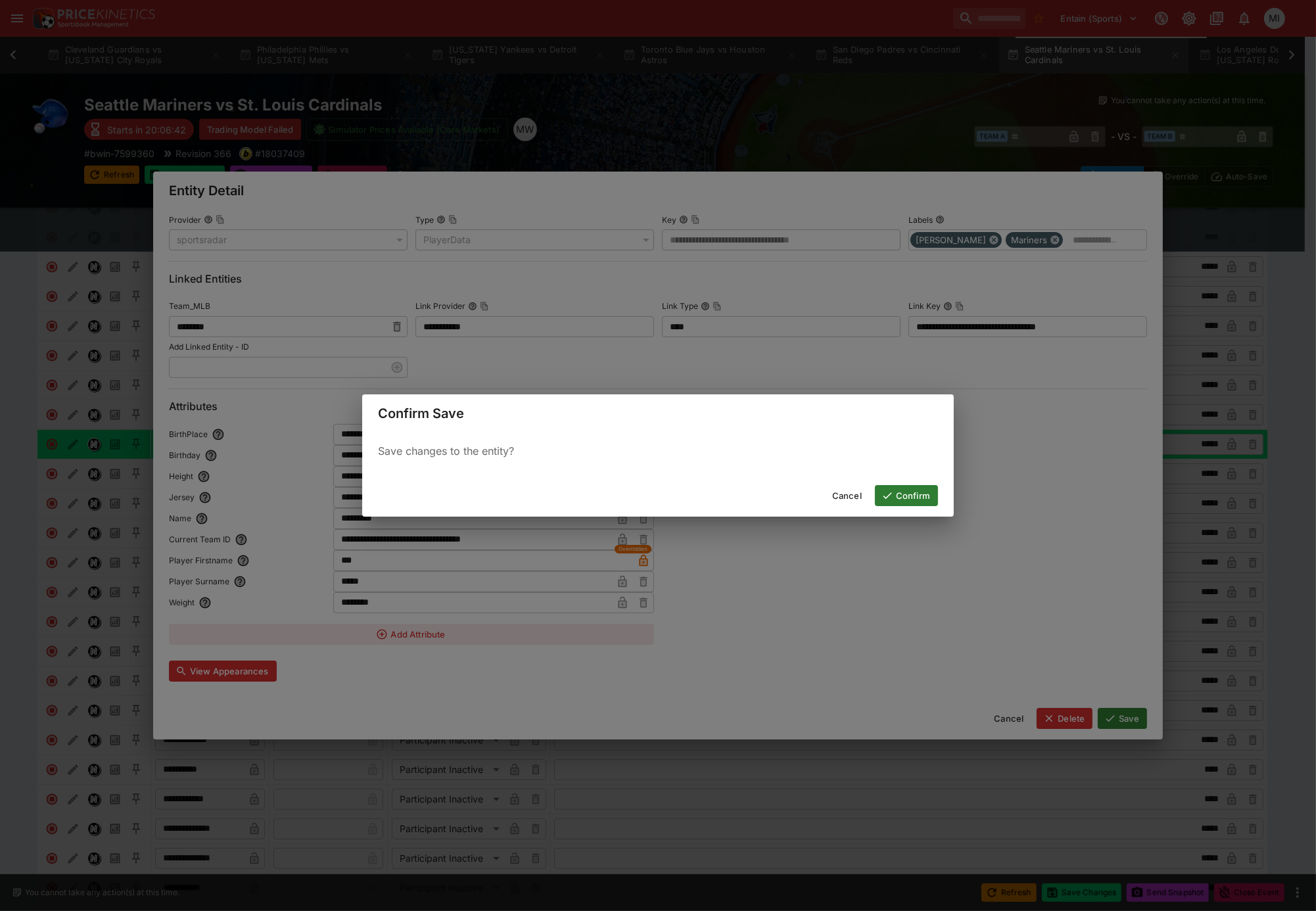
click at [919, 502] on button "Confirm" at bounding box center [906, 496] width 63 height 21
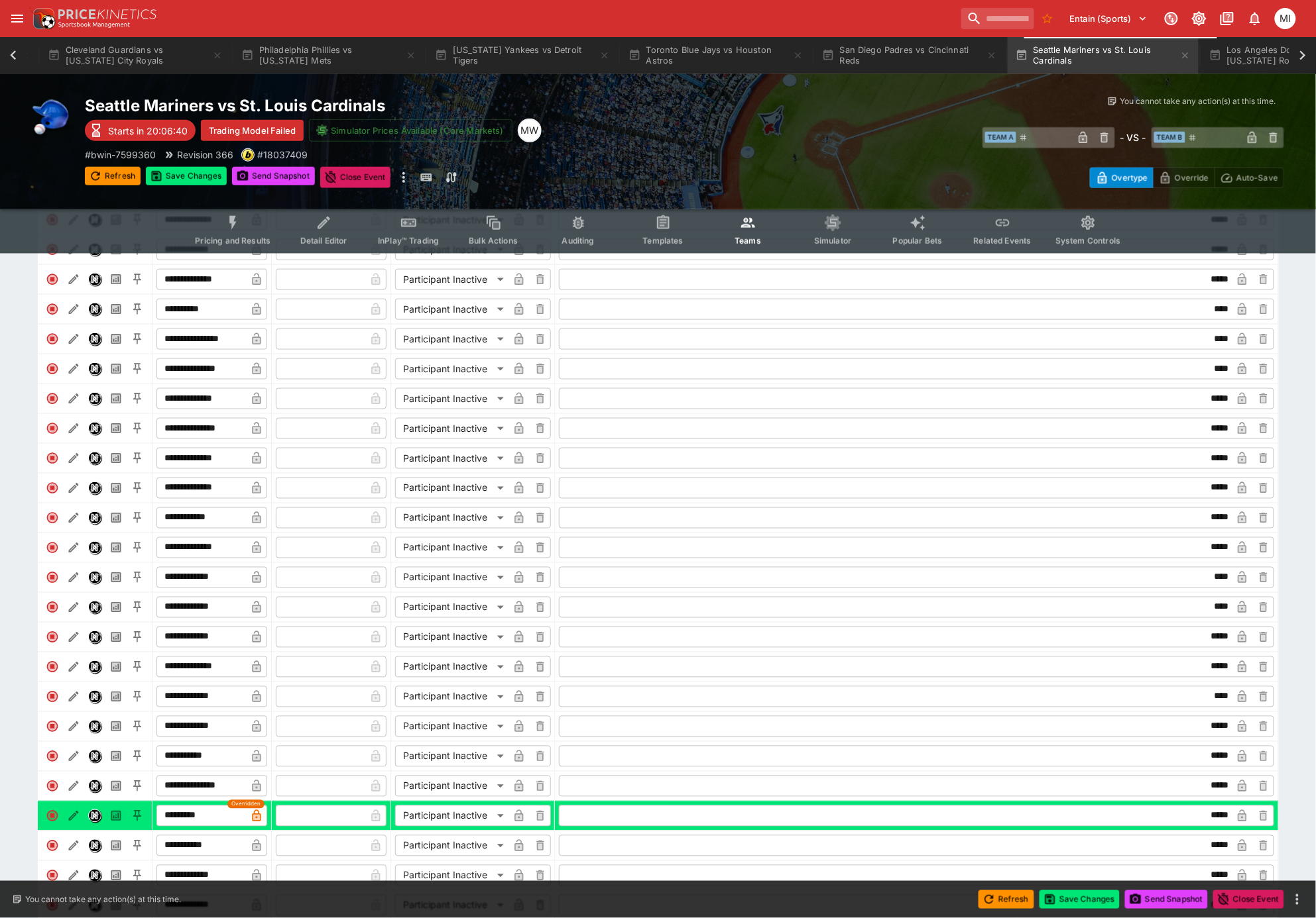
scroll to position [0, 0]
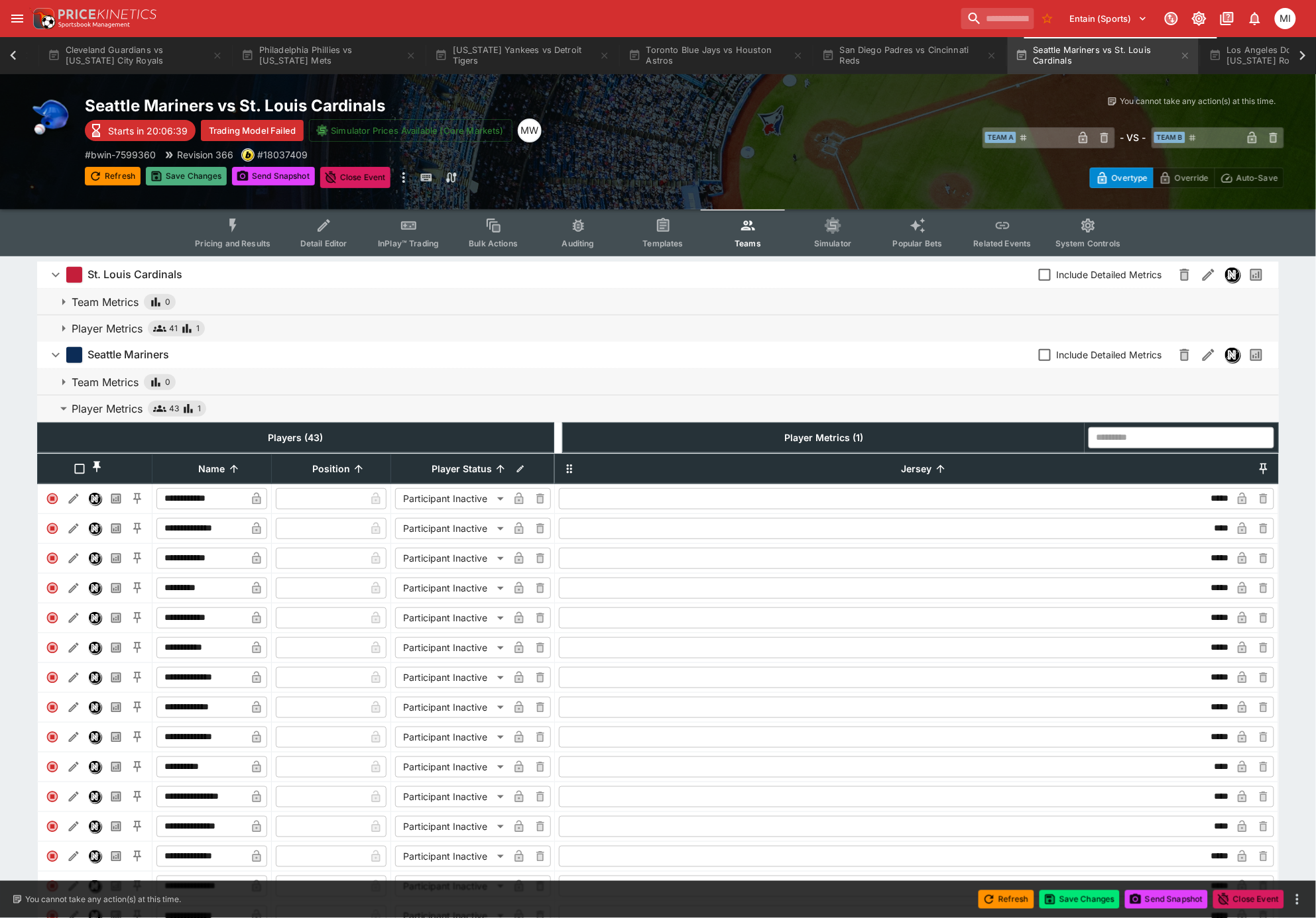
click at [194, 173] on button "Save Changes" at bounding box center [186, 177] width 81 height 19
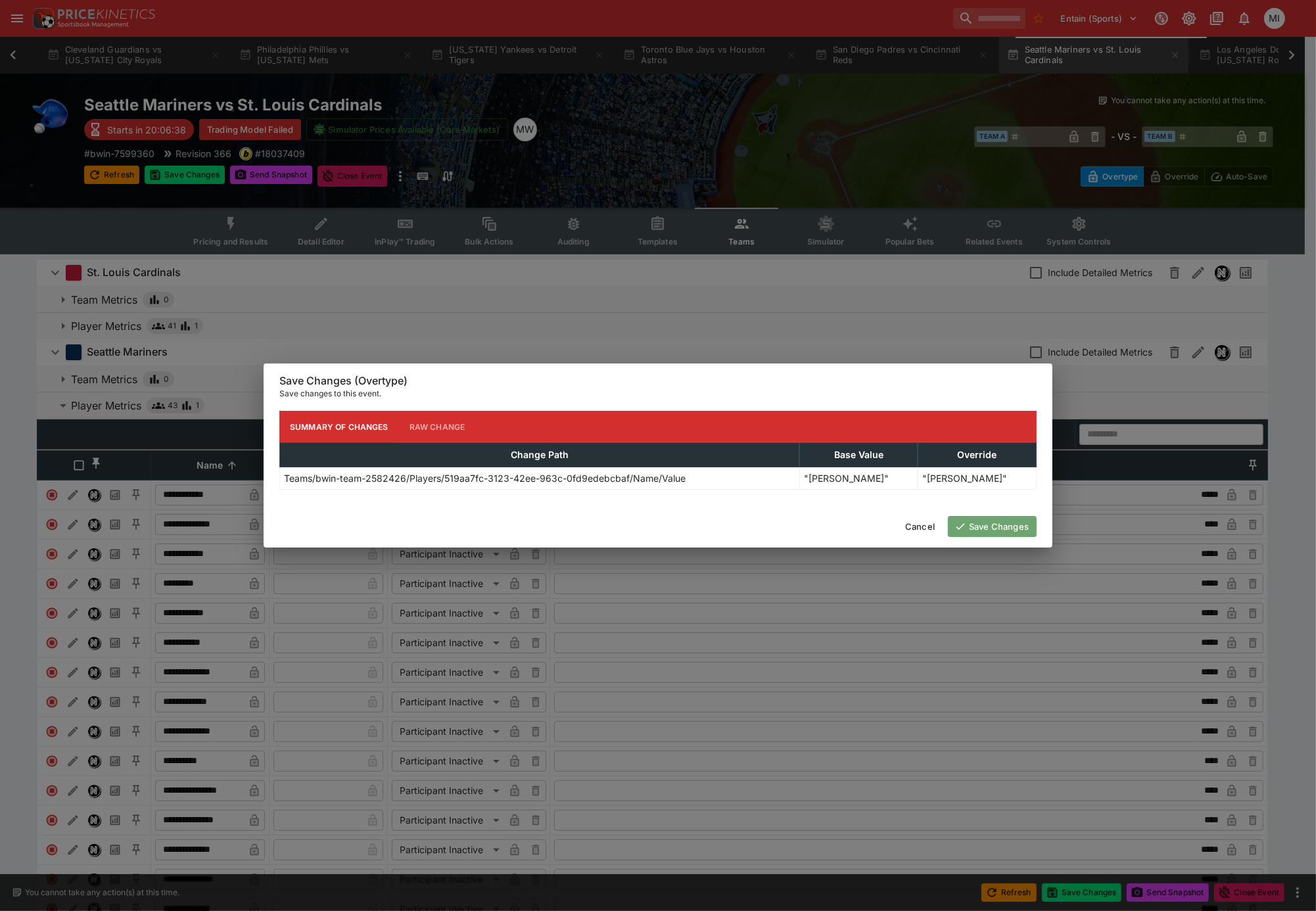
click at [997, 525] on button "Save Changes" at bounding box center [992, 526] width 89 height 21
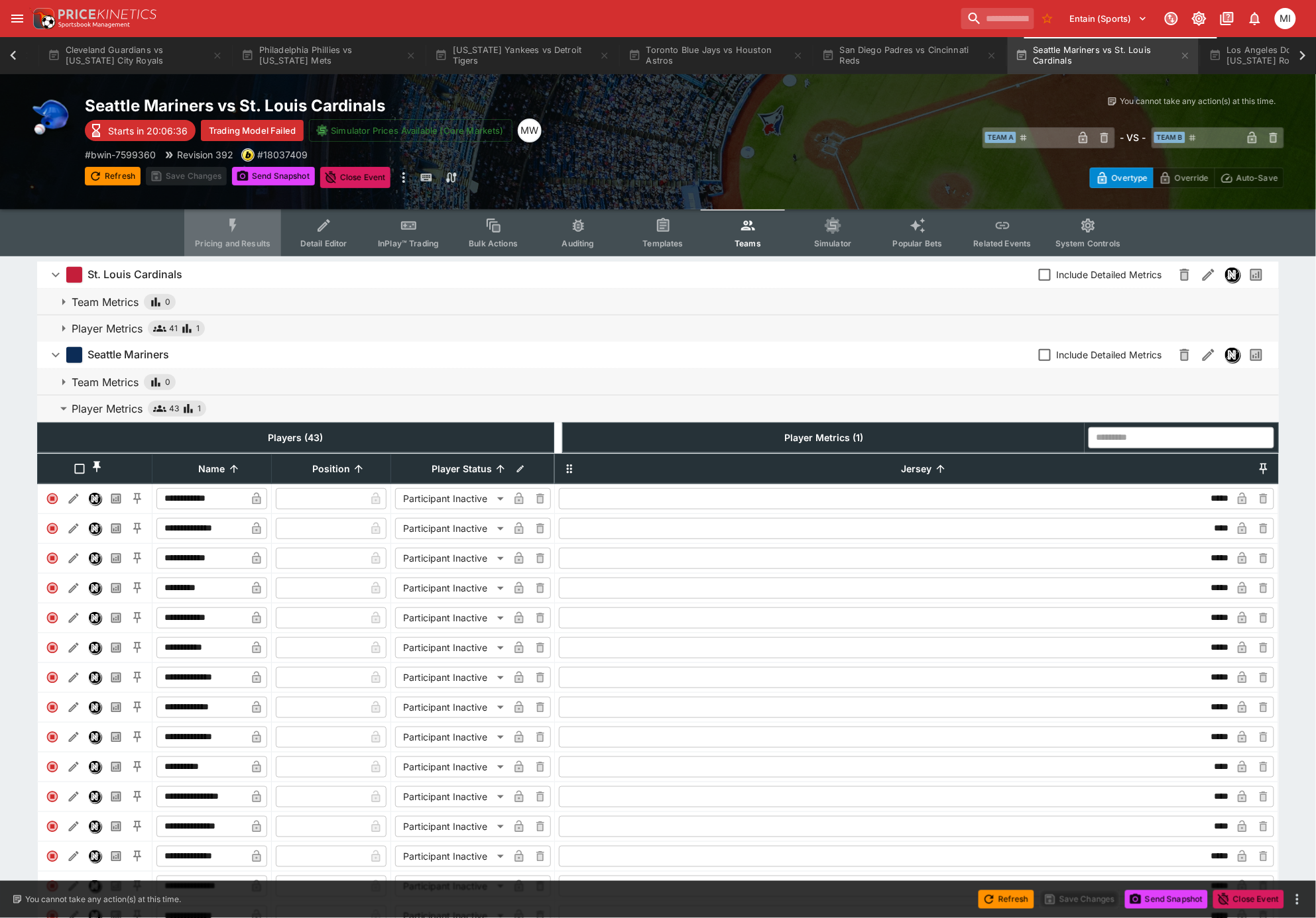
click at [242, 219] on icon "Event type filters" at bounding box center [233, 226] width 17 height 17
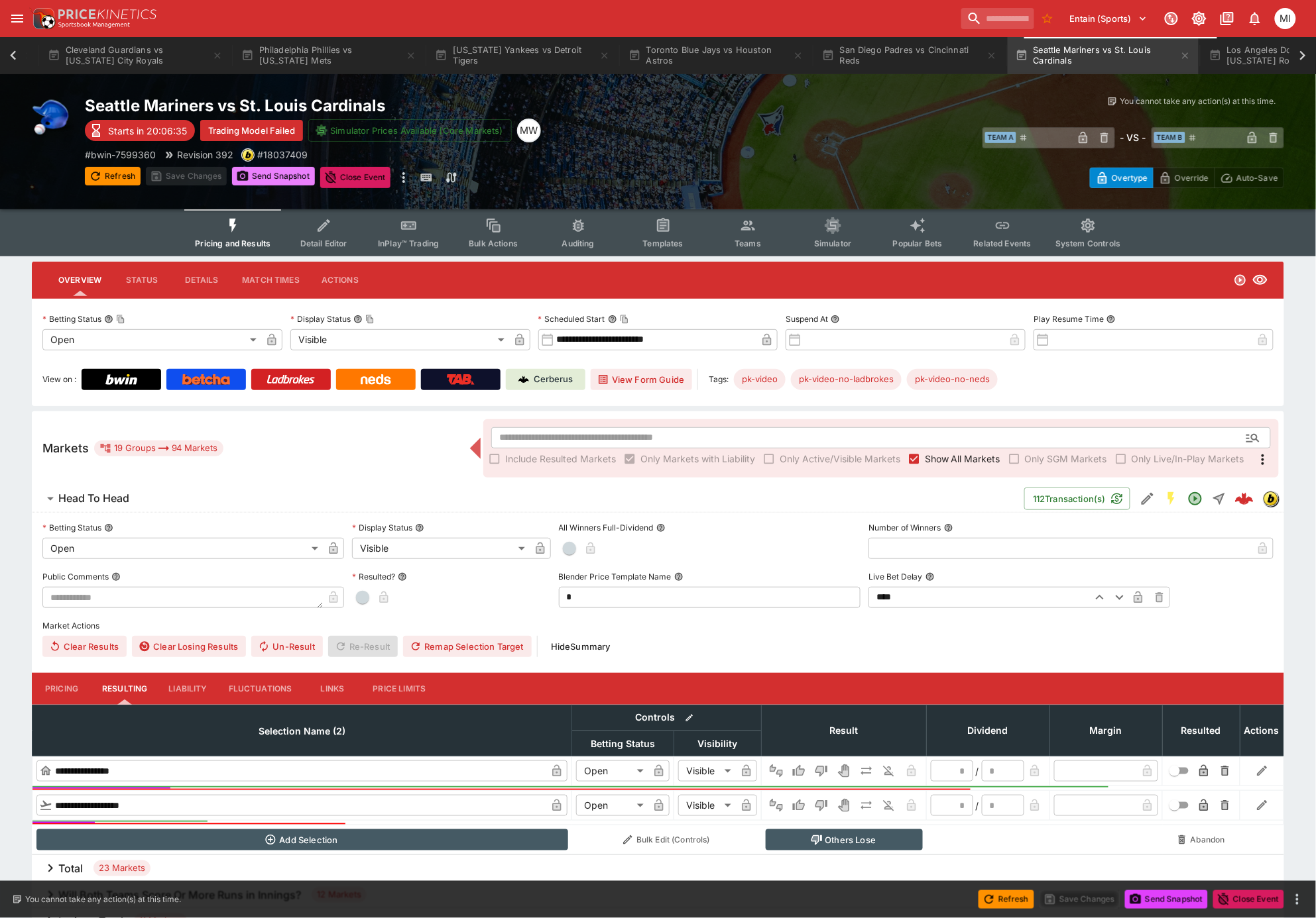
click at [272, 167] on button "Send Snapshot" at bounding box center [273, 177] width 83 height 19
click at [11, 55] on icon at bounding box center [13, 54] width 6 height 9
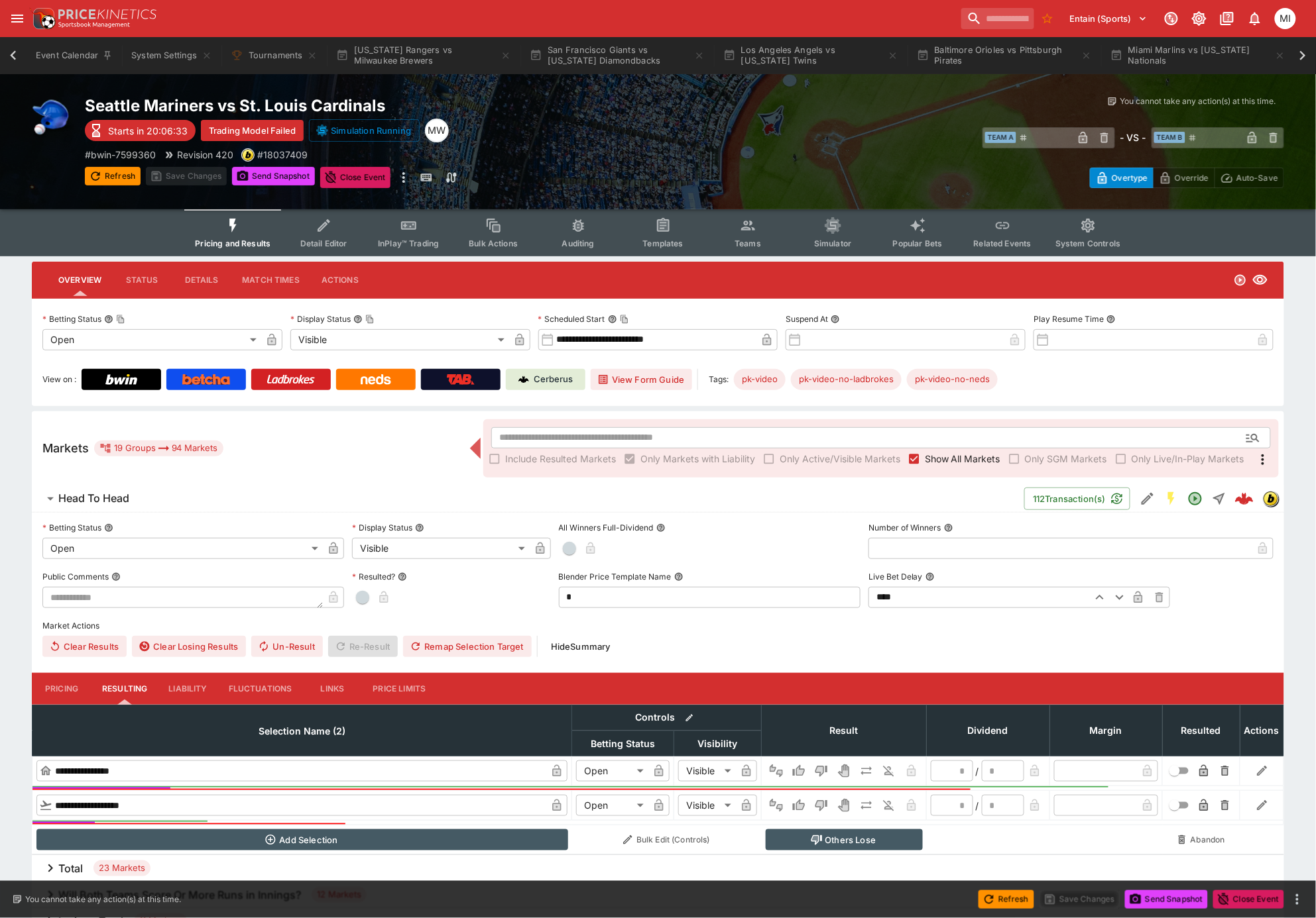
click at [11, 55] on div "Event Calendar System Settings Tournaments [US_STATE] Rangers vs Milwaukee Brew…" at bounding box center [658, 56] width 1316 height 37
click at [144, 51] on button "System Settings" at bounding box center [171, 56] width 96 height 37
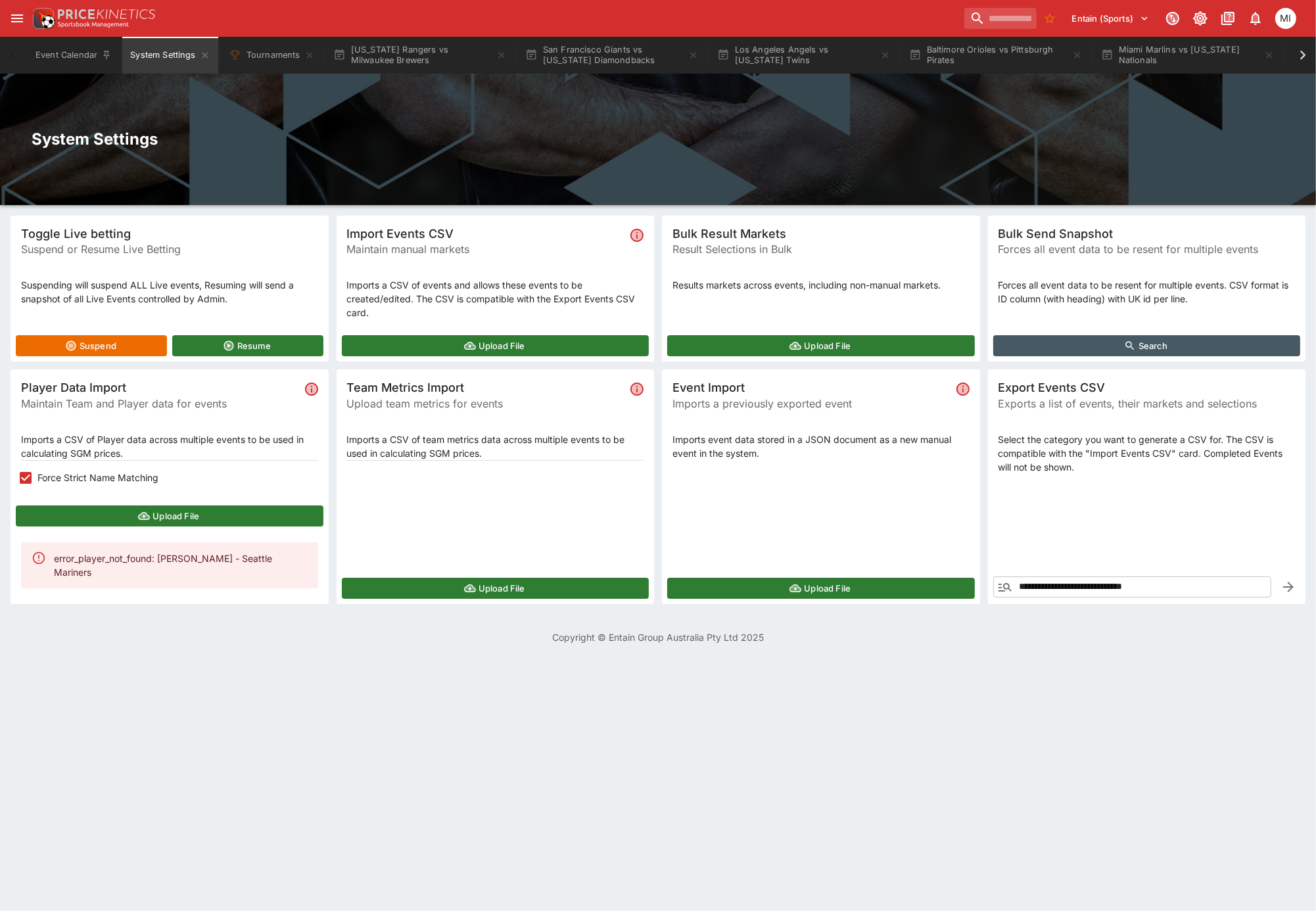
click at [99, 511] on button "Upload File" at bounding box center [170, 517] width 308 height 21
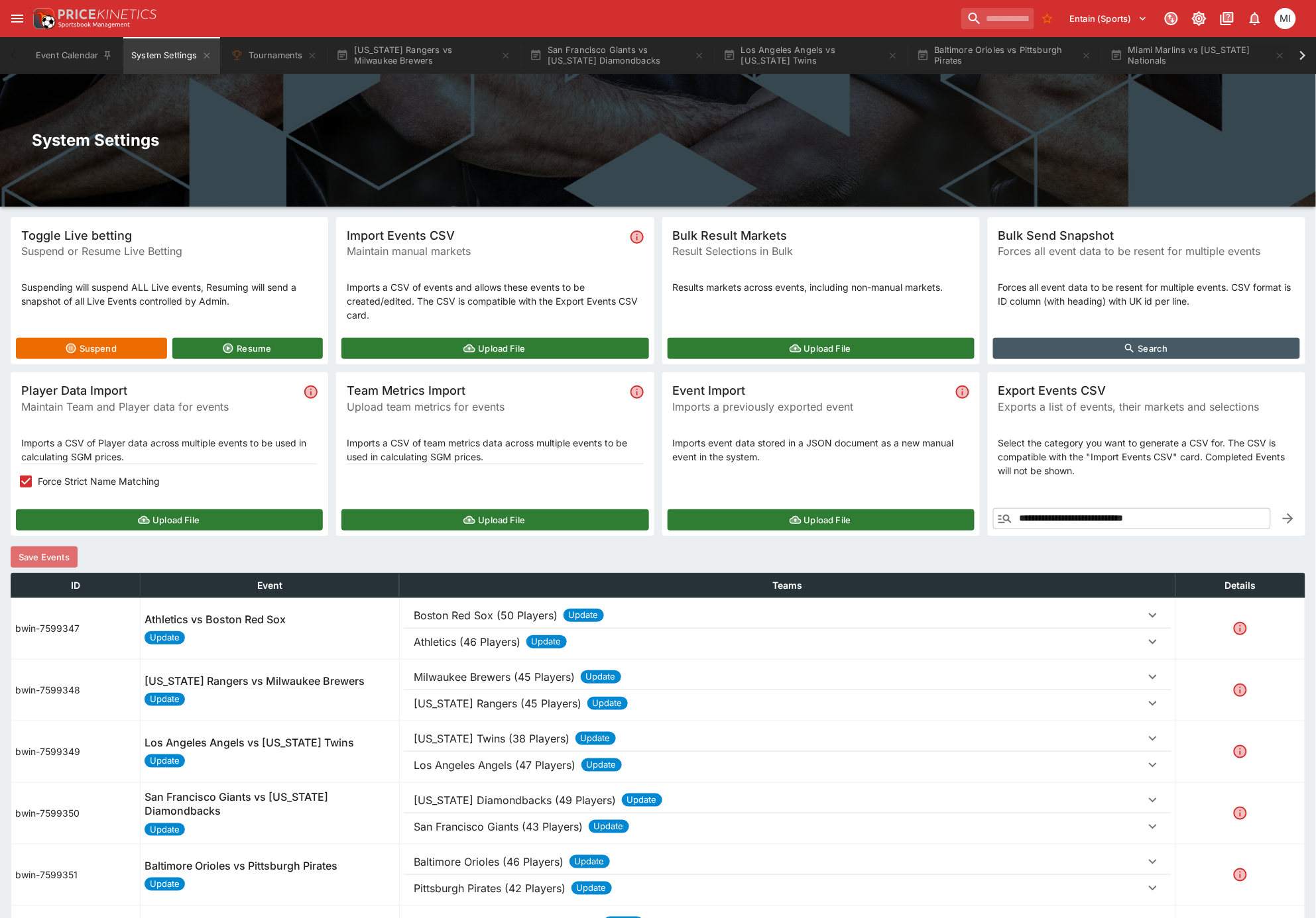
click at [39, 558] on button "Save Events" at bounding box center [44, 558] width 67 height 21
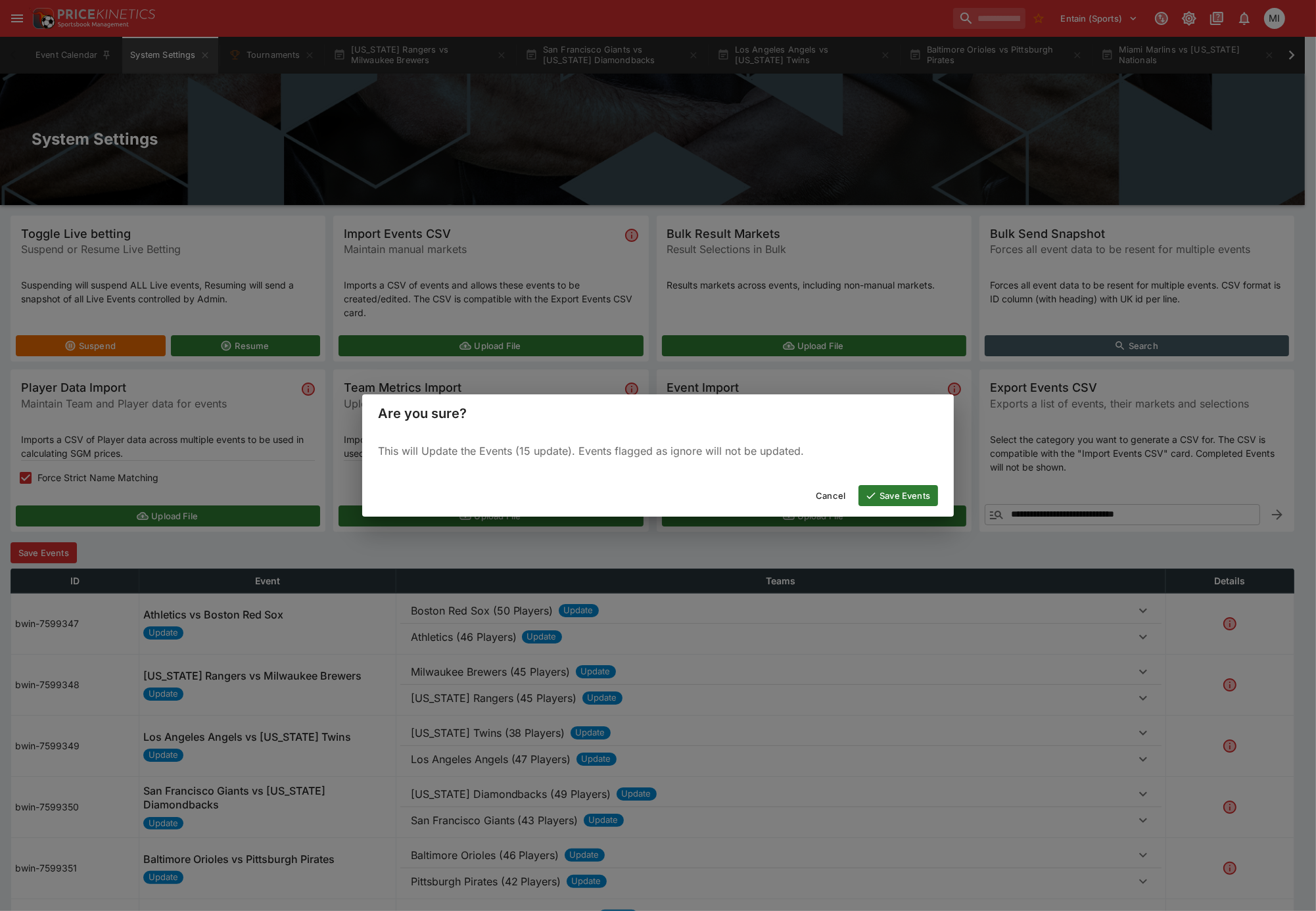
click at [884, 499] on button "Save Events" at bounding box center [898, 496] width 79 height 21
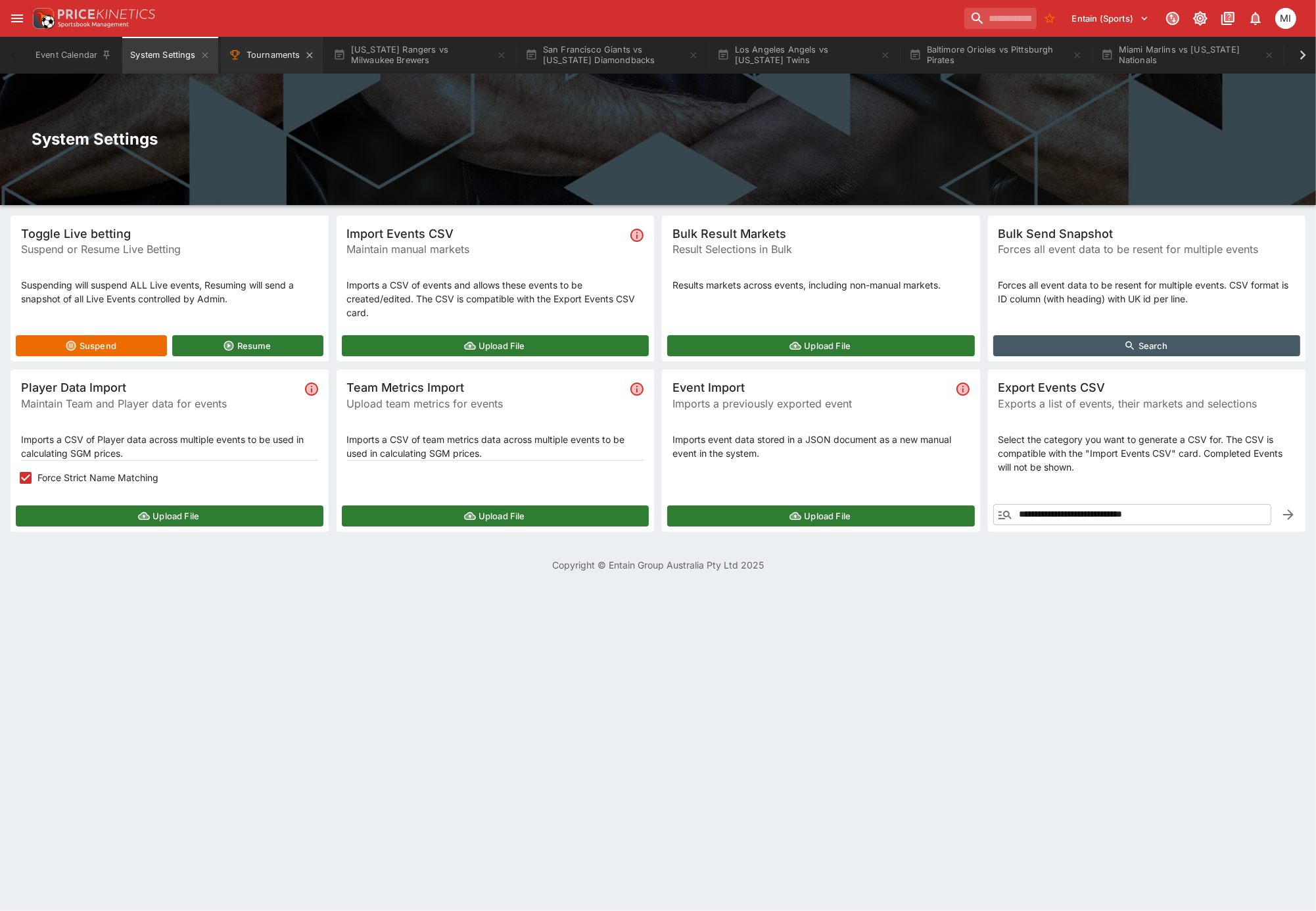
click at [291, 55] on button "Tournaments" at bounding box center [272, 55] width 102 height 37
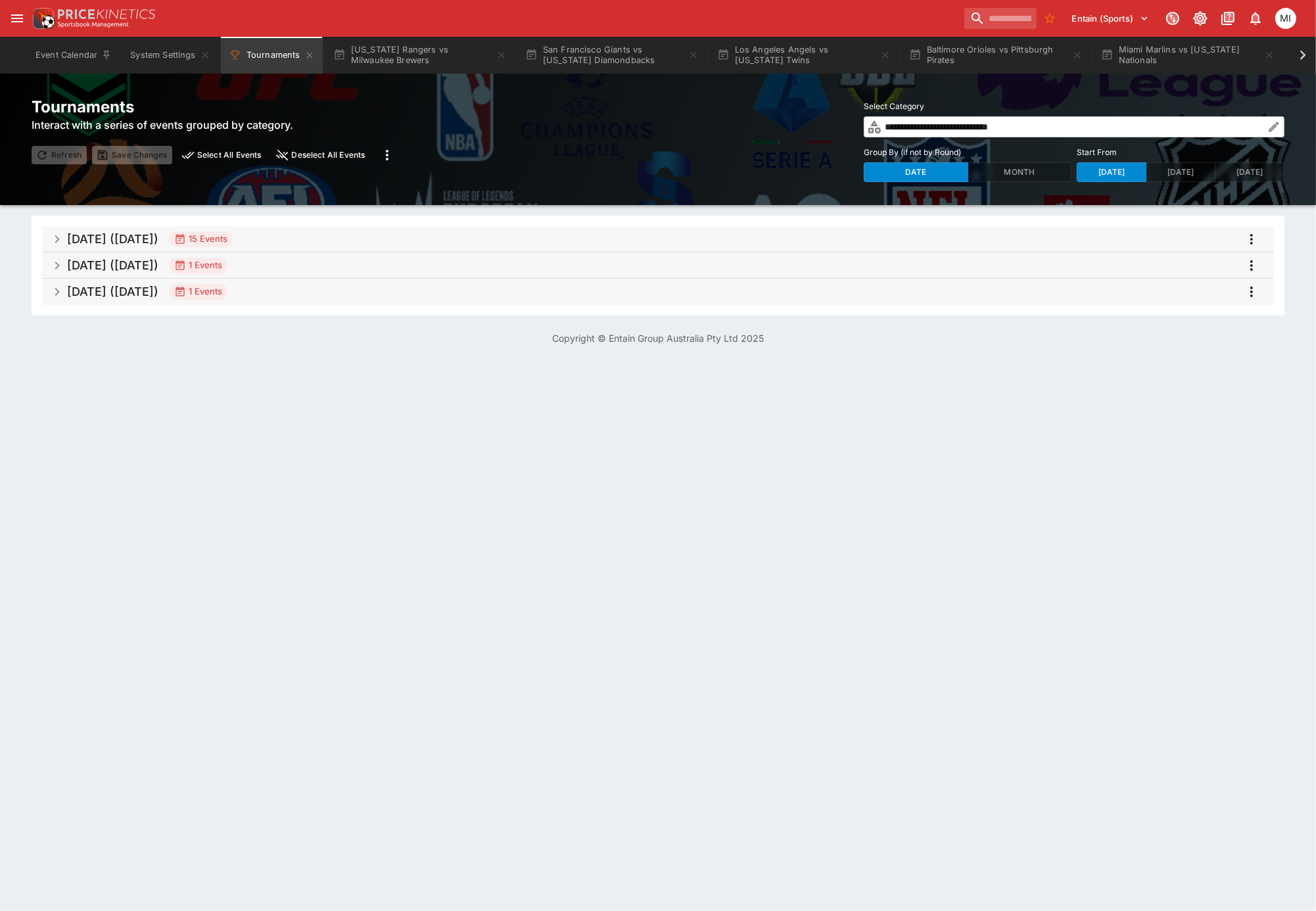
click at [304, 238] on span "Sep 2025 (2025-09-11) 15 Events" at bounding box center [665, 239] width 1197 height 23
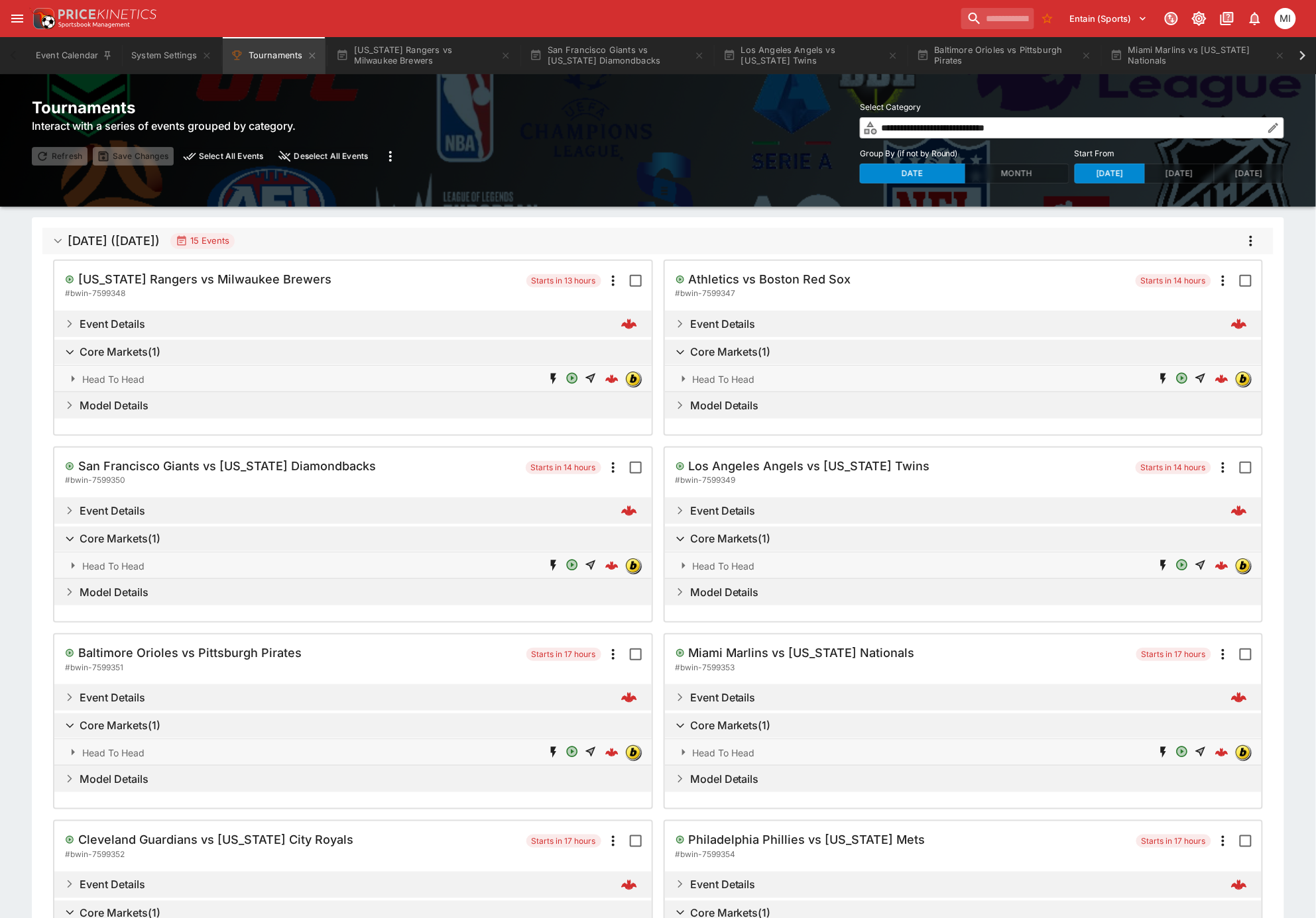
click at [1252, 242] on icon "more" at bounding box center [1251, 241] width 16 height 16
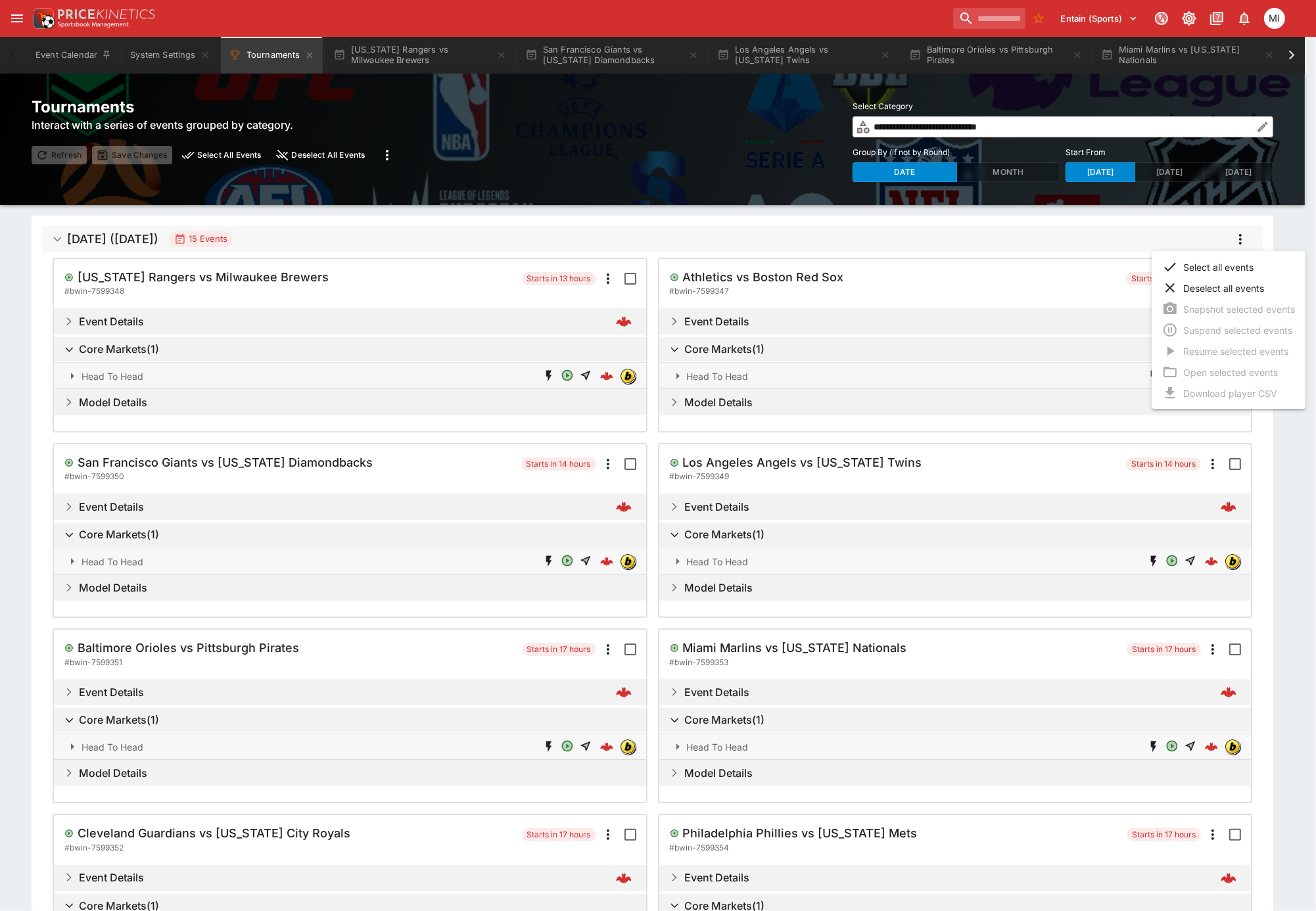
click at [1217, 265] on li "Select all events" at bounding box center [1229, 267] width 154 height 21
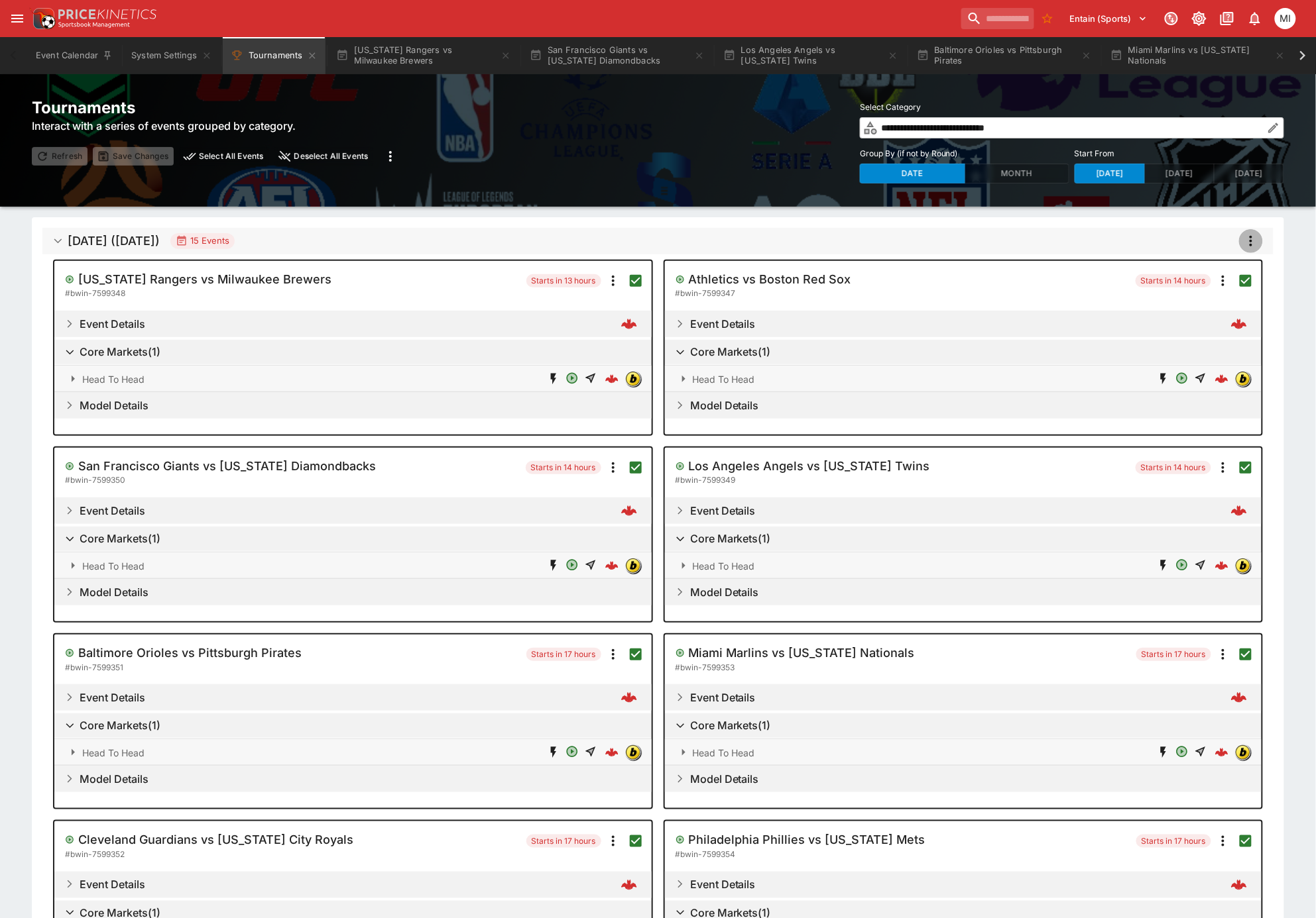
click at [1252, 245] on icon "more" at bounding box center [1251, 241] width 16 height 16
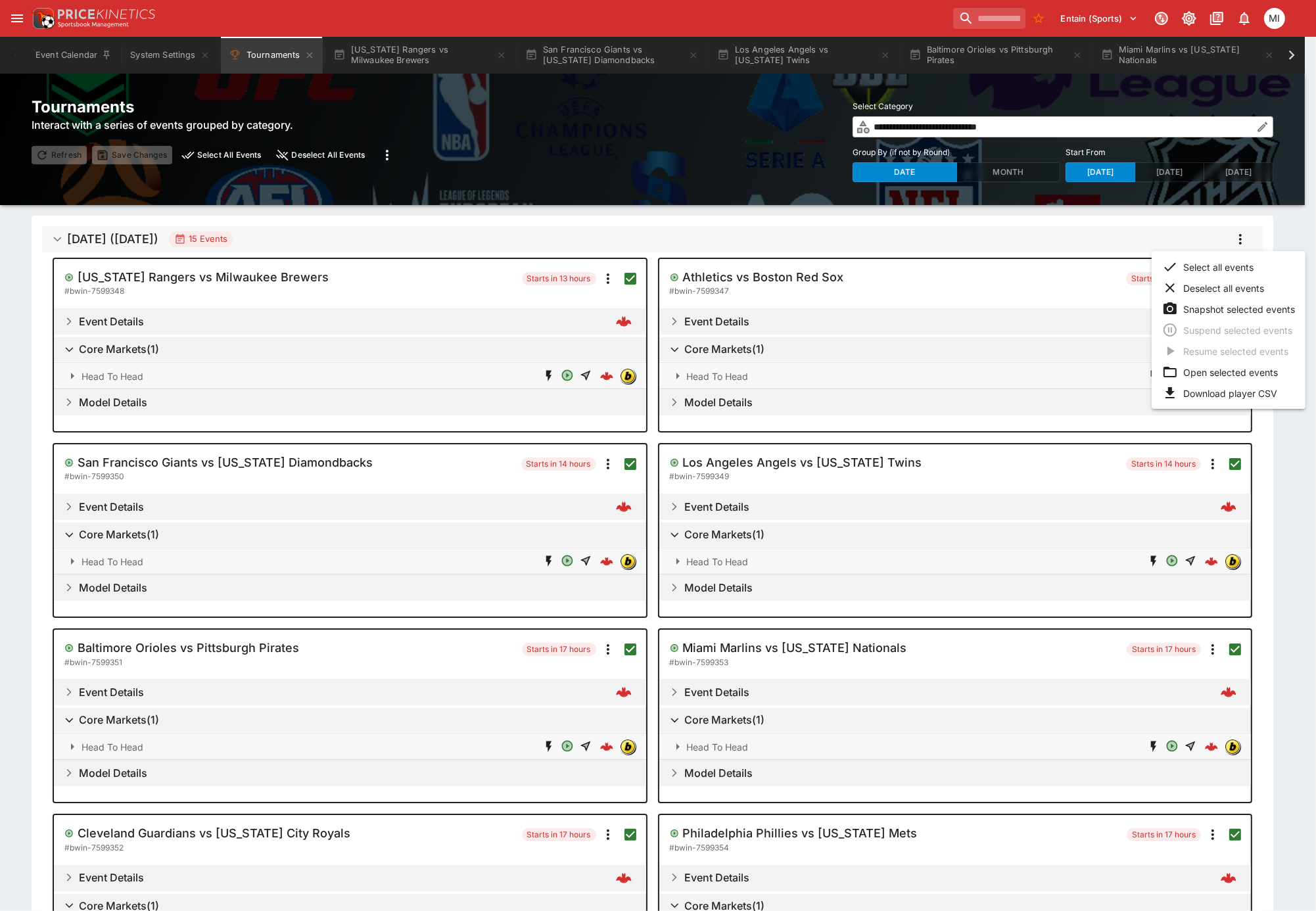
click at [1222, 306] on li "Snapshot selected events" at bounding box center [1229, 309] width 154 height 21
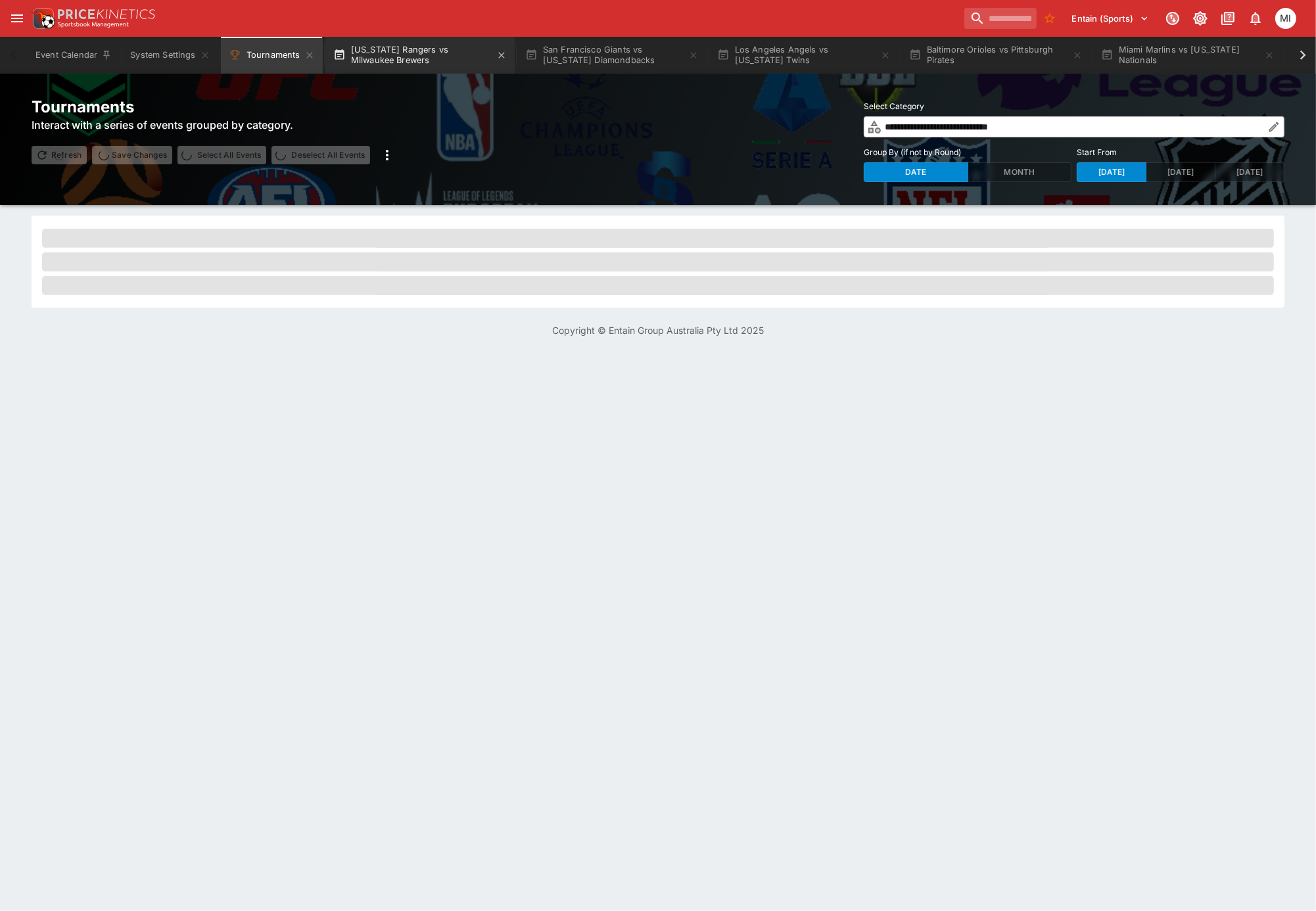
click at [422, 56] on button "[US_STATE] Rangers vs Milwaukee Brewers" at bounding box center [420, 55] width 189 height 37
